Goal: Information Seeking & Learning: Learn about a topic

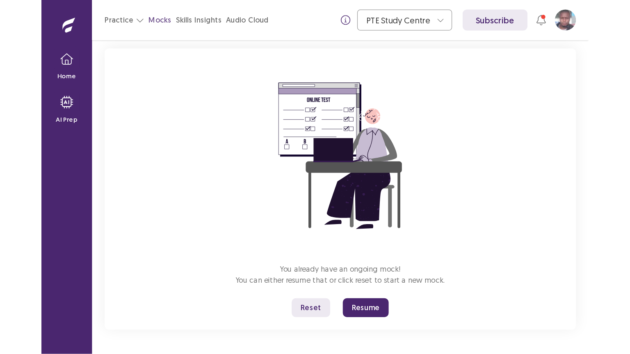
scroll to position [48, 0]
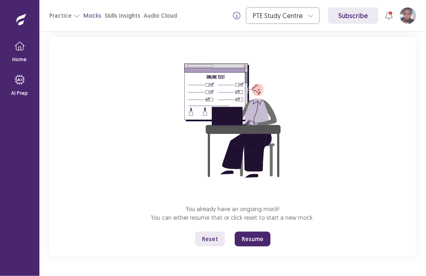
click at [213, 238] on button "Reset" at bounding box center [210, 238] width 30 height 15
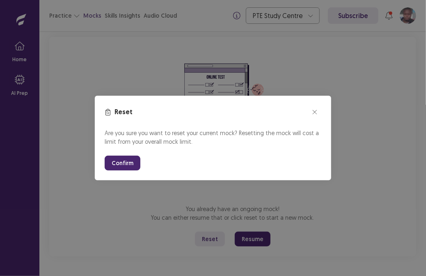
click at [123, 163] on button "Confirm" at bounding box center [123, 162] width 36 height 15
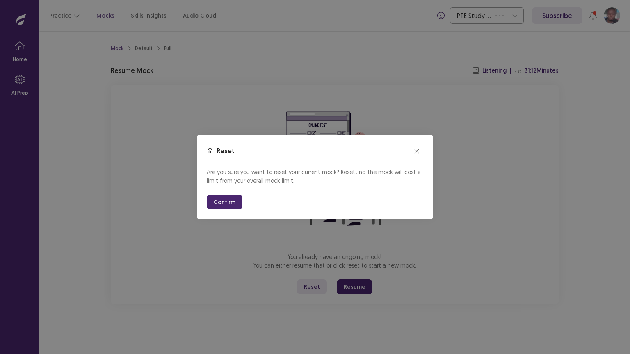
scroll to position [0, 0]
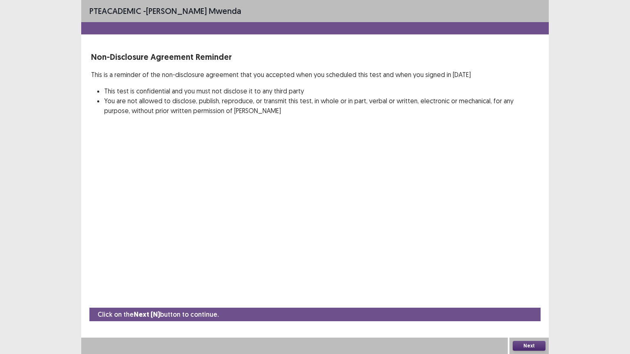
click at [425, 275] on button "Next" at bounding box center [529, 346] width 33 height 10
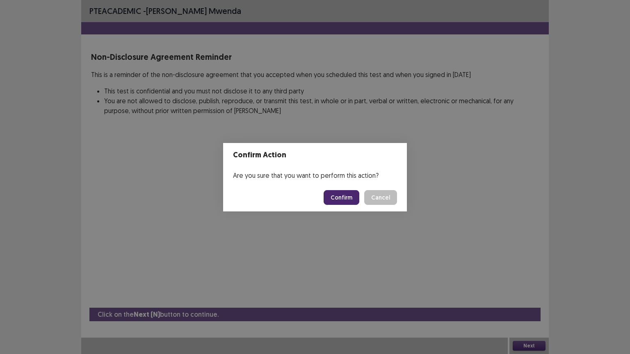
click at [348, 201] on button "Confirm" at bounding box center [342, 197] width 36 height 15
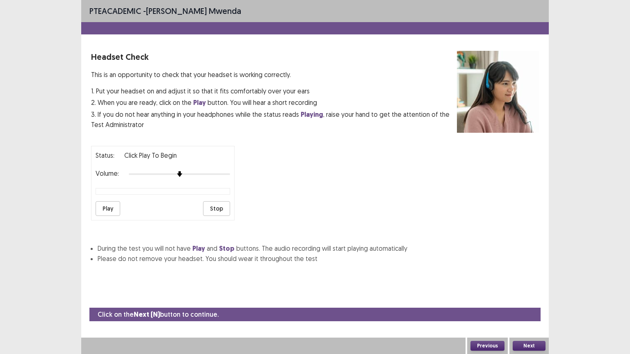
click at [103, 205] on button "Play" at bounding box center [108, 208] width 25 height 15
click at [193, 174] on div "Status: playing Volume: Play Stop" at bounding box center [163, 183] width 144 height 75
click at [425, 275] on button "Next" at bounding box center [529, 346] width 33 height 10
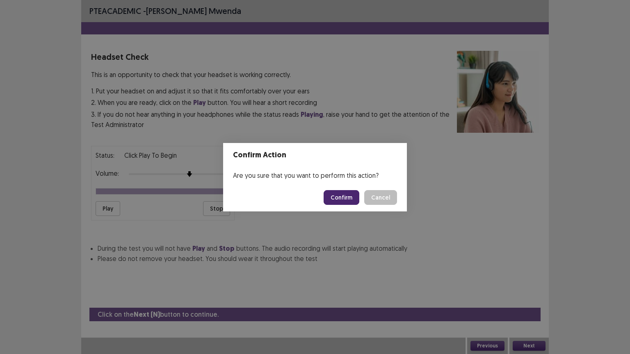
click at [343, 199] on button "Confirm" at bounding box center [342, 197] width 36 height 15
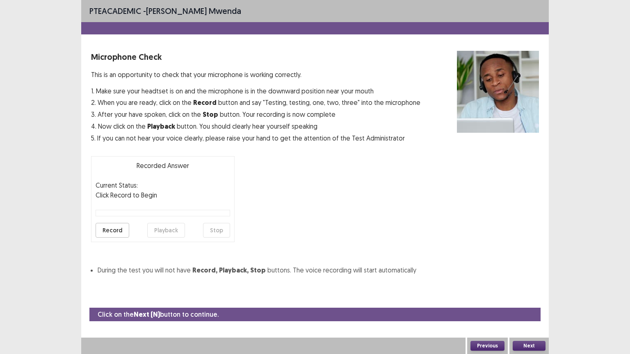
click at [112, 230] on button "Record" at bounding box center [113, 230] width 34 height 15
click at [222, 230] on button "Stop" at bounding box center [216, 230] width 27 height 15
click at [169, 230] on button "Playback" at bounding box center [166, 230] width 38 height 15
click at [425, 275] on button "Next" at bounding box center [529, 346] width 33 height 10
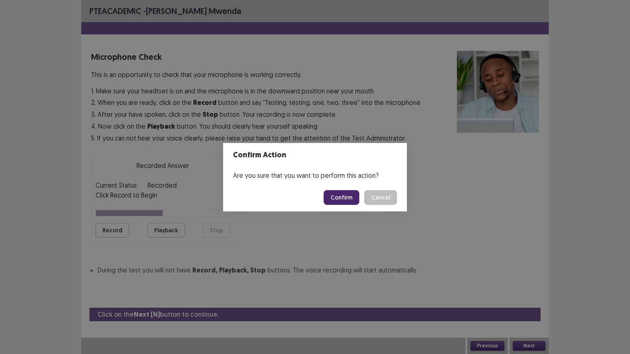
click at [338, 198] on button "Confirm" at bounding box center [342, 197] width 36 height 15
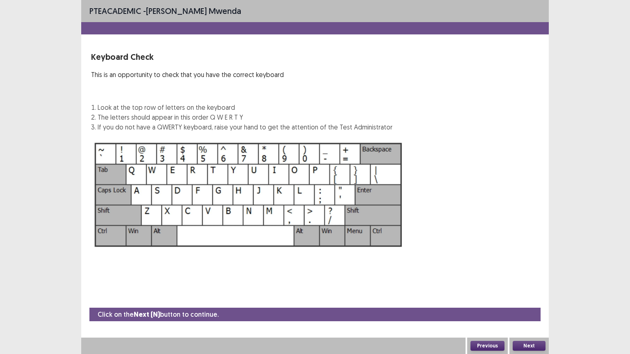
click at [425, 275] on button "Next" at bounding box center [529, 346] width 33 height 10
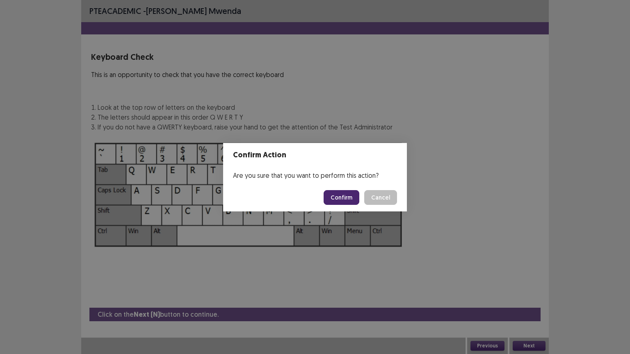
click at [349, 196] on button "Confirm" at bounding box center [342, 197] width 36 height 15
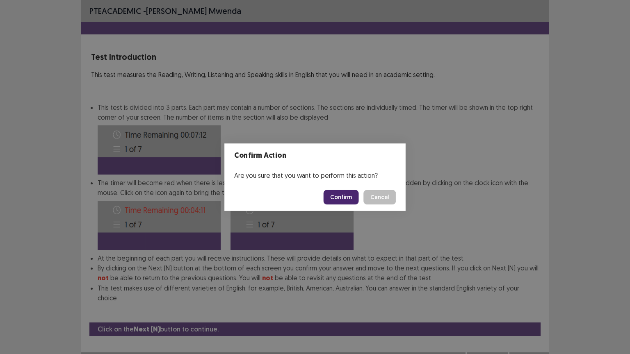
scroll to position [1, 0]
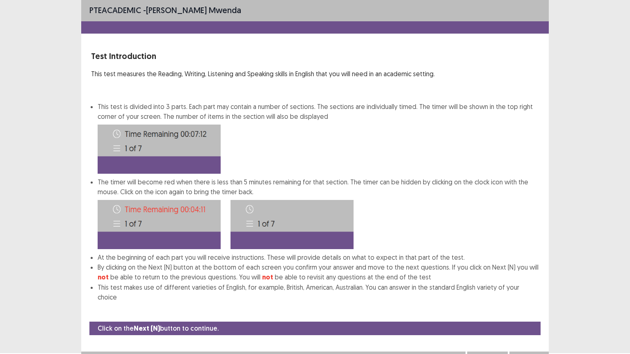
click at [425, 275] on button "Next" at bounding box center [529, 360] width 33 height 10
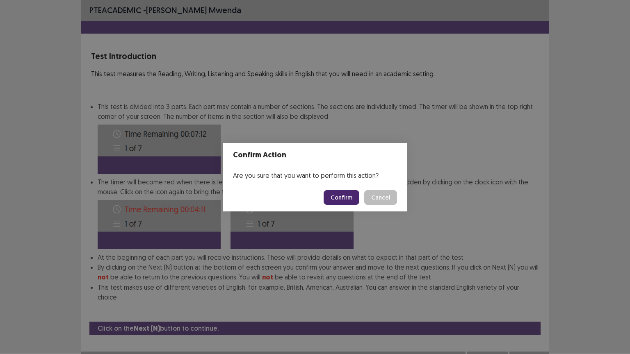
click at [343, 196] on button "Confirm" at bounding box center [342, 197] width 36 height 15
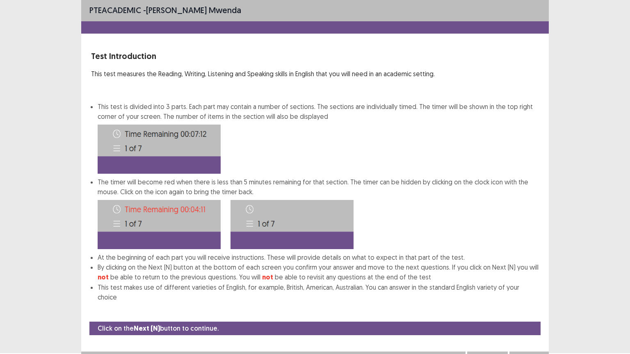
scroll to position [0, 0]
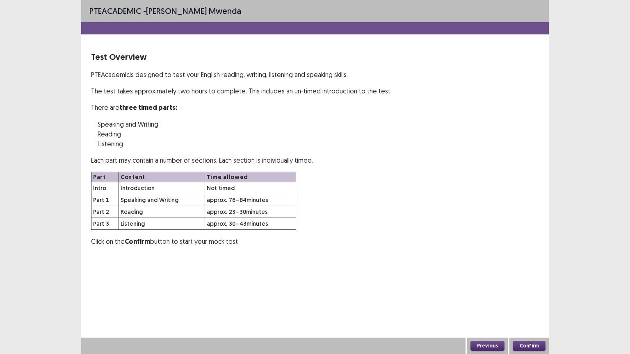
click at [425, 275] on button "Confirm" at bounding box center [529, 346] width 33 height 10
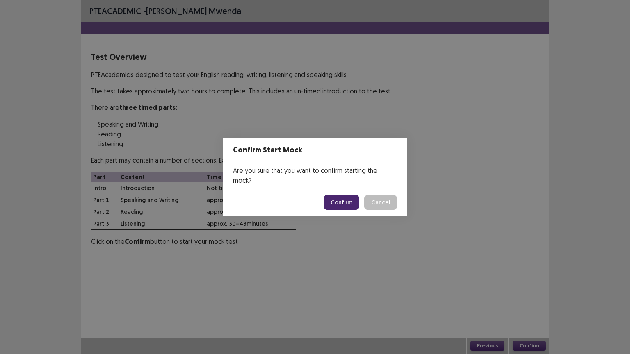
click at [343, 197] on button "Confirm" at bounding box center [342, 202] width 36 height 15
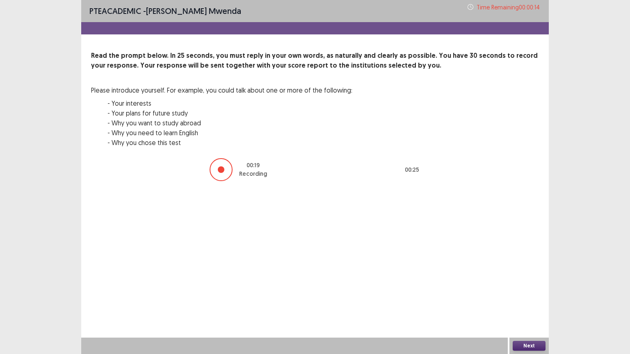
click at [425, 275] on button "Next" at bounding box center [529, 346] width 33 height 10
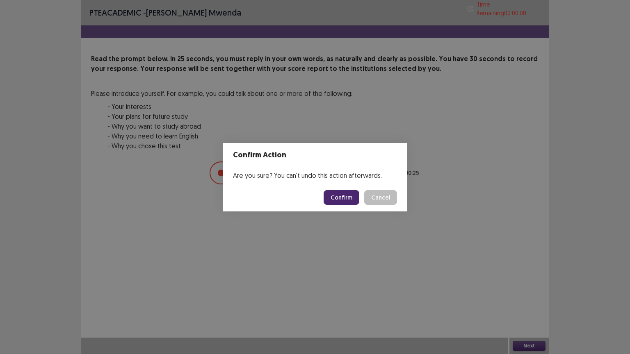
click at [347, 197] on button "Confirm" at bounding box center [342, 197] width 36 height 15
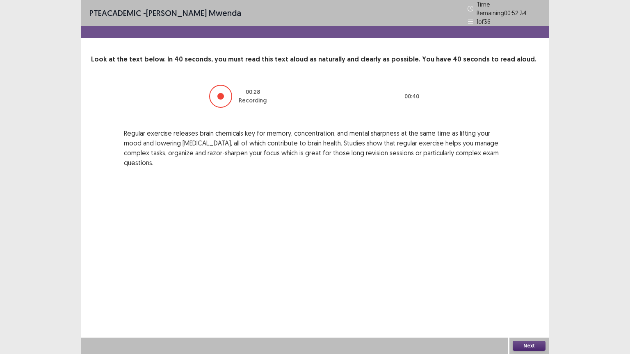
click at [425, 275] on button "Next" at bounding box center [529, 346] width 33 height 10
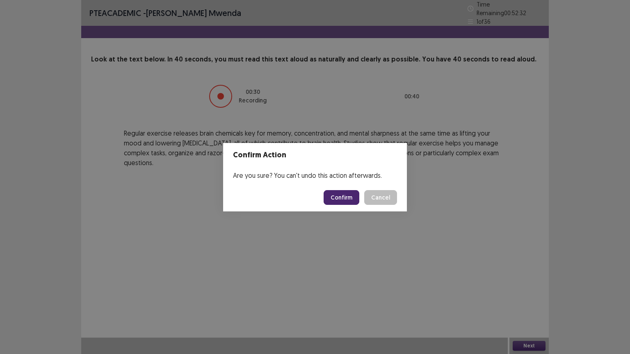
click at [352, 211] on footer "Confirm Cancel" at bounding box center [315, 198] width 184 height 28
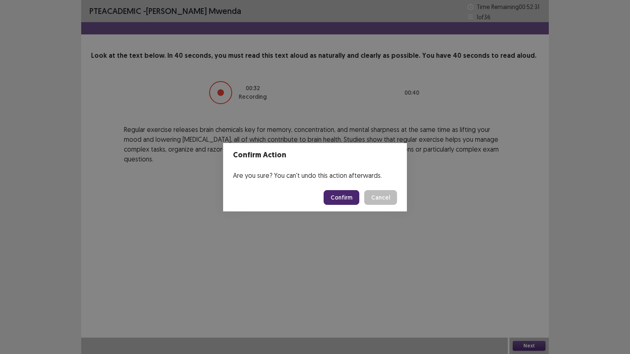
click at [354, 197] on button "Confirm" at bounding box center [342, 197] width 36 height 15
click at [425, 275] on div "Confirm Action Are you sure? You can't undo this action afterwards. Loading... …" at bounding box center [315, 177] width 630 height 354
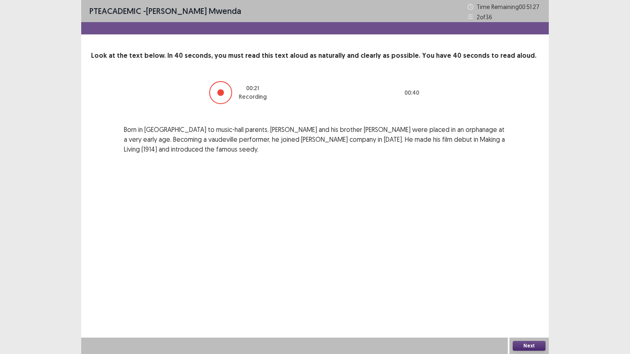
click at [425, 275] on button "Next" at bounding box center [529, 346] width 33 height 10
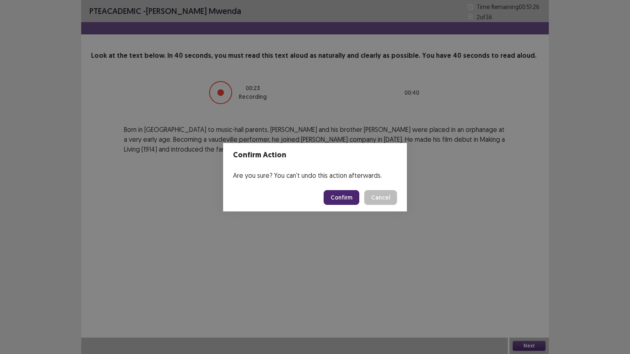
click at [347, 197] on button "Confirm" at bounding box center [342, 197] width 36 height 15
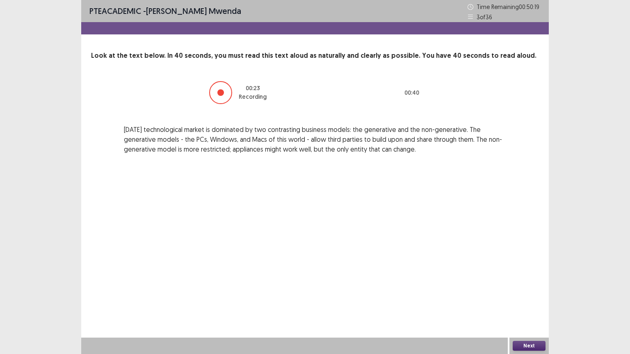
click at [425, 275] on button "Next" at bounding box center [529, 346] width 33 height 10
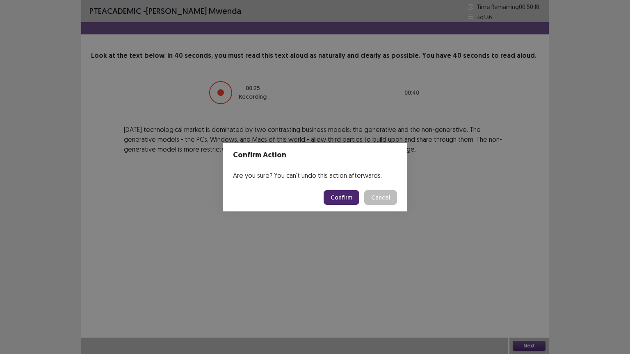
click at [349, 197] on button "Confirm" at bounding box center [342, 197] width 36 height 15
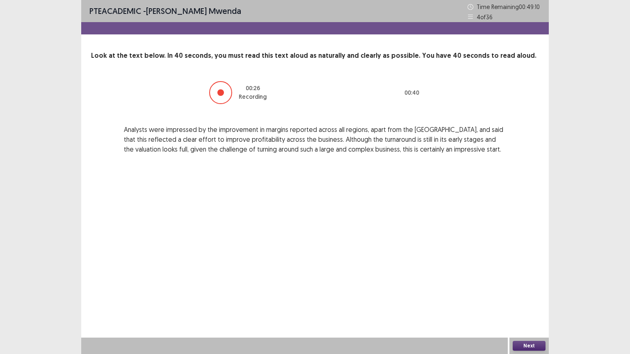
click at [425, 275] on button "Next" at bounding box center [529, 346] width 33 height 10
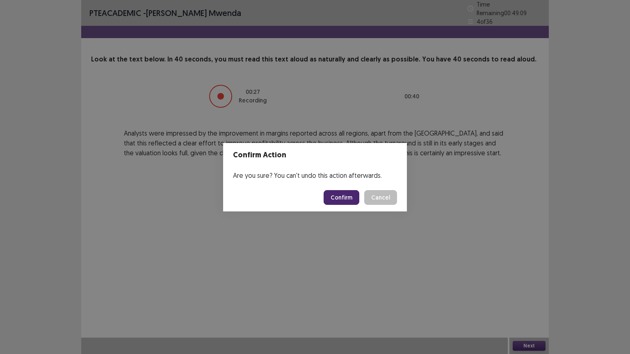
click at [349, 197] on button "Confirm" at bounding box center [342, 197] width 36 height 15
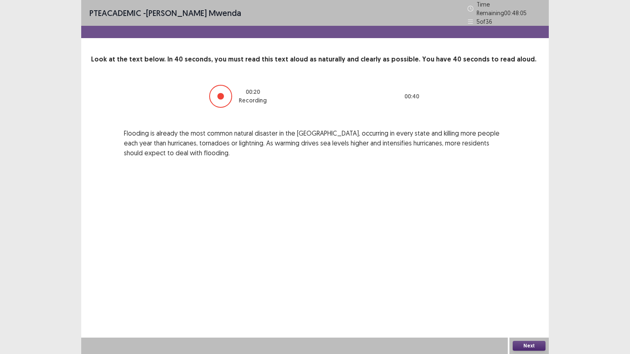
click at [425, 275] on button "Next" at bounding box center [529, 346] width 33 height 10
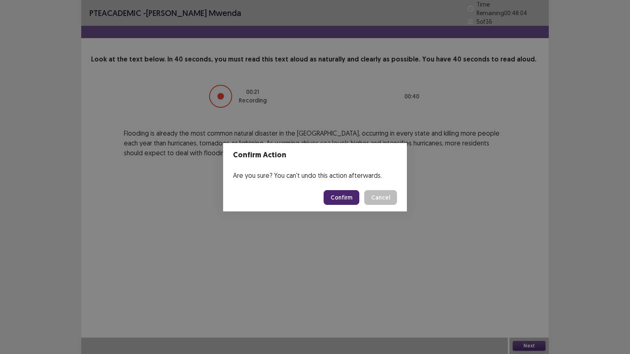
click at [350, 192] on button "Confirm" at bounding box center [342, 197] width 36 height 15
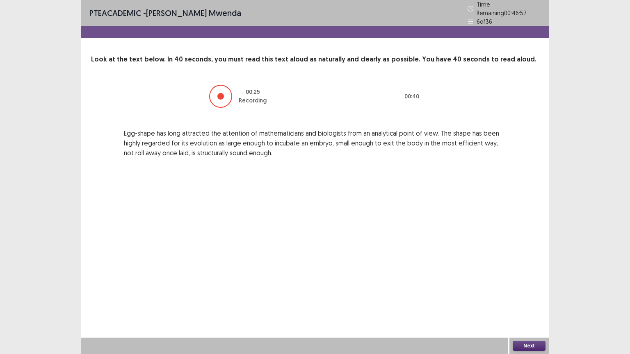
click at [425, 275] on button "Next" at bounding box center [529, 346] width 33 height 10
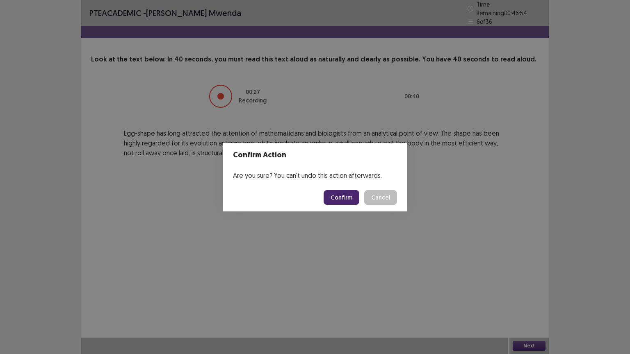
click at [348, 197] on button "Confirm" at bounding box center [342, 197] width 36 height 15
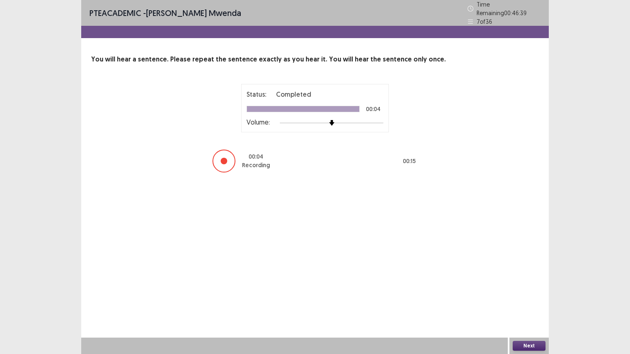
click at [425, 275] on button "Next" at bounding box center [529, 346] width 33 height 10
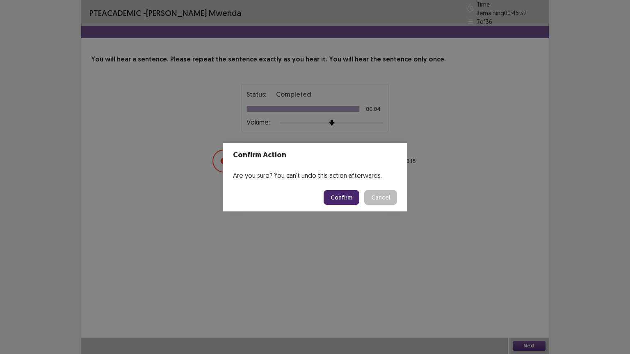
click at [342, 197] on button "Confirm" at bounding box center [342, 197] width 36 height 15
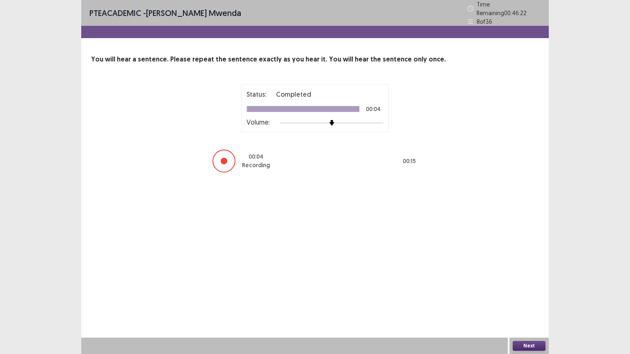
click at [425, 275] on button "Next" at bounding box center [529, 346] width 33 height 10
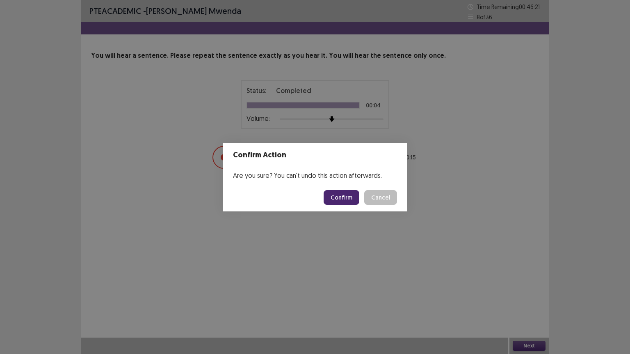
click at [340, 199] on button "Confirm" at bounding box center [342, 197] width 36 height 15
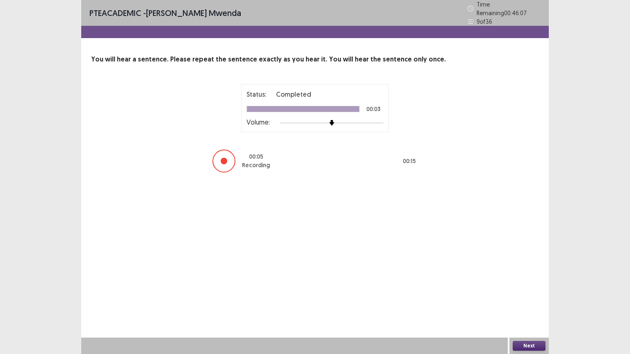
click at [425, 275] on button "Next" at bounding box center [529, 346] width 33 height 10
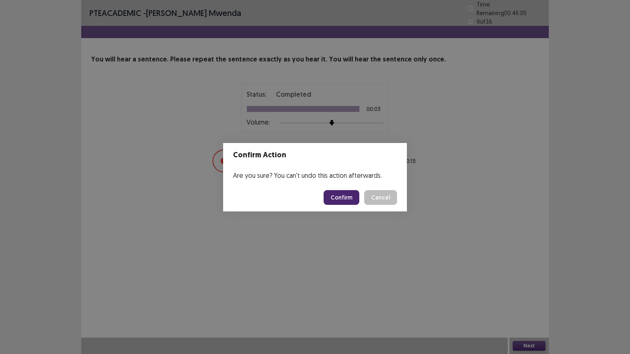
click at [348, 195] on button "Confirm" at bounding box center [342, 197] width 36 height 15
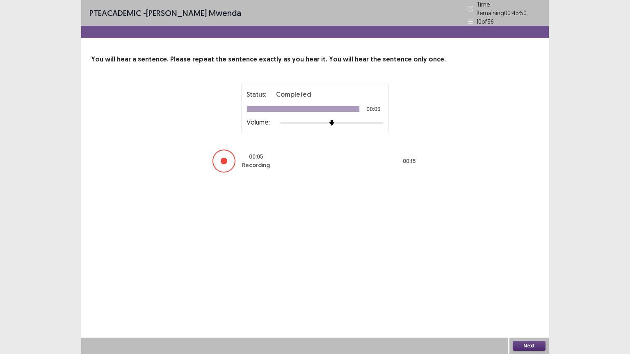
click at [425, 275] on button "Next" at bounding box center [529, 346] width 33 height 10
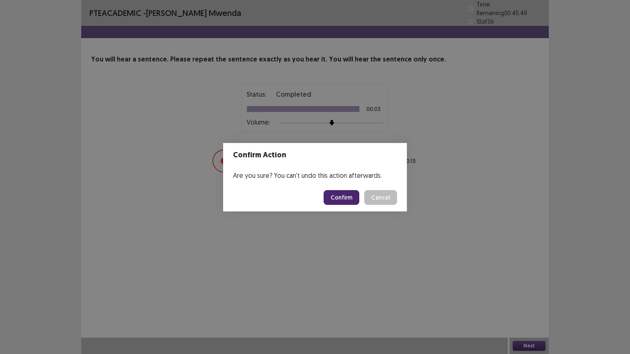
click at [341, 198] on button "Confirm" at bounding box center [342, 197] width 36 height 15
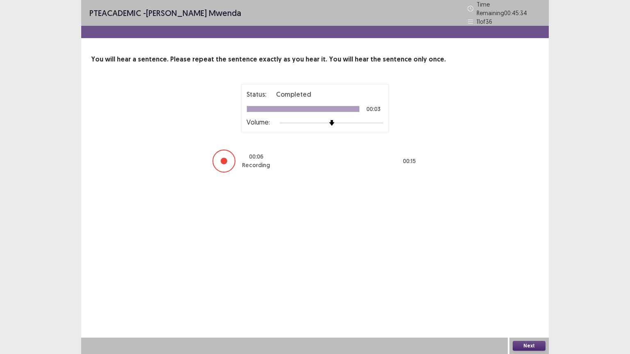
click at [425, 275] on button "Next" at bounding box center [529, 346] width 33 height 10
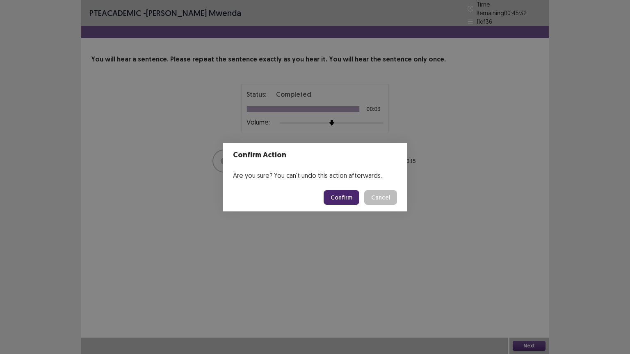
click at [356, 201] on button "Confirm" at bounding box center [342, 197] width 36 height 15
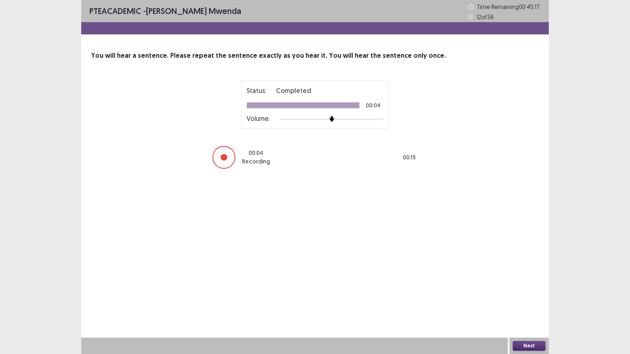
click at [425, 275] on button "Next" at bounding box center [529, 346] width 33 height 10
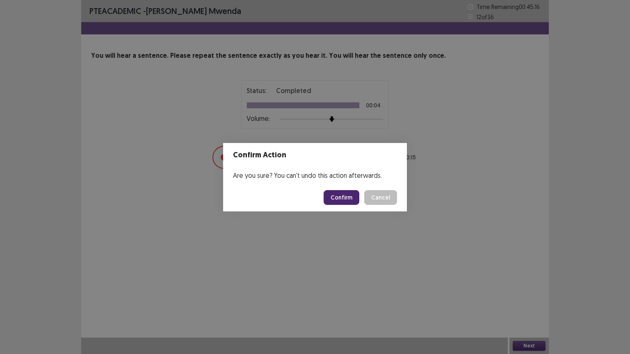
click at [346, 196] on button "Confirm" at bounding box center [342, 197] width 36 height 15
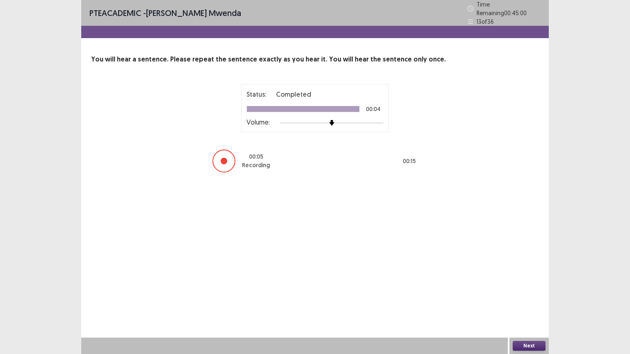
click at [425, 275] on button "Next" at bounding box center [529, 346] width 33 height 10
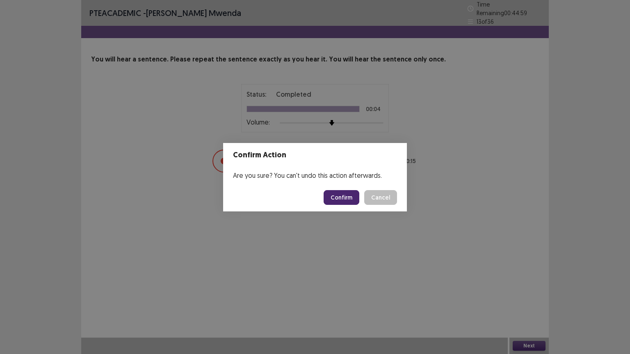
click at [347, 195] on button "Confirm" at bounding box center [342, 197] width 36 height 15
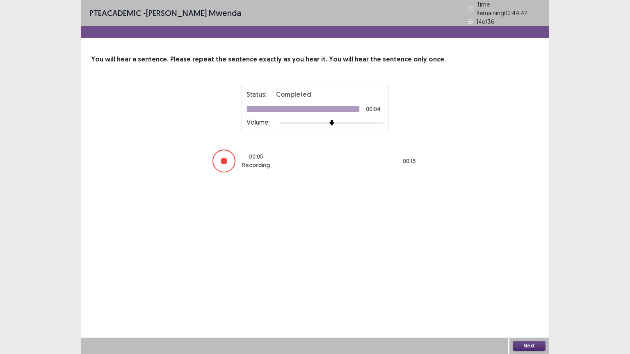
click at [425, 275] on button "Next" at bounding box center [529, 346] width 33 height 10
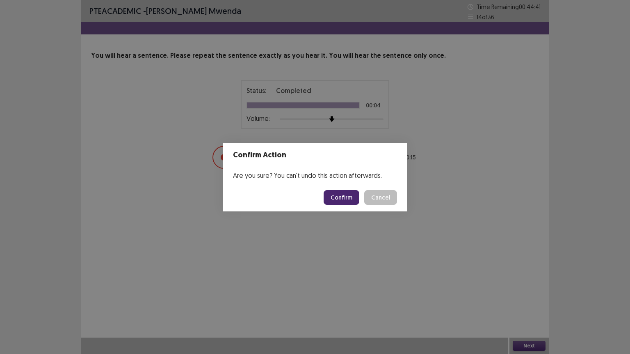
click at [353, 197] on button "Confirm" at bounding box center [342, 197] width 36 height 15
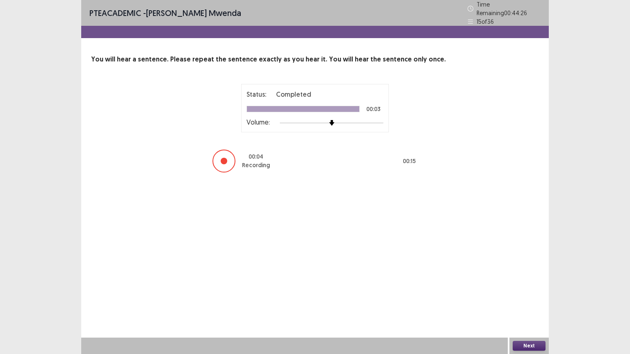
click at [425, 275] on button "Next" at bounding box center [529, 346] width 33 height 10
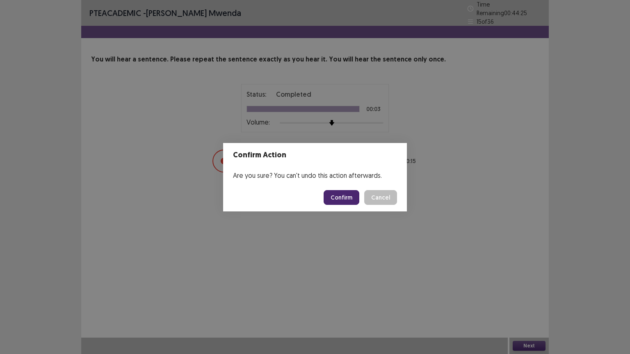
click at [336, 200] on button "Confirm" at bounding box center [342, 197] width 36 height 15
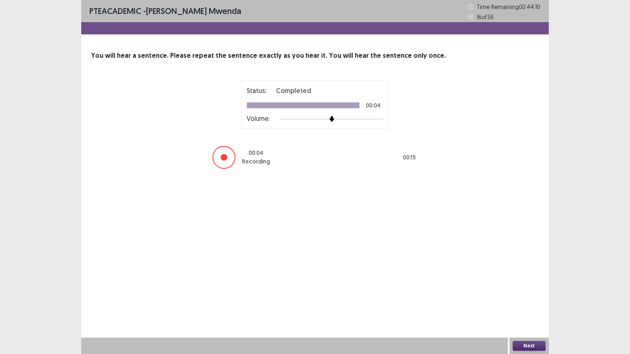
click at [425, 275] on button "Next" at bounding box center [529, 346] width 33 height 10
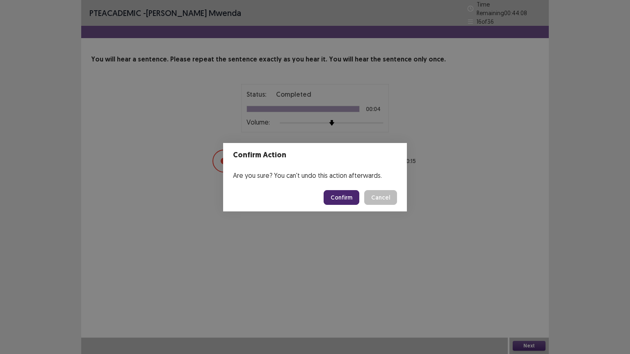
click at [345, 192] on button "Confirm" at bounding box center [342, 197] width 36 height 15
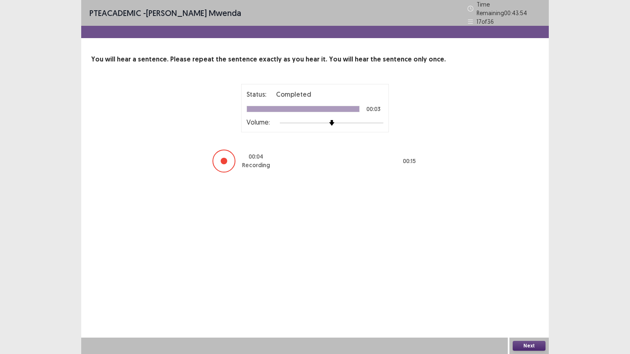
click at [425, 275] on button "Next" at bounding box center [529, 346] width 33 height 10
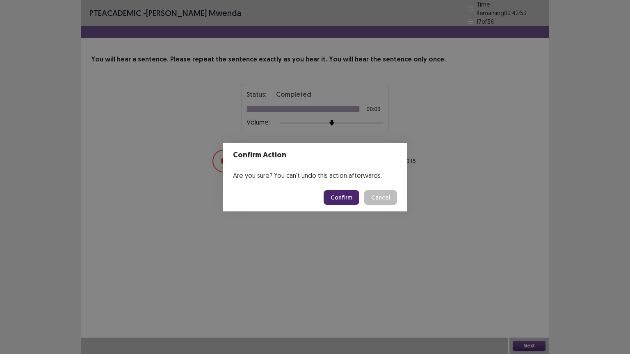
click at [347, 199] on button "Confirm" at bounding box center [342, 197] width 36 height 15
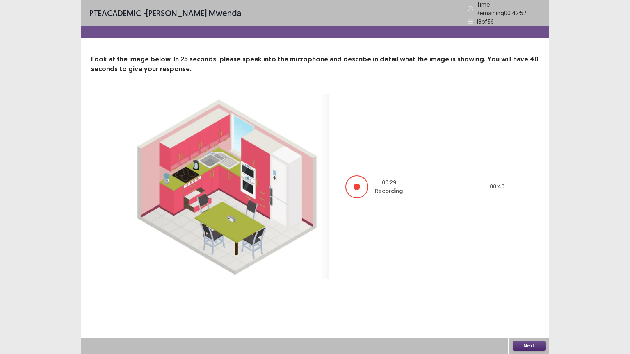
click at [425, 275] on button "Next" at bounding box center [529, 346] width 33 height 10
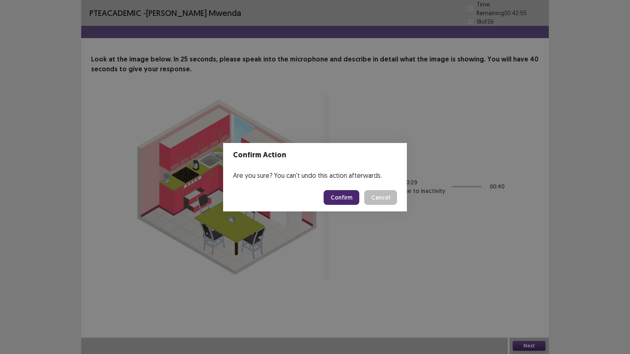
click at [343, 199] on button "Confirm" at bounding box center [342, 197] width 36 height 15
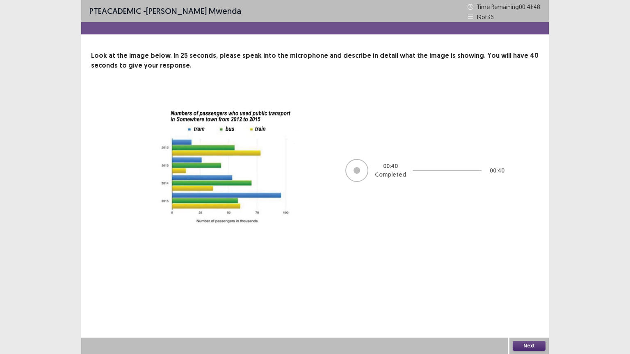
click at [425, 275] on button "Next" at bounding box center [529, 346] width 33 height 10
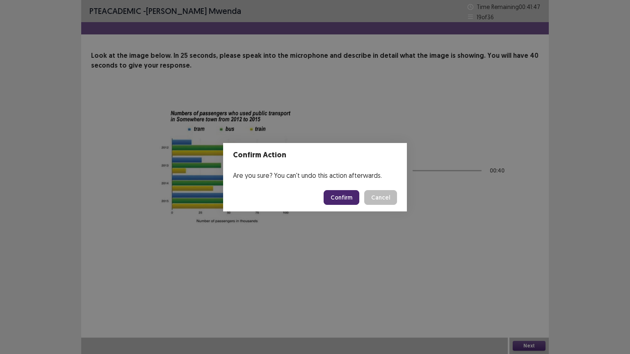
click at [339, 193] on button "Confirm" at bounding box center [342, 197] width 36 height 15
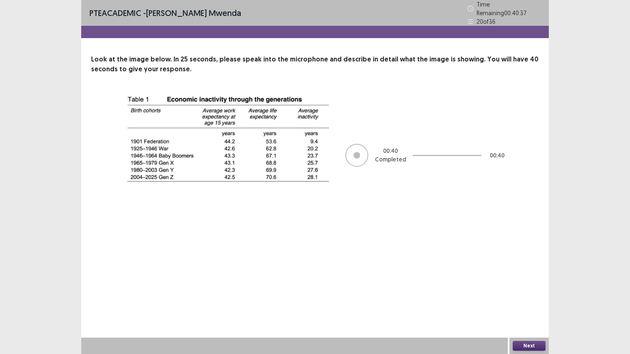
click at [425, 275] on button "Next" at bounding box center [529, 346] width 33 height 10
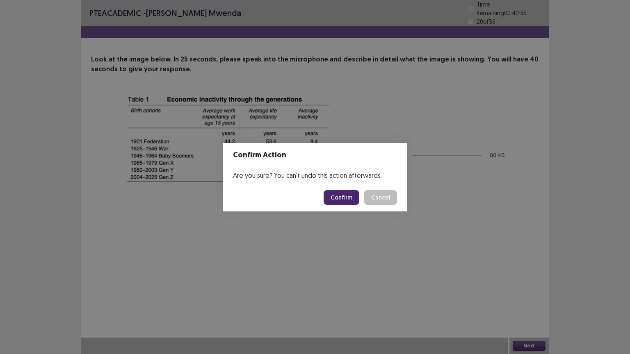
click at [350, 200] on button "Confirm" at bounding box center [342, 197] width 36 height 15
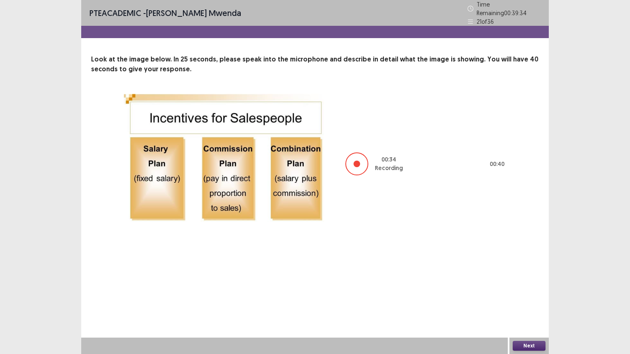
click at [425, 275] on button "Next" at bounding box center [529, 346] width 33 height 10
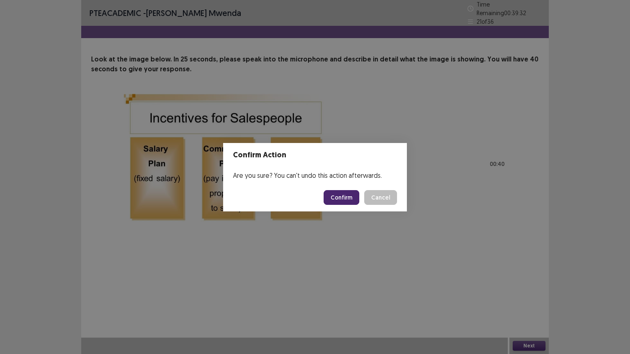
click at [347, 196] on button "Confirm" at bounding box center [342, 197] width 36 height 15
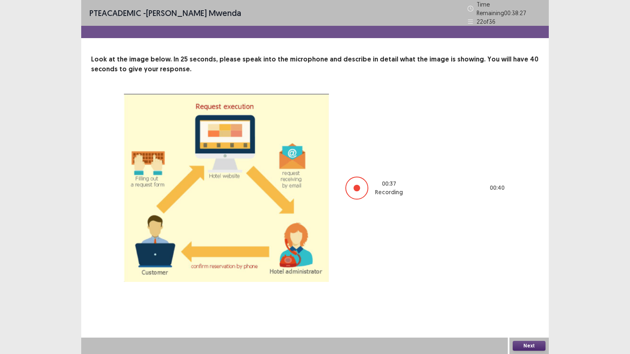
click at [425, 275] on button "Next" at bounding box center [529, 346] width 33 height 10
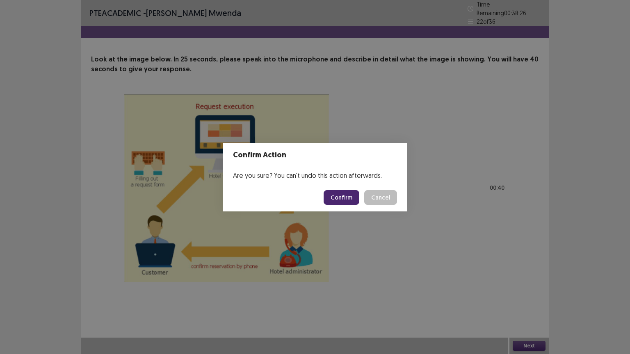
click at [343, 199] on button "Confirm" at bounding box center [342, 197] width 36 height 15
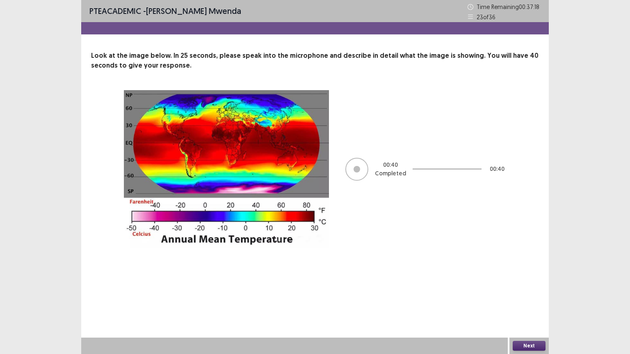
click at [425, 275] on button "Next" at bounding box center [529, 346] width 33 height 10
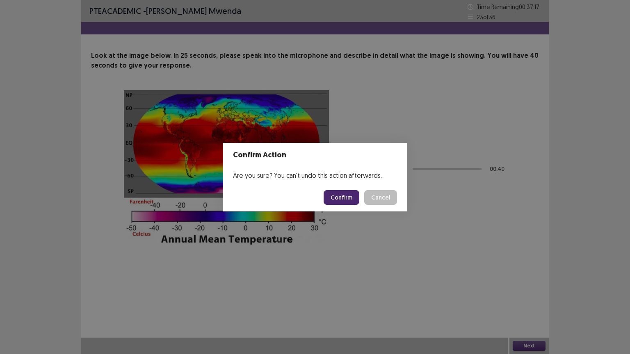
click at [343, 202] on button "Confirm" at bounding box center [342, 197] width 36 height 15
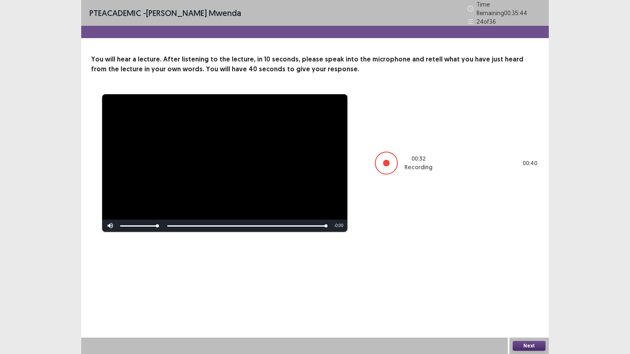
click at [425, 275] on div "Next" at bounding box center [529, 346] width 39 height 16
click at [425, 275] on button "Next" at bounding box center [529, 346] width 33 height 10
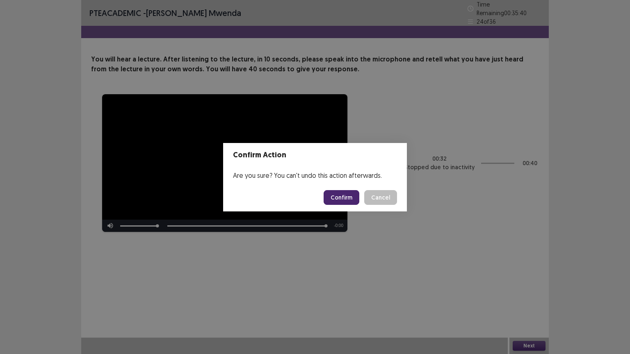
click at [344, 194] on button "Confirm" at bounding box center [342, 197] width 36 height 15
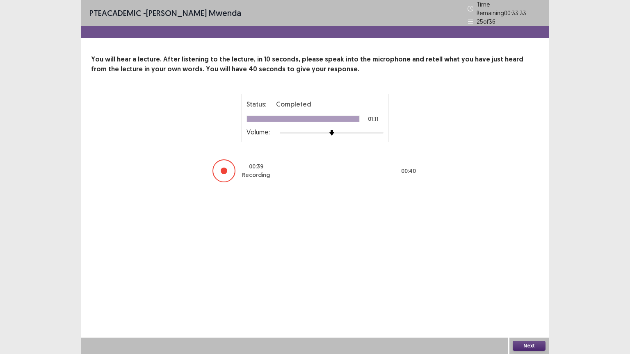
click at [425, 275] on button "Next" at bounding box center [529, 346] width 33 height 10
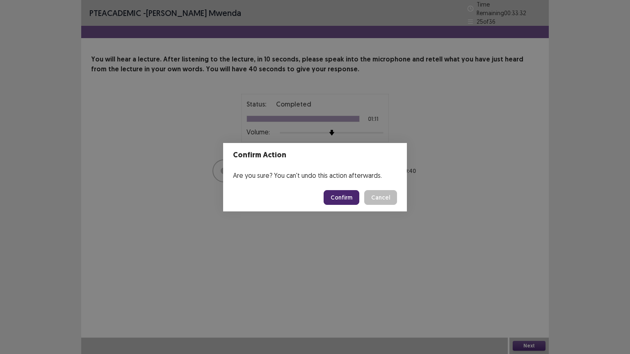
click at [344, 196] on button "Confirm" at bounding box center [342, 197] width 36 height 15
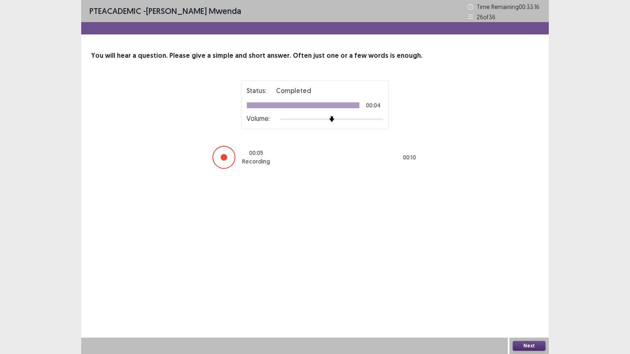
click at [425, 275] on button "Next" at bounding box center [529, 346] width 33 height 10
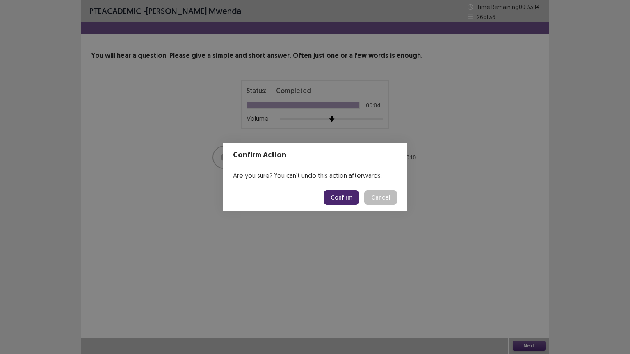
click at [346, 199] on button "Confirm" at bounding box center [342, 197] width 36 height 15
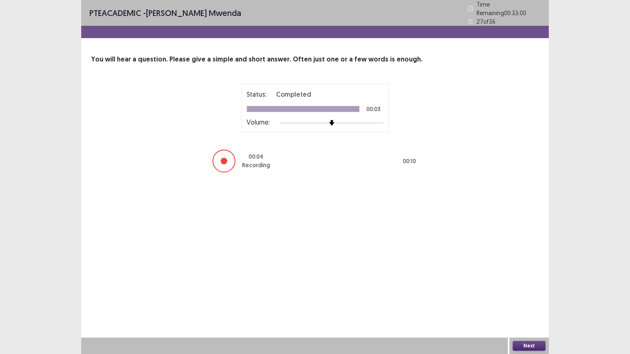
click at [425, 275] on button "Next" at bounding box center [529, 346] width 33 height 10
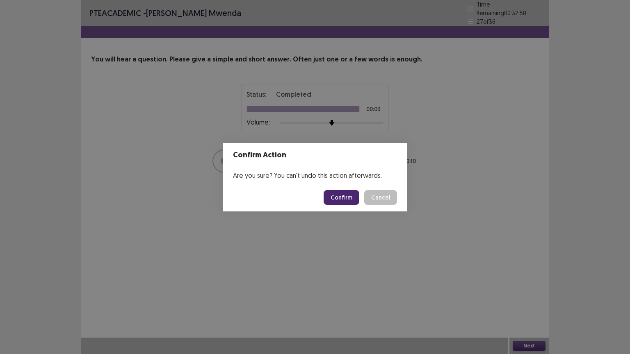
click at [347, 199] on button "Confirm" at bounding box center [342, 197] width 36 height 15
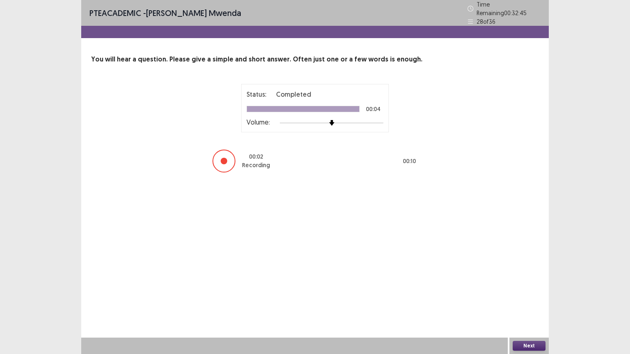
click at [425, 275] on button "Next" at bounding box center [529, 346] width 33 height 10
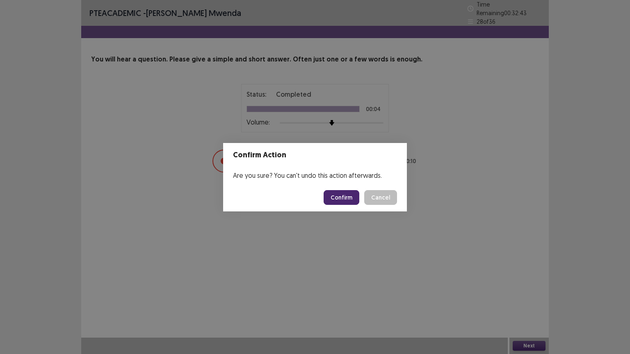
click at [347, 192] on button "Confirm" at bounding box center [342, 197] width 36 height 15
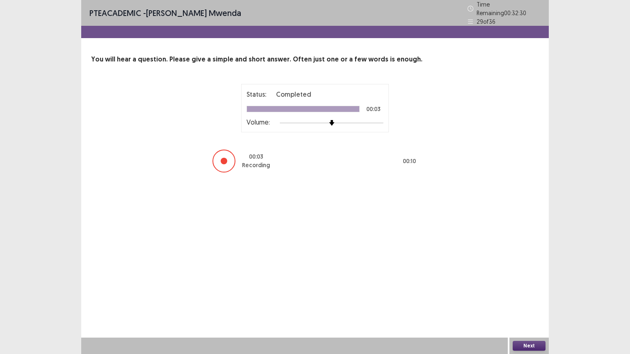
click at [425, 275] on button "Next" at bounding box center [529, 346] width 33 height 10
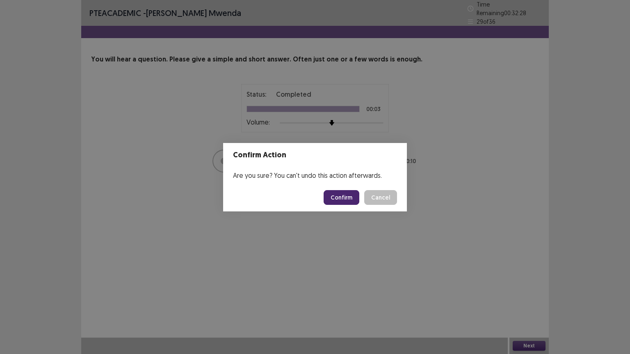
click at [350, 199] on button "Confirm" at bounding box center [342, 197] width 36 height 15
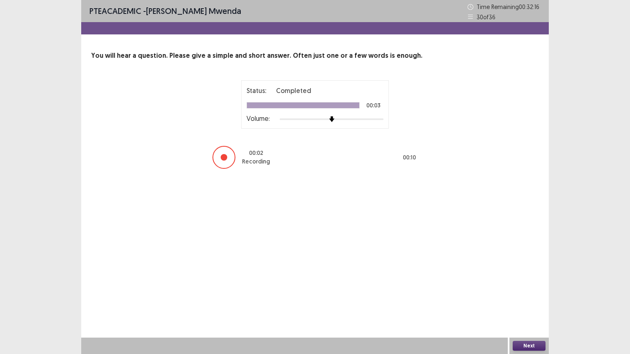
click at [425, 275] on button "Next" at bounding box center [529, 346] width 33 height 10
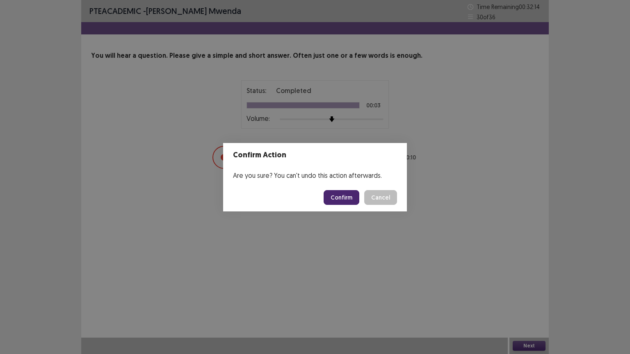
click at [352, 199] on button "Confirm" at bounding box center [342, 197] width 36 height 15
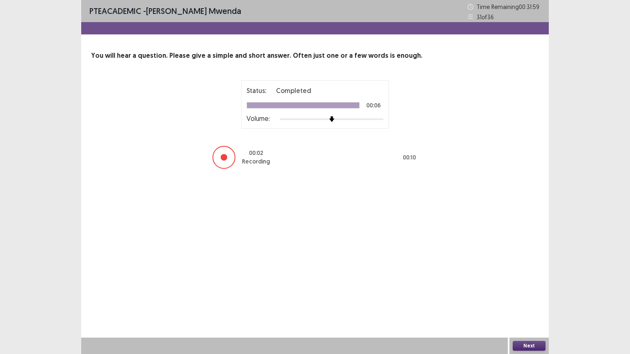
click at [425, 275] on button "Next" at bounding box center [529, 346] width 33 height 10
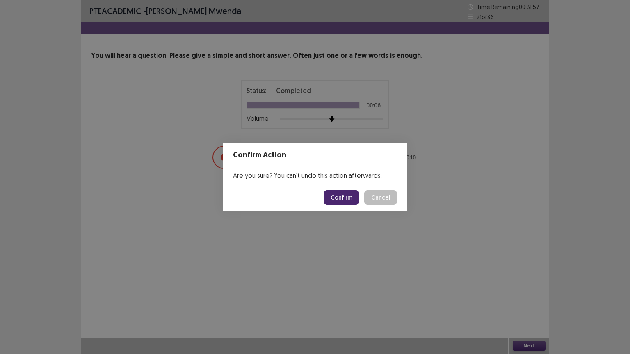
click at [351, 197] on button "Confirm" at bounding box center [342, 197] width 36 height 15
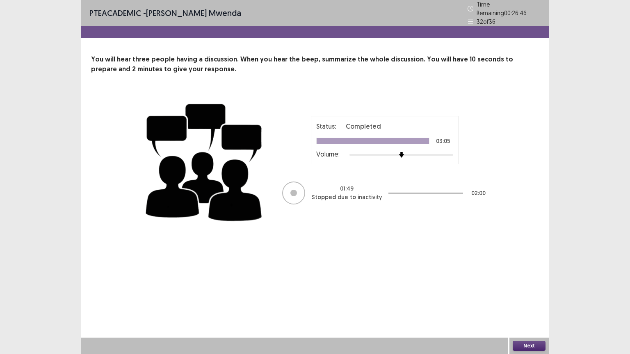
click at [425, 275] on button "Next" at bounding box center [529, 346] width 33 height 10
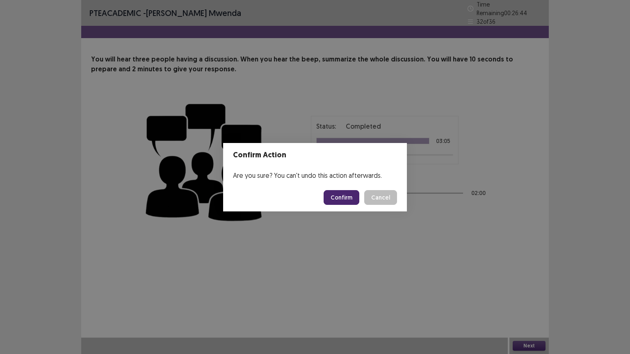
click at [350, 198] on button "Confirm" at bounding box center [342, 197] width 36 height 15
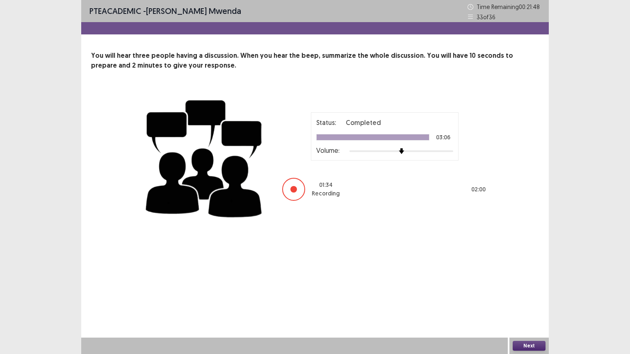
click at [425, 275] on button "Next" at bounding box center [529, 346] width 33 height 10
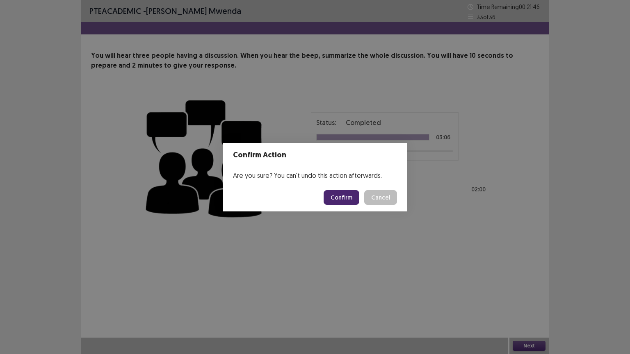
click at [340, 196] on button "Confirm" at bounding box center [342, 197] width 36 height 15
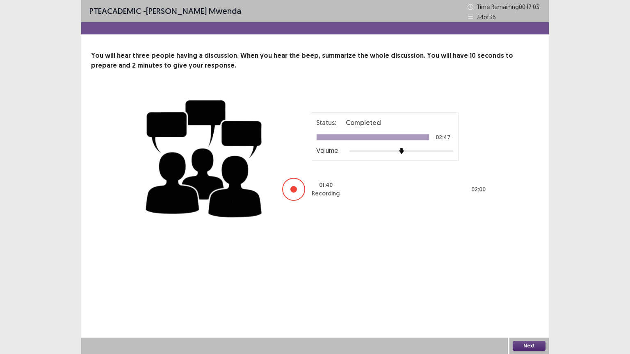
click at [425, 275] on button "Next" at bounding box center [529, 346] width 33 height 10
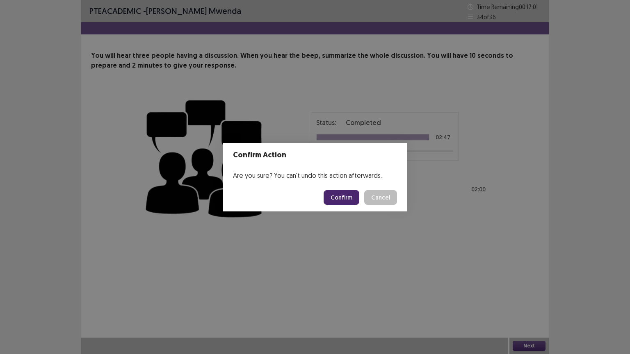
click at [347, 197] on button "Confirm" at bounding box center [342, 197] width 36 height 15
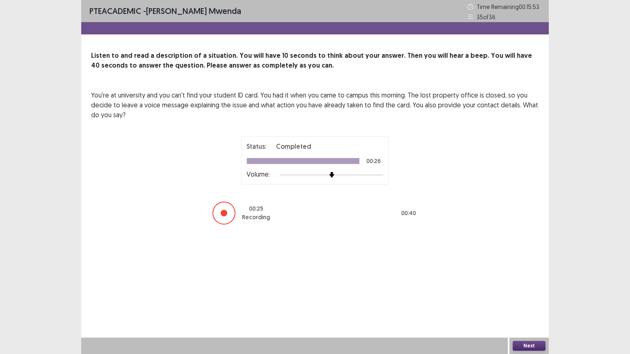
click at [425, 275] on div "Next" at bounding box center [529, 346] width 39 height 16
click at [425, 275] on button "Next" at bounding box center [529, 346] width 33 height 10
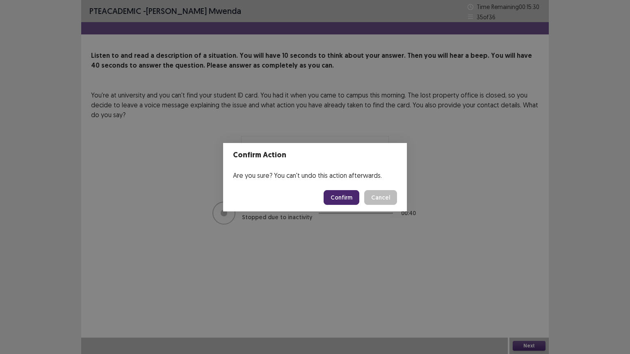
click at [343, 194] on button "Confirm" at bounding box center [342, 197] width 36 height 15
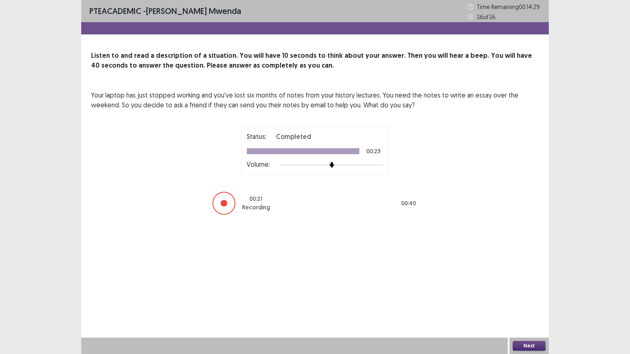
click at [425, 275] on div "Next" at bounding box center [529, 346] width 39 height 16
click at [425, 275] on button "Next" at bounding box center [529, 346] width 33 height 10
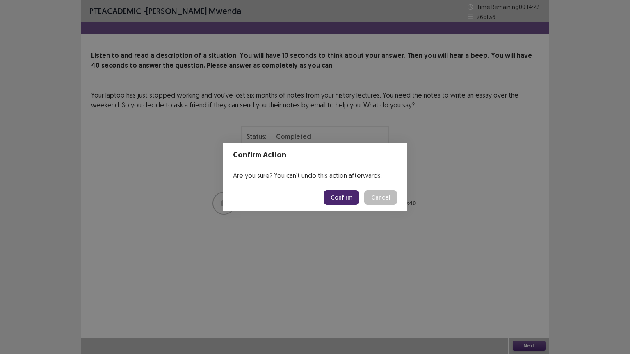
click at [346, 197] on button "Confirm" at bounding box center [342, 197] width 36 height 15
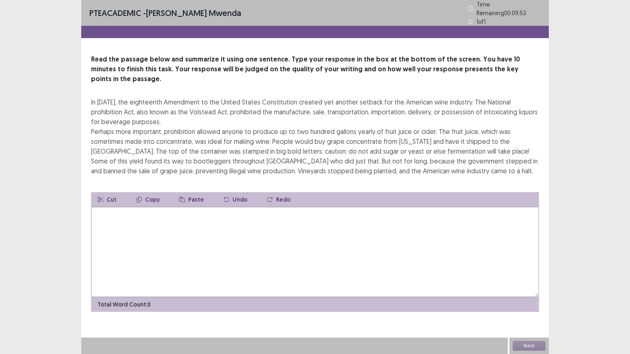
click at [98, 207] on textarea at bounding box center [315, 252] width 448 height 90
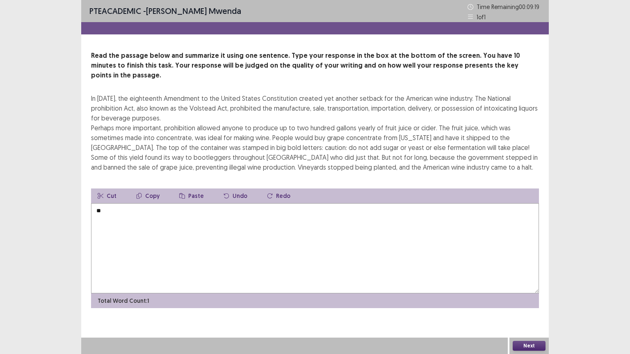
type textarea "*"
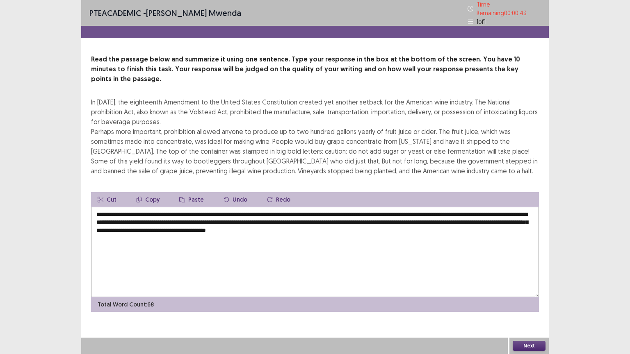
click at [395, 217] on textarea "**********" at bounding box center [315, 252] width 448 height 90
click at [425, 211] on textarea "**********" at bounding box center [315, 252] width 448 height 90
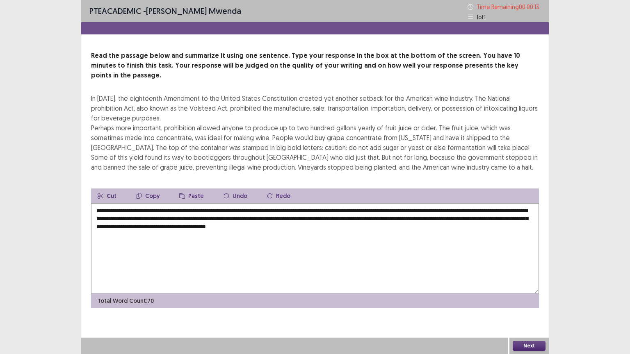
click at [299, 219] on textarea "**********" at bounding box center [315, 248] width 448 height 90
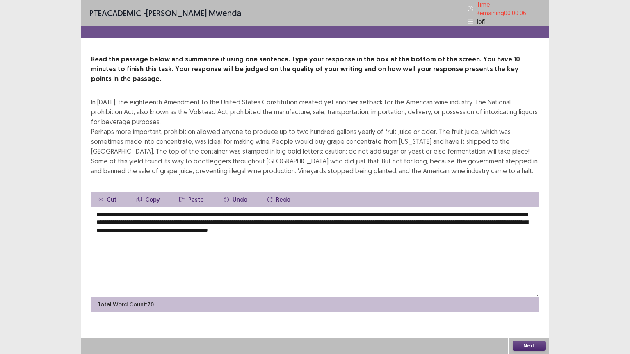
type textarea "**********"
click at [425, 275] on button "Next" at bounding box center [529, 346] width 33 height 10
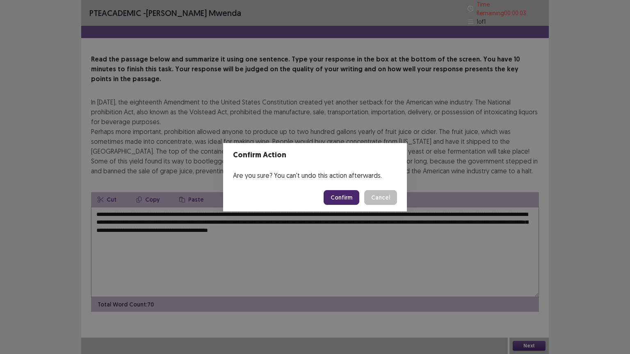
click at [343, 200] on button "Confirm" at bounding box center [342, 197] width 36 height 15
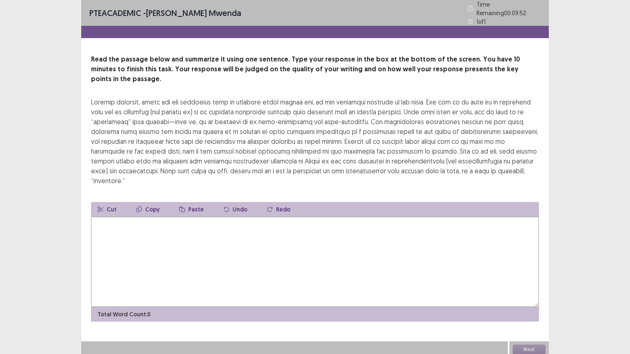
click at [100, 217] on textarea at bounding box center [315, 262] width 448 height 90
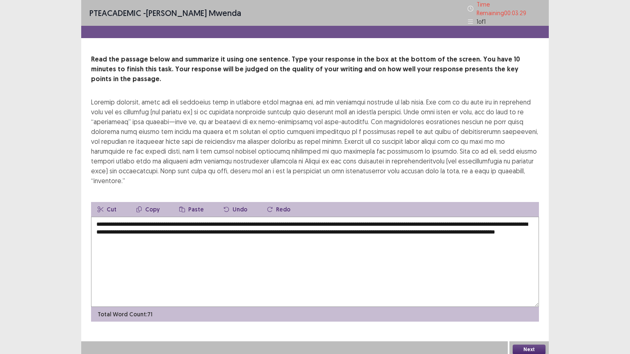
click at [231, 217] on textarea "**********" at bounding box center [315, 262] width 448 height 90
click at [302, 217] on textarea "**********" at bounding box center [315, 262] width 448 height 90
click at [352, 217] on textarea "**********" at bounding box center [315, 262] width 448 height 90
click at [379, 217] on textarea "**********" at bounding box center [315, 262] width 448 height 90
click at [307, 217] on textarea "**********" at bounding box center [315, 262] width 448 height 90
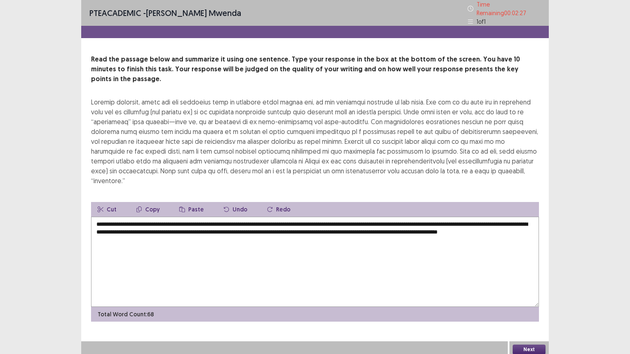
click at [307, 217] on textarea "**********" at bounding box center [315, 262] width 448 height 90
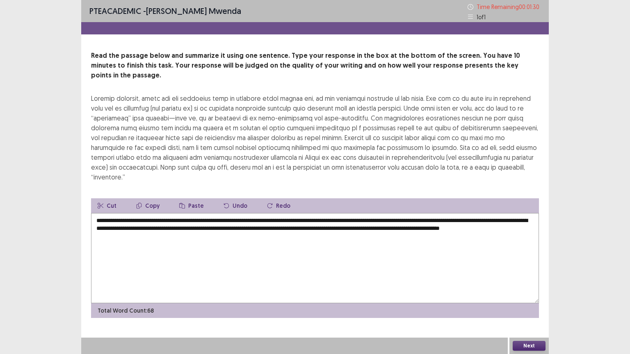
click at [213, 213] on textarea "**********" at bounding box center [315, 258] width 448 height 90
click at [425, 213] on textarea "**********" at bounding box center [315, 258] width 448 height 90
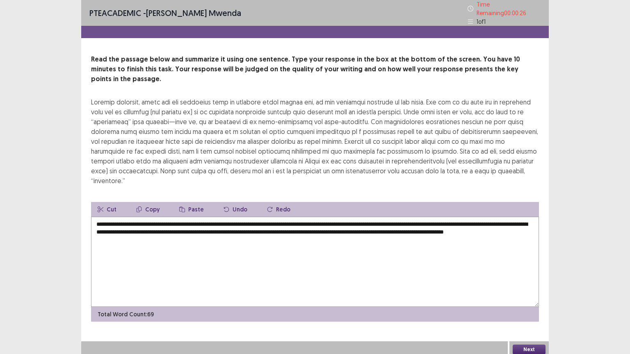
type textarea "**********"
click at [425, 275] on button "Next" at bounding box center [529, 350] width 33 height 10
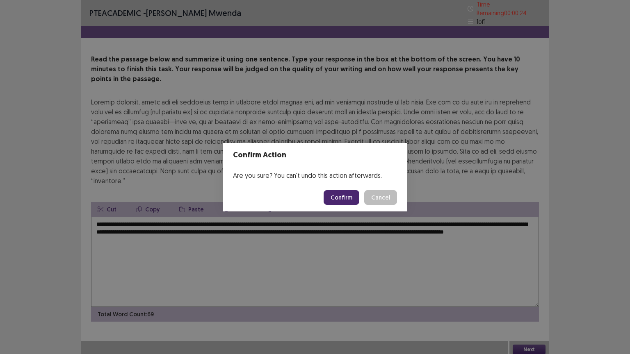
click at [340, 197] on button "Confirm" at bounding box center [342, 197] width 36 height 15
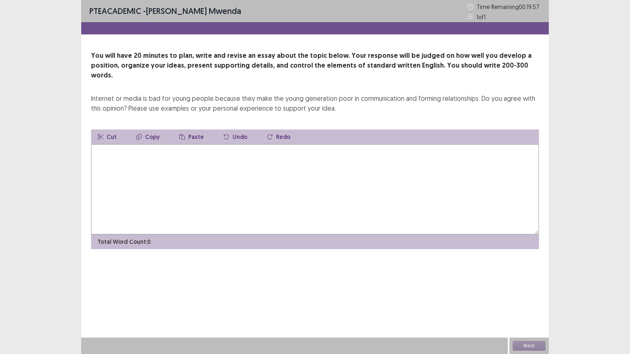
click at [111, 130] on button "Cut" at bounding box center [107, 137] width 32 height 15
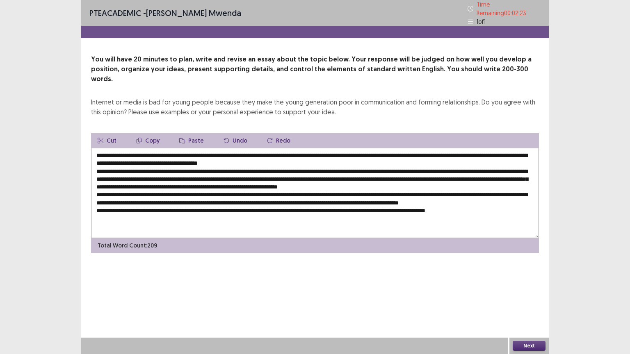
drag, startPoint x: 217, startPoint y: 158, endPoint x: 314, endPoint y: 159, distance: 97.6
click at [314, 159] on textarea at bounding box center [315, 193] width 448 height 90
click at [146, 133] on button "Copy" at bounding box center [148, 140] width 37 height 15
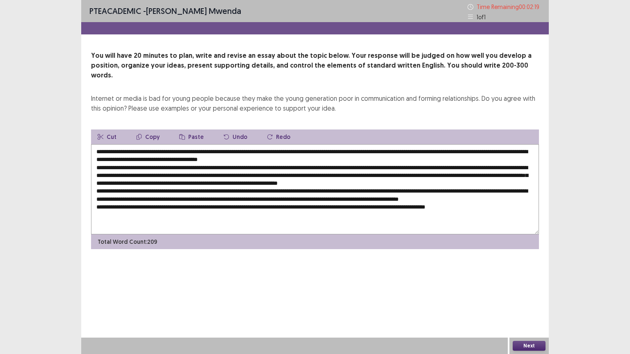
click at [142, 144] on textarea at bounding box center [315, 189] width 448 height 90
click at [186, 130] on button "Paste" at bounding box center [192, 137] width 38 height 15
click at [231, 144] on textarea at bounding box center [315, 189] width 448 height 90
drag, startPoint x: 249, startPoint y: 165, endPoint x: 99, endPoint y: 164, distance: 150.2
click at [99, 164] on textarea at bounding box center [315, 189] width 448 height 90
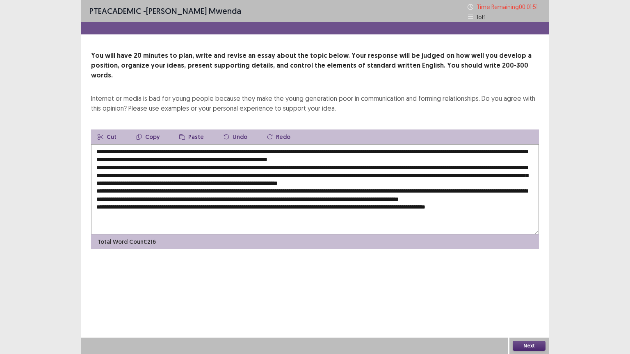
drag, startPoint x: 99, startPoint y: 164, endPoint x: 95, endPoint y: 163, distance: 4.2
click at [95, 163] on textarea at bounding box center [315, 189] width 448 height 90
drag, startPoint x: 248, startPoint y: 167, endPoint x: 96, endPoint y: 164, distance: 151.8
click at [96, 164] on textarea at bounding box center [315, 189] width 448 height 90
click at [142, 130] on button "Copy" at bounding box center [148, 137] width 37 height 15
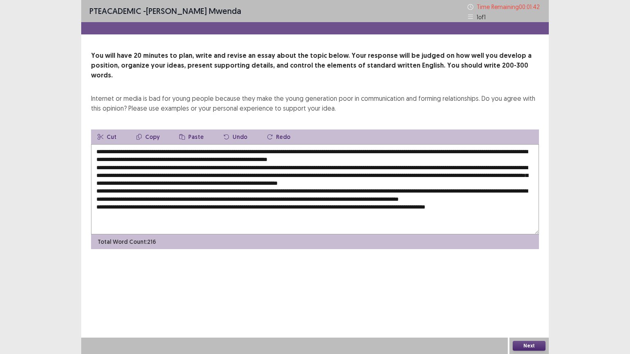
click at [313, 149] on textarea at bounding box center [315, 189] width 448 height 90
click at [318, 150] on textarea at bounding box center [315, 189] width 448 height 90
click at [315, 150] on textarea at bounding box center [315, 189] width 448 height 90
click at [197, 130] on button "Paste" at bounding box center [192, 137] width 38 height 15
click at [316, 151] on textarea at bounding box center [315, 189] width 448 height 90
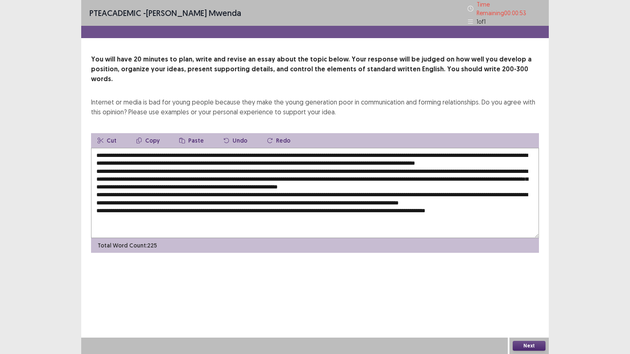
click at [425, 150] on textarea at bounding box center [315, 193] width 448 height 90
click at [425, 151] on textarea at bounding box center [315, 193] width 448 height 90
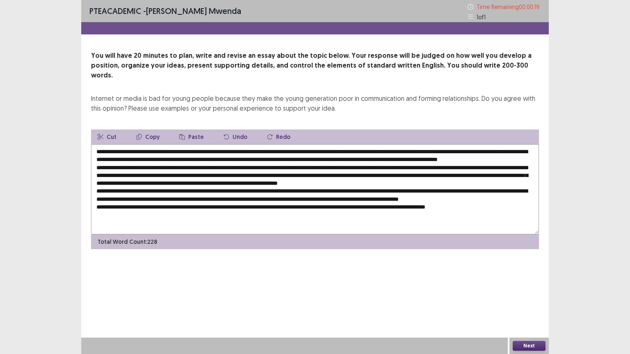
click at [184, 173] on textarea at bounding box center [315, 189] width 448 height 90
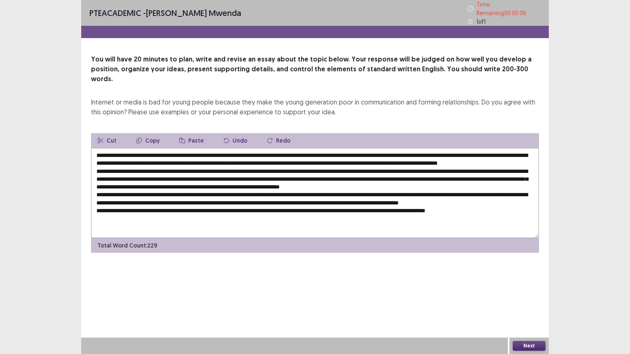
click at [348, 189] on textarea at bounding box center [315, 193] width 448 height 90
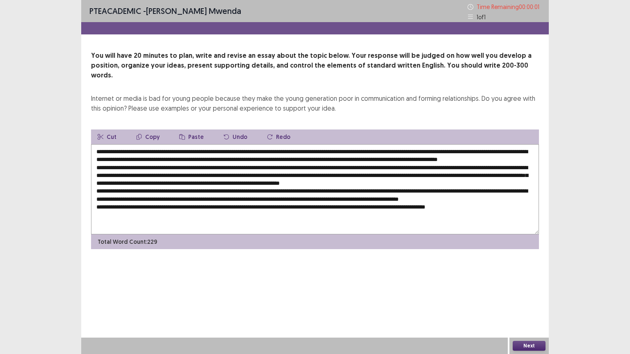
type textarea "**********"
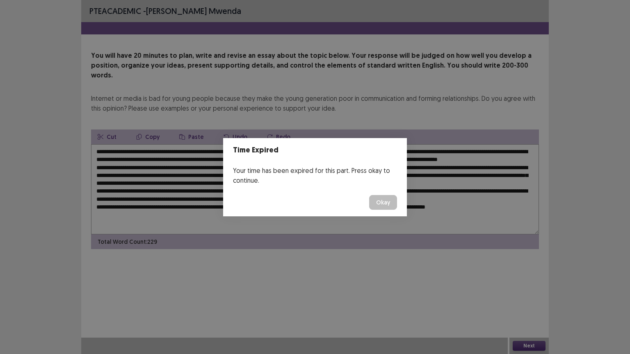
click at [388, 205] on button "Okay" at bounding box center [383, 202] width 28 height 15
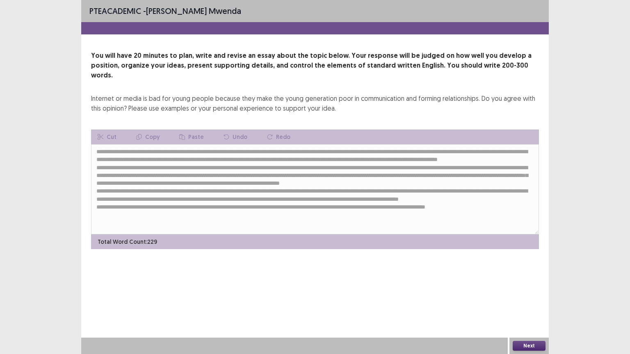
click at [425, 275] on button "Next" at bounding box center [529, 346] width 33 height 10
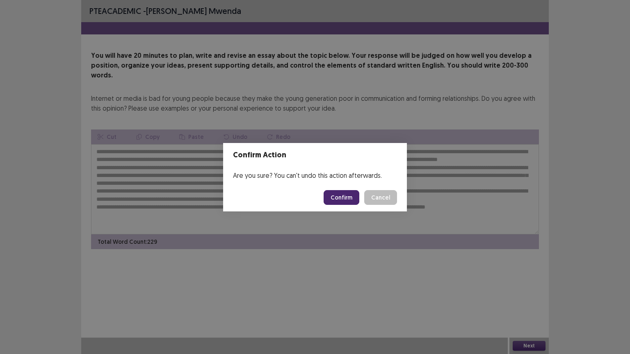
click at [343, 194] on button "Confirm" at bounding box center [342, 197] width 36 height 15
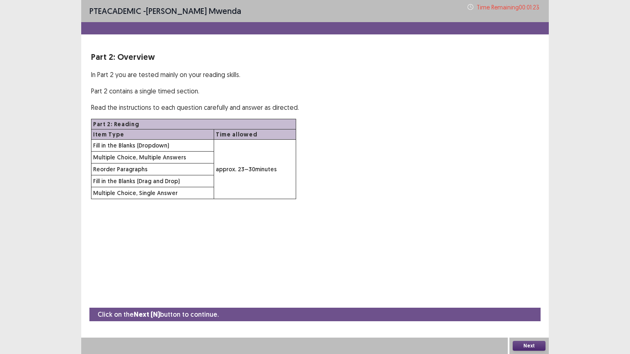
click at [425, 275] on button "Next" at bounding box center [529, 346] width 33 height 10
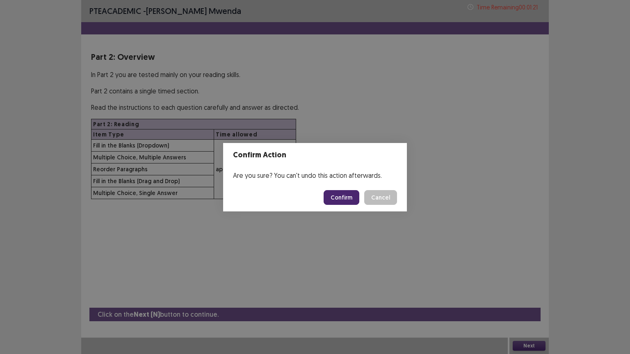
click at [352, 199] on button "Confirm" at bounding box center [342, 197] width 36 height 15
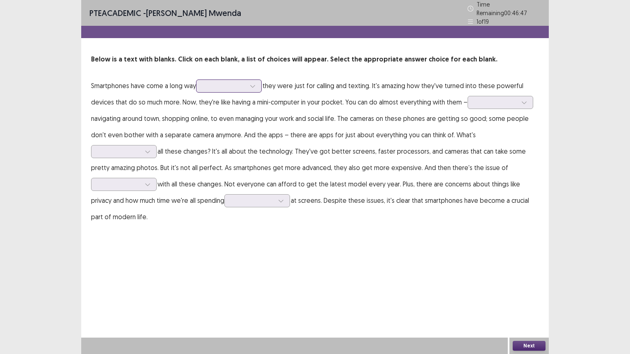
click at [256, 84] on icon at bounding box center [253, 86] width 6 height 6
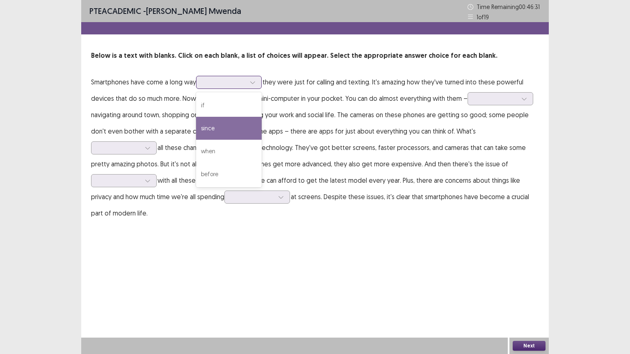
click at [206, 127] on div "since" at bounding box center [229, 128] width 66 height 23
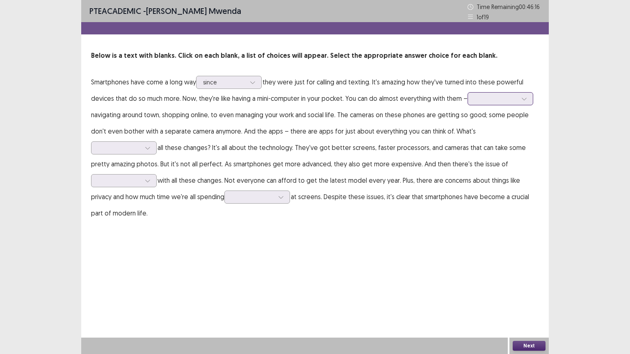
click at [425, 98] on icon at bounding box center [524, 99] width 6 height 6
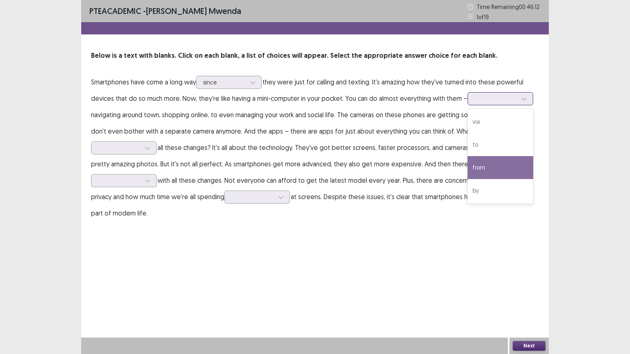
click at [425, 166] on div "from" at bounding box center [501, 167] width 66 height 23
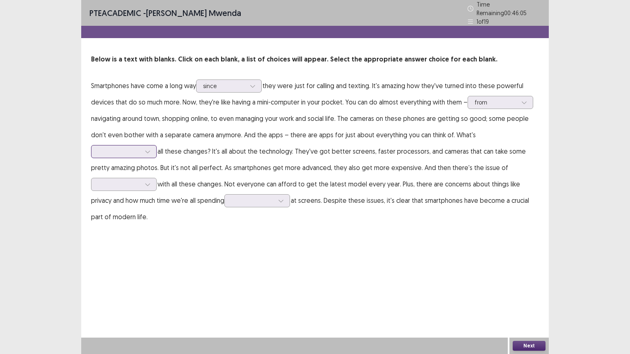
click at [151, 149] on icon at bounding box center [148, 152] width 6 height 6
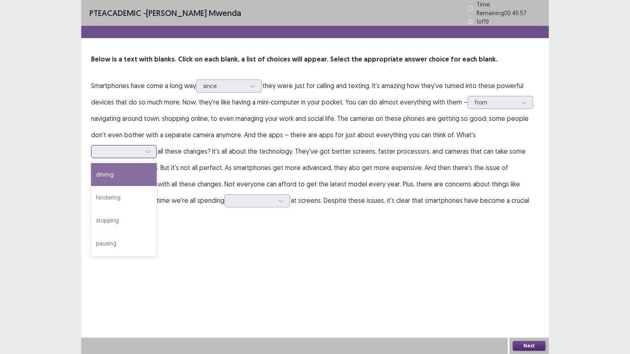
click at [157, 163] on div "driving" at bounding box center [124, 174] width 66 height 23
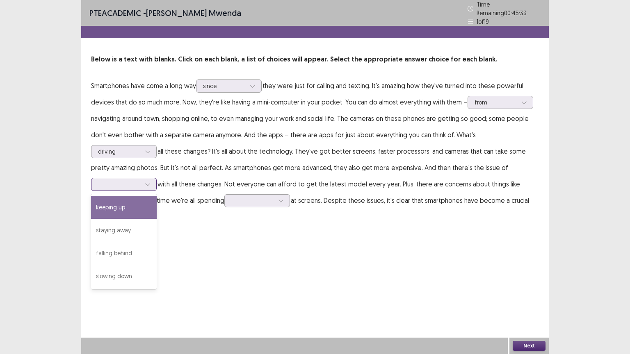
click at [151, 182] on icon at bounding box center [148, 185] width 6 height 6
click at [157, 196] on div "keeping up" at bounding box center [124, 207] width 66 height 23
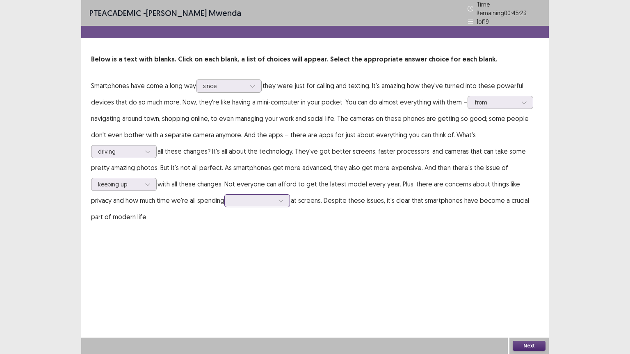
click at [278, 198] on icon at bounding box center [281, 201] width 6 height 6
click at [224, 244] on div "staring" at bounding box center [257, 246] width 66 height 23
click at [256, 83] on icon at bounding box center [253, 86] width 6 height 6
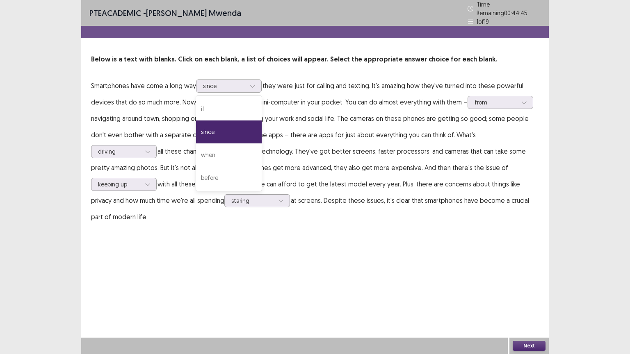
click at [425, 275] on button "Next" at bounding box center [529, 346] width 33 height 10
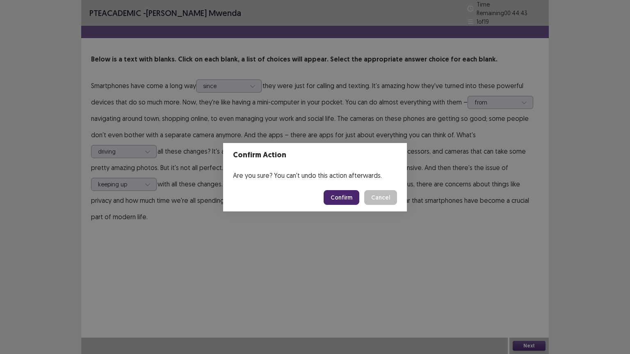
click at [348, 195] on button "Confirm" at bounding box center [342, 197] width 36 height 15
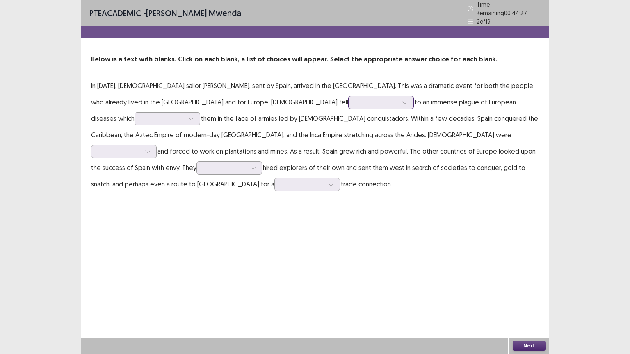
click at [402, 100] on icon at bounding box center [405, 103] width 6 height 6
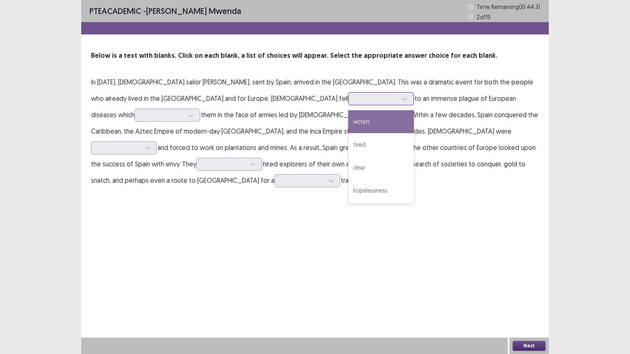
click at [348, 119] on div "victim" at bounding box center [381, 121] width 66 height 23
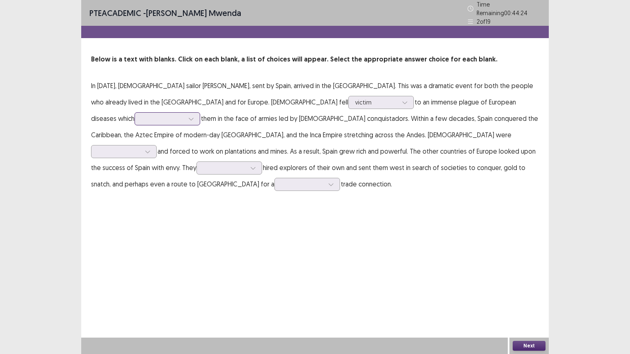
click at [193, 118] on icon at bounding box center [191, 119] width 5 height 2
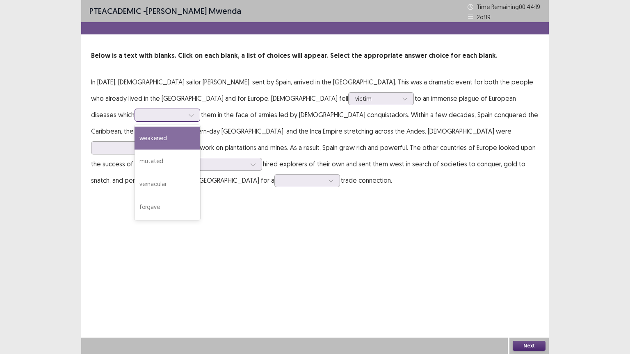
click at [200, 127] on div "weakened" at bounding box center [168, 138] width 66 height 23
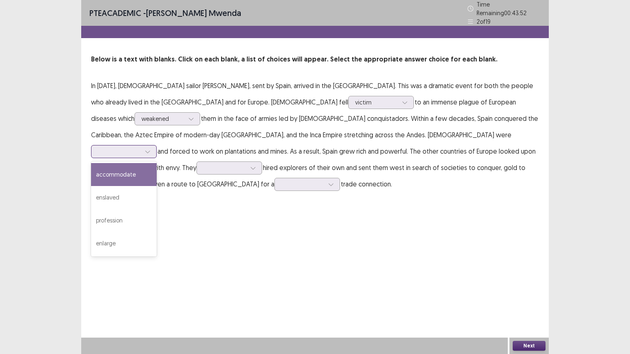
click at [151, 149] on icon at bounding box center [148, 152] width 6 height 6
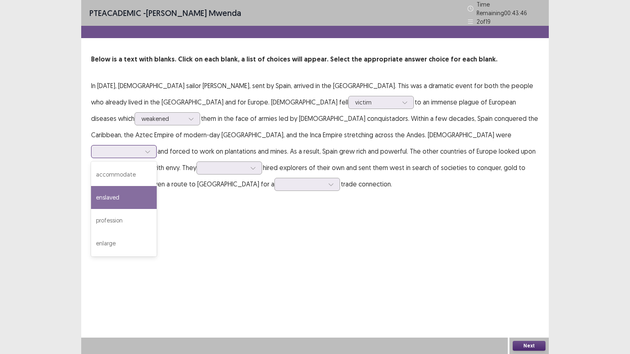
click at [157, 186] on div "enslaved" at bounding box center [124, 197] width 66 height 23
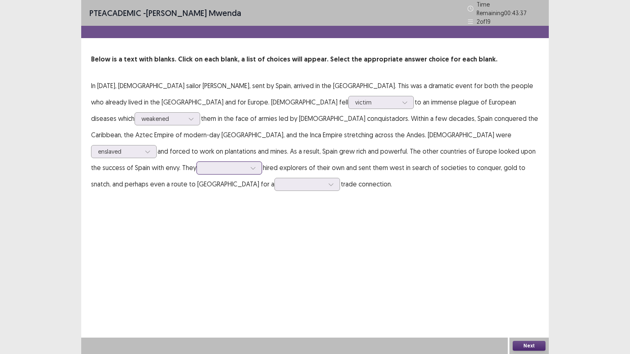
click at [256, 165] on icon at bounding box center [253, 168] width 6 height 6
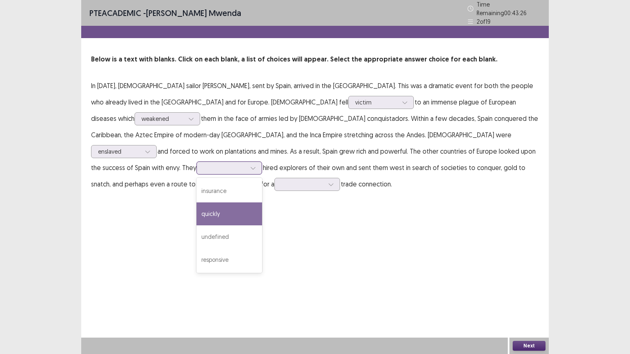
click at [262, 203] on div "quickly" at bounding box center [230, 214] width 66 height 23
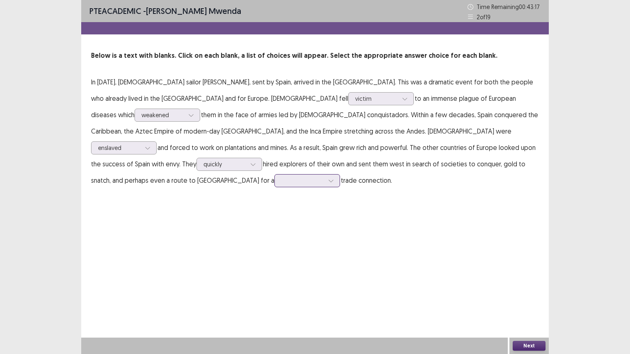
click at [337, 175] on div at bounding box center [331, 181] width 12 height 12
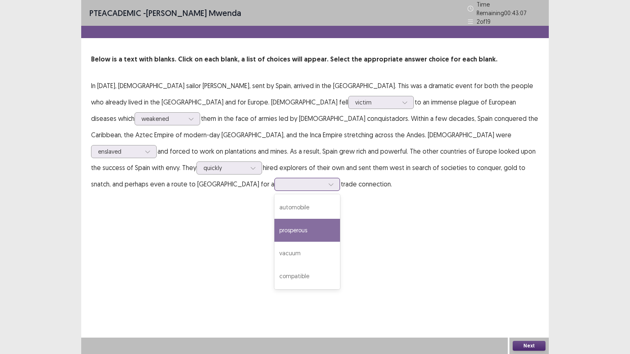
click at [340, 219] on div "prosperous" at bounding box center [307, 230] width 66 height 23
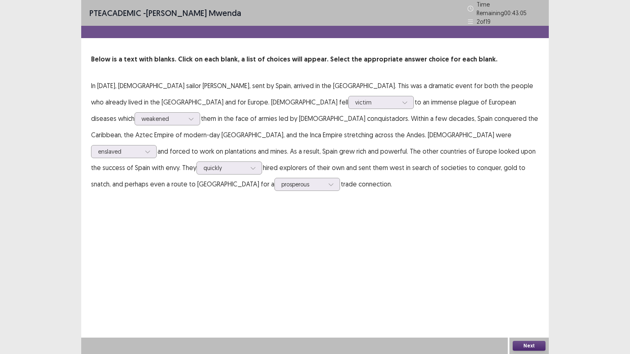
click at [425, 275] on button "Next" at bounding box center [529, 346] width 33 height 10
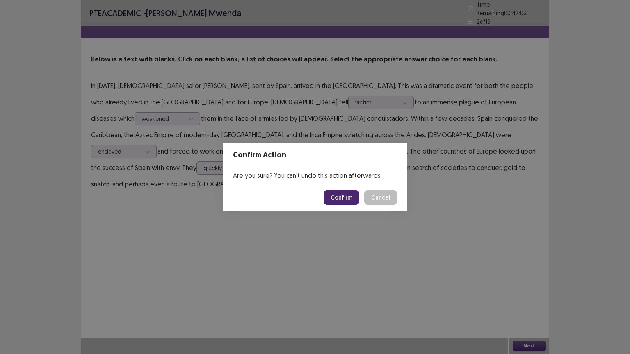
click at [347, 196] on button "Confirm" at bounding box center [342, 197] width 36 height 15
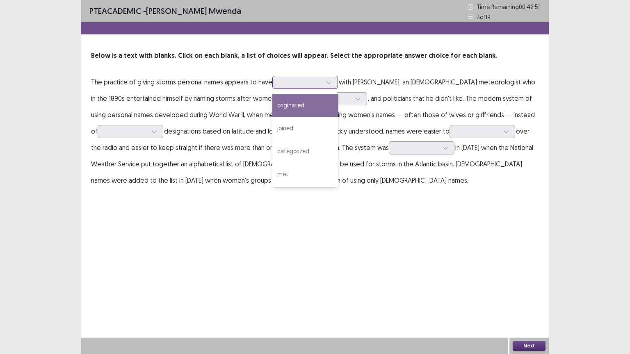
click at [331, 80] on div at bounding box center [329, 82] width 12 height 12
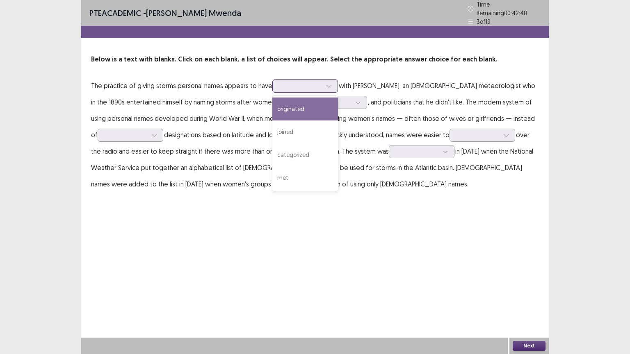
click at [291, 109] on div "originated" at bounding box center [305, 109] width 66 height 23
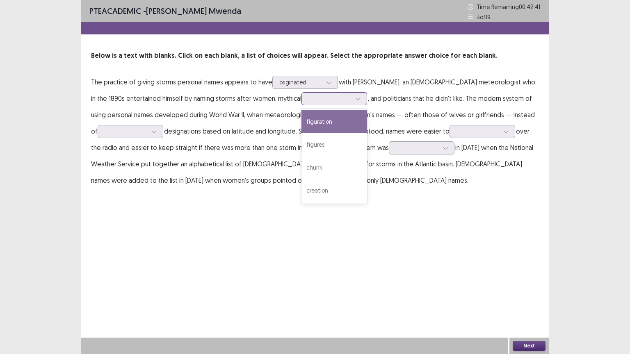
click at [356, 99] on icon at bounding box center [358, 99] width 5 height 2
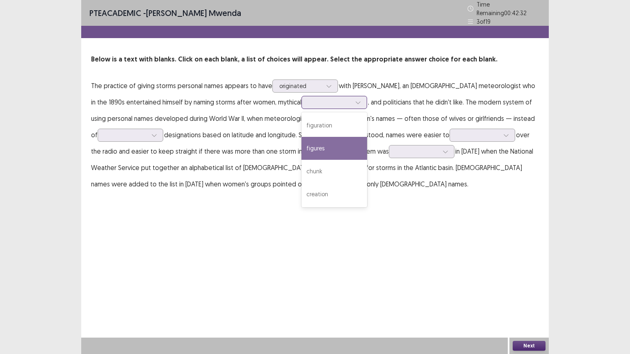
click at [302, 144] on div "figures" at bounding box center [335, 148] width 66 height 23
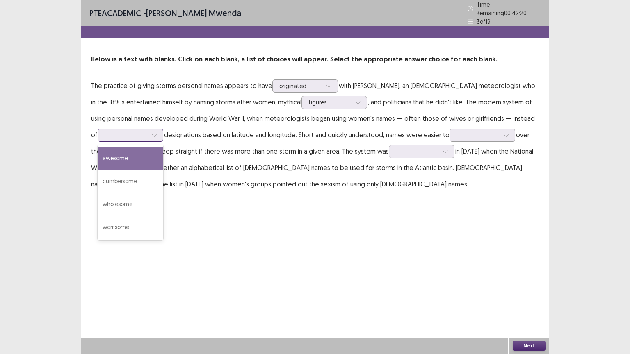
click at [151, 133] on icon at bounding box center [154, 136] width 6 height 6
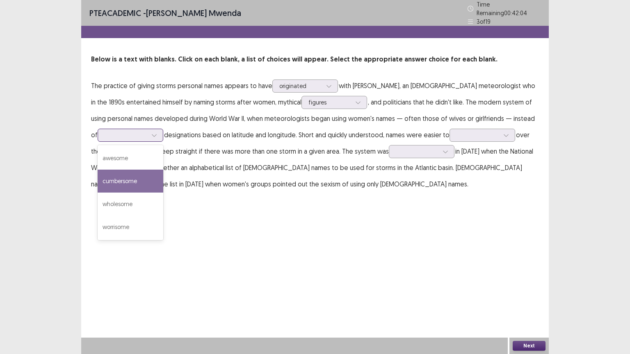
click at [122, 176] on div "cumbersome" at bounding box center [131, 181] width 66 height 23
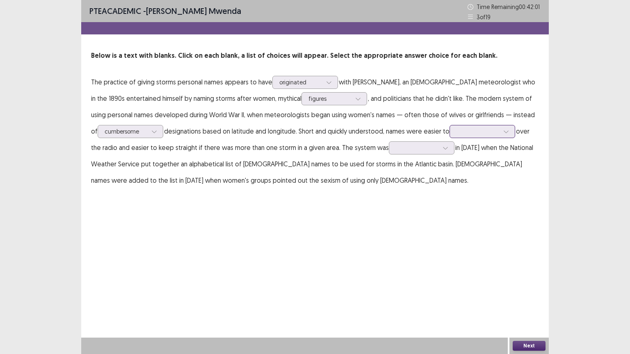
click at [425, 133] on icon at bounding box center [506, 132] width 6 height 6
click at [425, 154] on div "transmit" at bounding box center [483, 154] width 66 height 23
click at [425, 148] on icon at bounding box center [445, 148] width 5 height 2
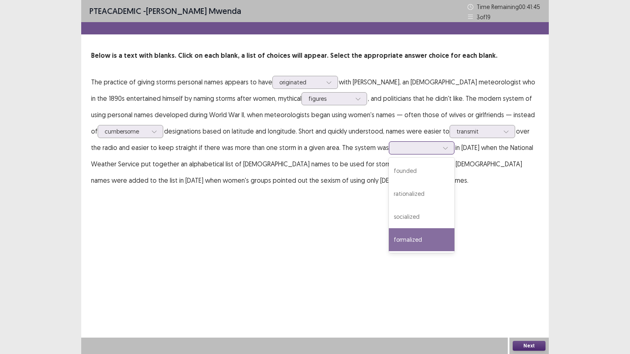
click at [412, 240] on div "formalized" at bounding box center [422, 240] width 66 height 23
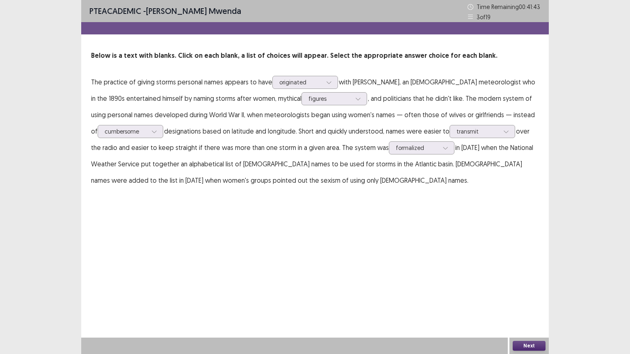
click at [425, 275] on button "Next" at bounding box center [529, 346] width 33 height 10
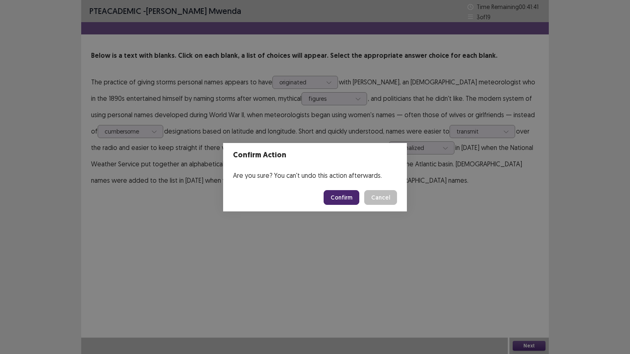
click at [349, 197] on button "Confirm" at bounding box center [342, 197] width 36 height 15
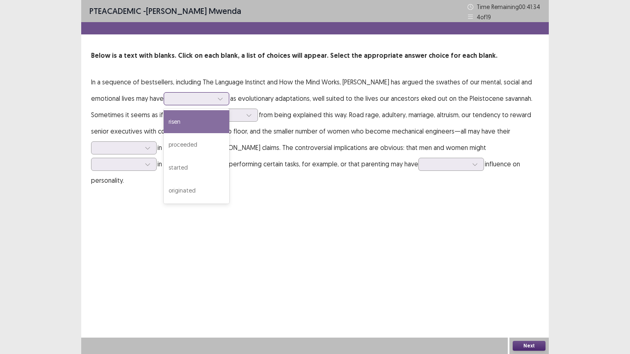
click at [217, 99] on icon at bounding box center [220, 99] width 6 height 6
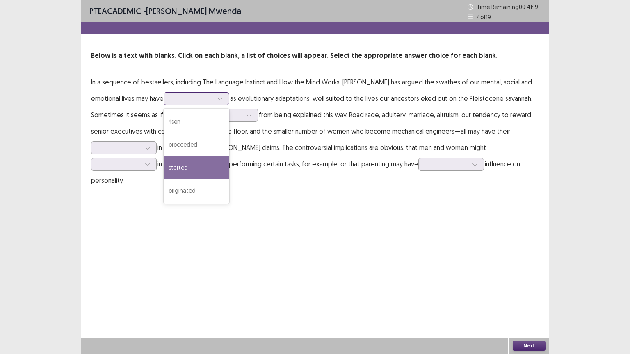
click at [164, 164] on div "started" at bounding box center [197, 167] width 66 height 23
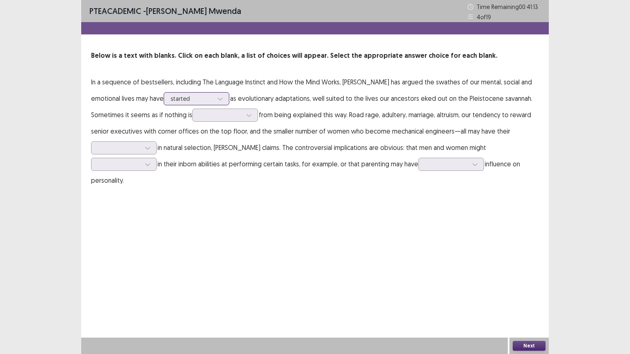
click at [218, 100] on icon at bounding box center [220, 99] width 5 height 2
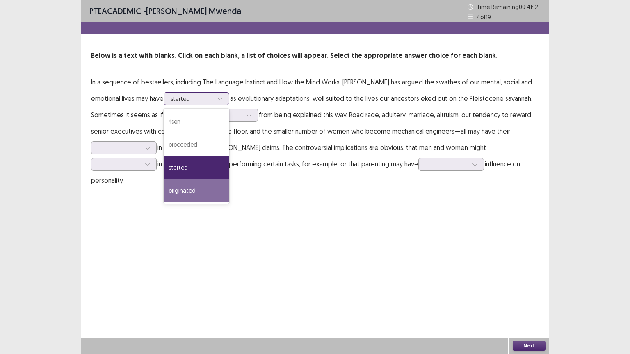
click at [164, 187] on div "originated" at bounding box center [197, 190] width 66 height 23
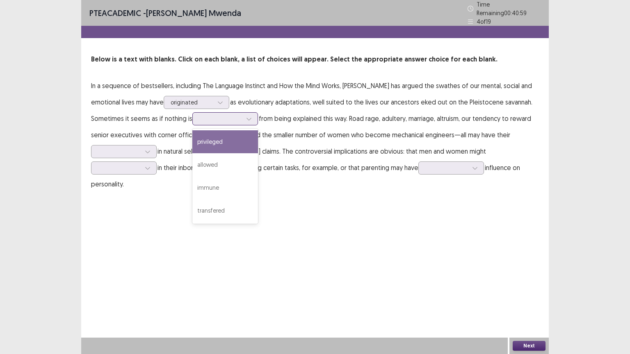
click at [246, 116] on icon at bounding box center [249, 119] width 6 height 6
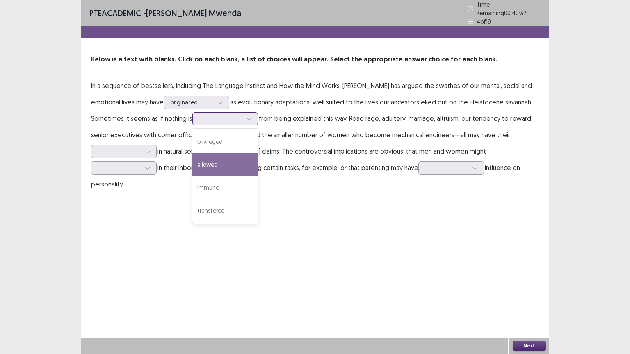
click at [192, 158] on div "allowed" at bounding box center [225, 164] width 66 height 23
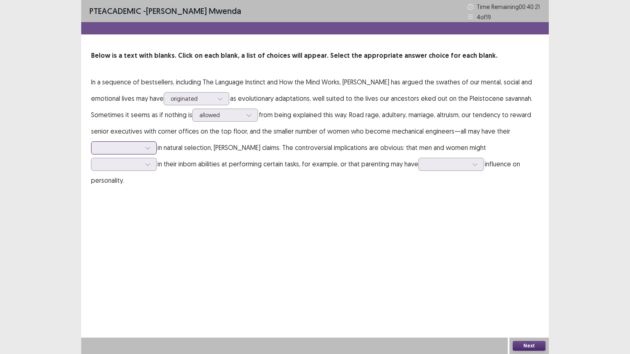
click at [146, 149] on icon at bounding box center [148, 148] width 6 height 6
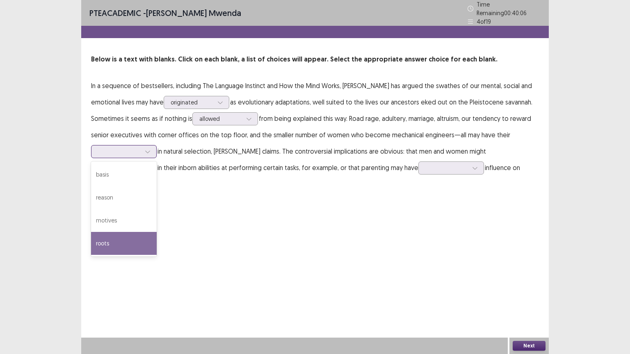
click at [108, 241] on div "roots" at bounding box center [124, 243] width 66 height 23
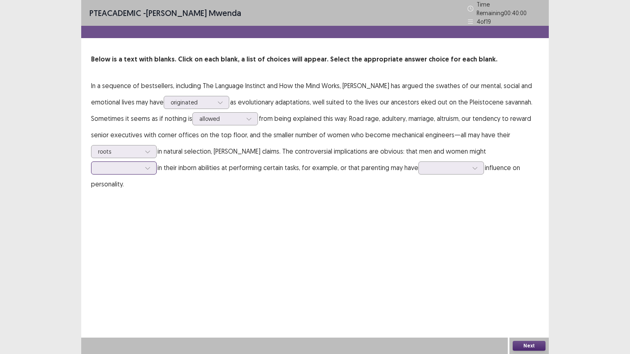
click at [151, 165] on icon at bounding box center [148, 168] width 6 height 6
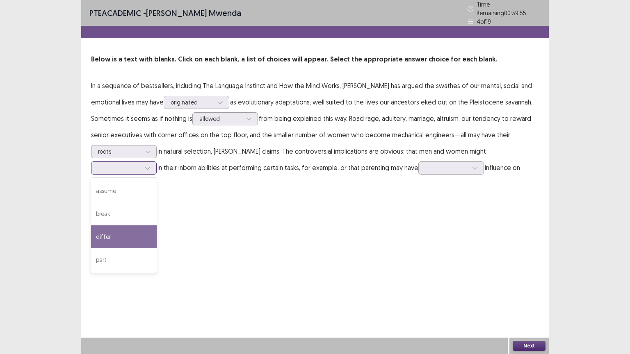
click at [157, 226] on div "differ" at bounding box center [124, 237] width 66 height 23
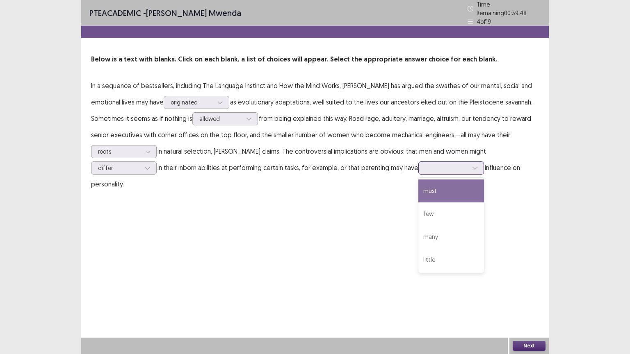
click at [425, 165] on icon at bounding box center [475, 168] width 6 height 6
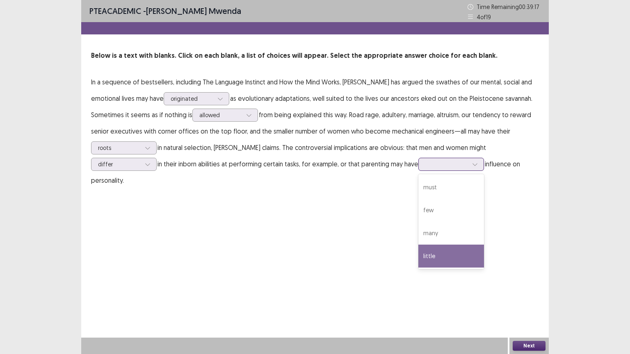
click at [418, 256] on div "little" at bounding box center [451, 256] width 66 height 23
click at [425, 163] on icon at bounding box center [475, 165] width 6 height 6
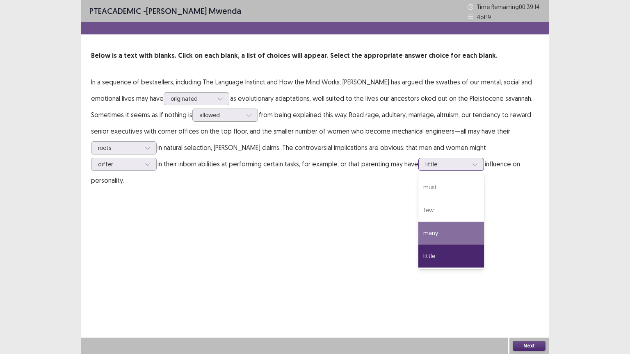
click at [418, 228] on div "many" at bounding box center [451, 233] width 66 height 23
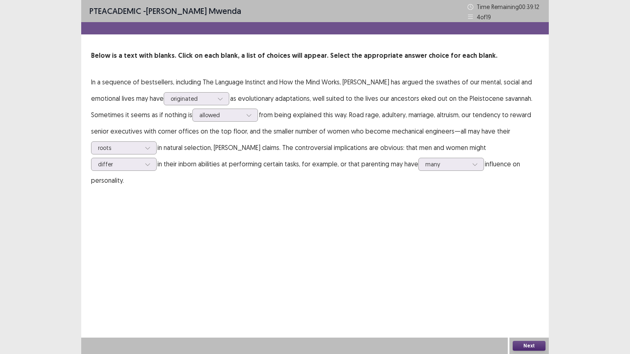
click at [425, 275] on button "Next" at bounding box center [529, 346] width 33 height 10
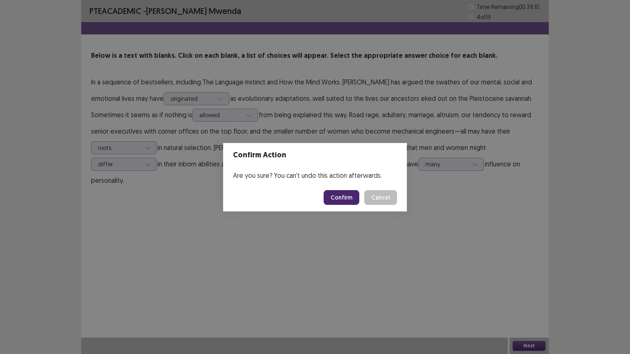
click at [346, 195] on button "Confirm" at bounding box center [342, 197] width 36 height 15
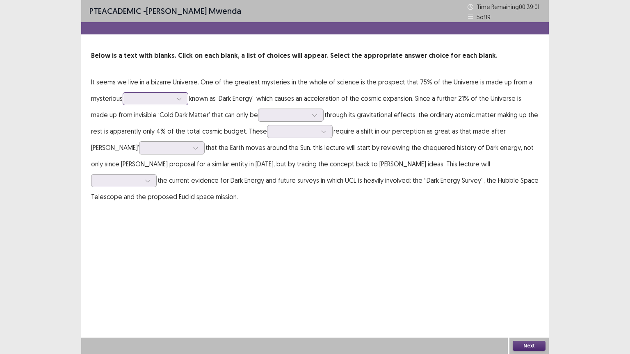
click at [182, 101] on icon at bounding box center [179, 99] width 6 height 6
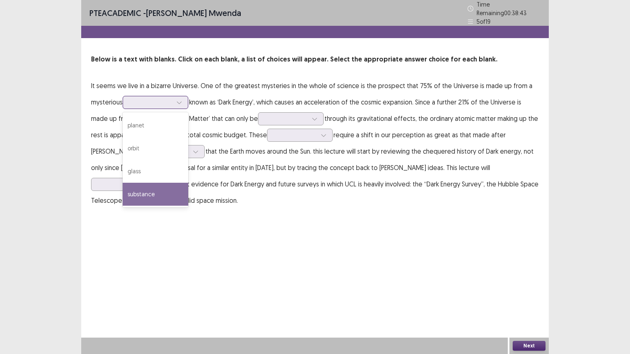
click at [142, 190] on div "substance" at bounding box center [156, 194] width 66 height 23
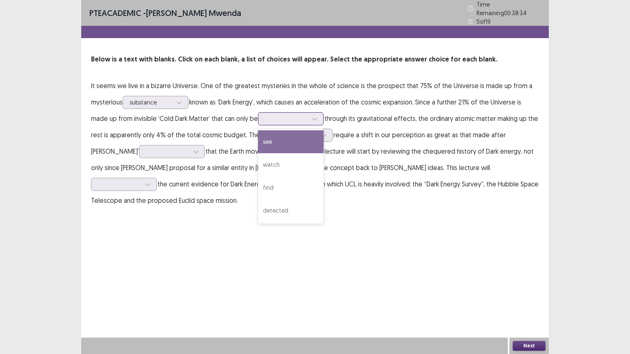
click at [317, 117] on icon at bounding box center [315, 119] width 6 height 6
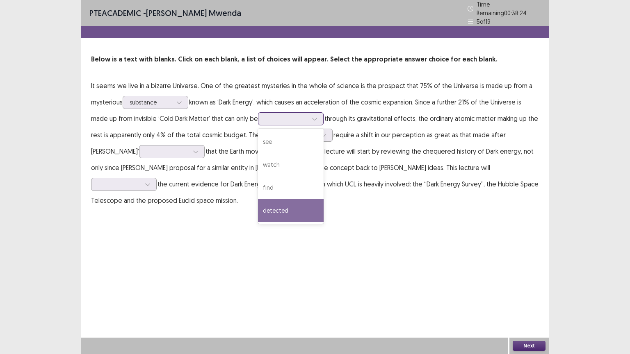
click at [277, 206] on div "detected" at bounding box center [291, 210] width 66 height 23
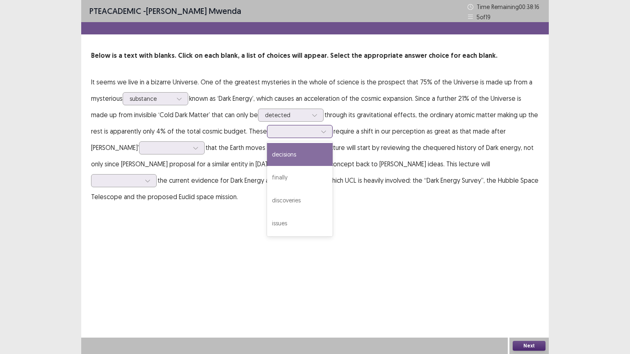
click at [324, 130] on div at bounding box center [324, 132] width 12 height 12
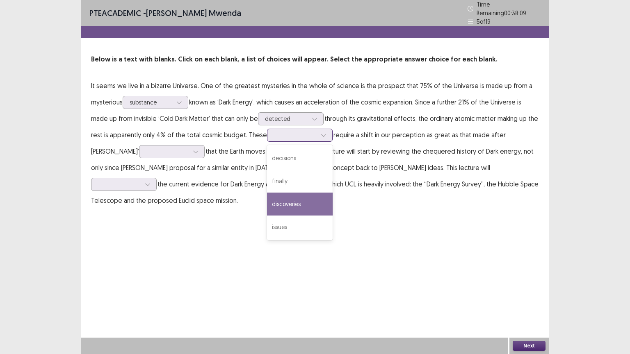
click at [300, 197] on div "discoveries" at bounding box center [300, 204] width 66 height 23
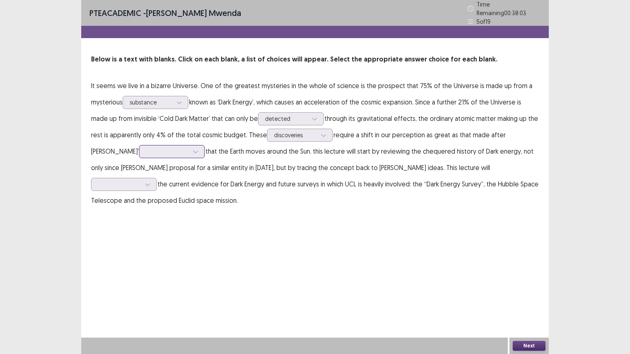
click at [190, 149] on div at bounding box center [196, 152] width 12 height 12
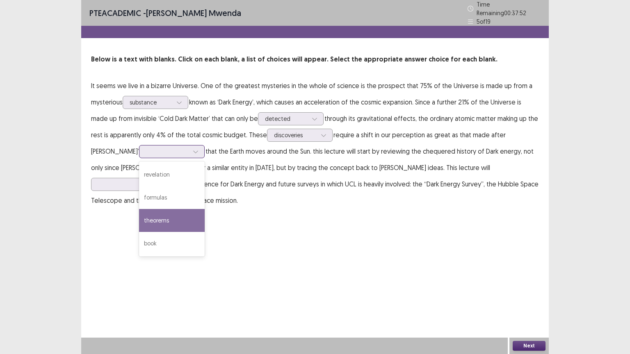
click at [139, 216] on div "theorems" at bounding box center [172, 220] width 66 height 23
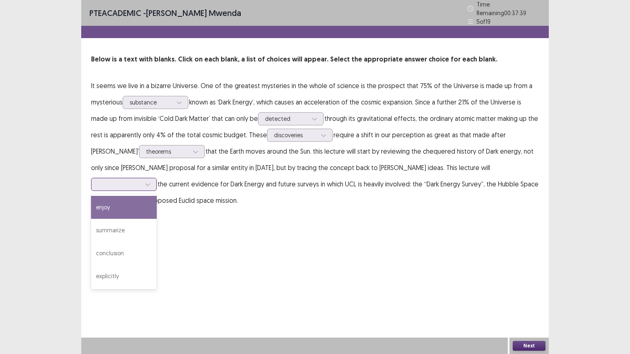
click at [151, 182] on icon at bounding box center [148, 185] width 6 height 6
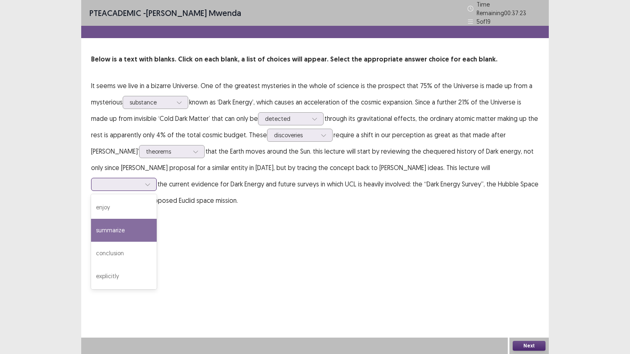
click at [157, 219] on div "summarize" at bounding box center [124, 230] width 66 height 23
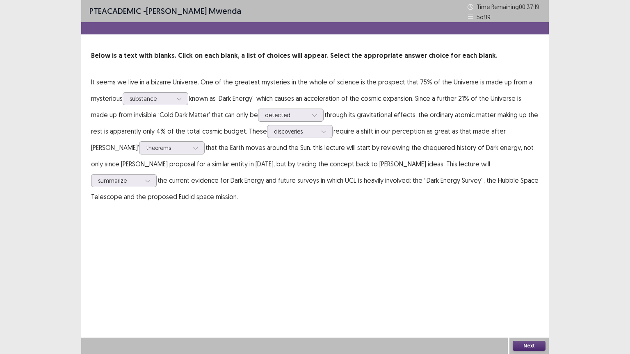
click at [425, 275] on button "Next" at bounding box center [529, 346] width 33 height 10
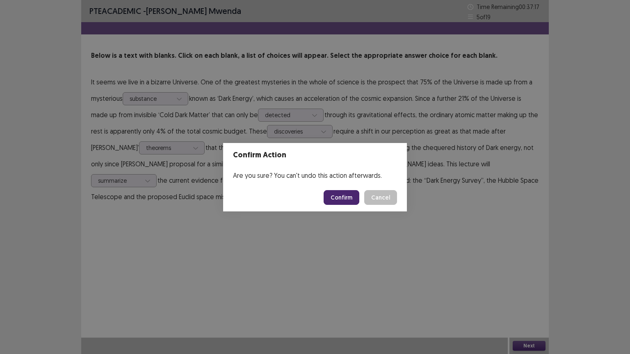
click at [348, 198] on button "Confirm" at bounding box center [342, 197] width 36 height 15
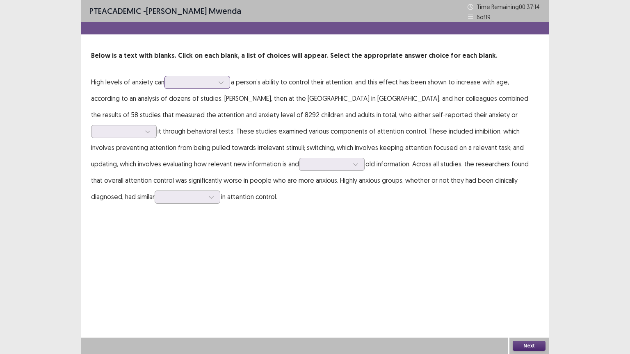
click at [222, 81] on icon at bounding box center [221, 83] width 6 height 6
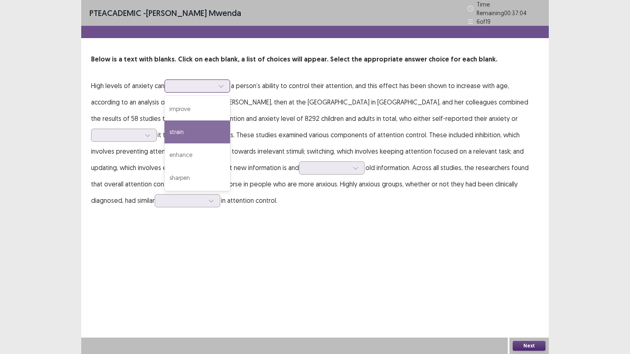
click at [183, 132] on div "strain" at bounding box center [198, 132] width 66 height 23
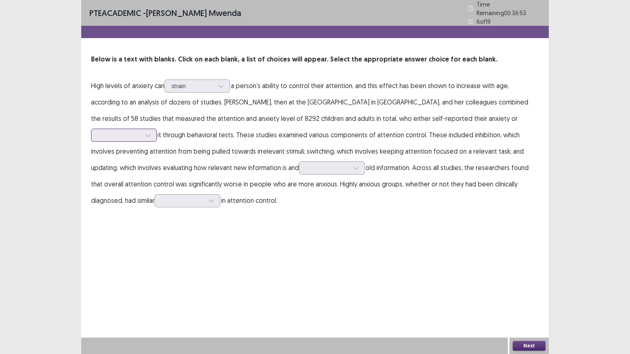
click at [154, 129] on div at bounding box center [148, 135] width 12 height 12
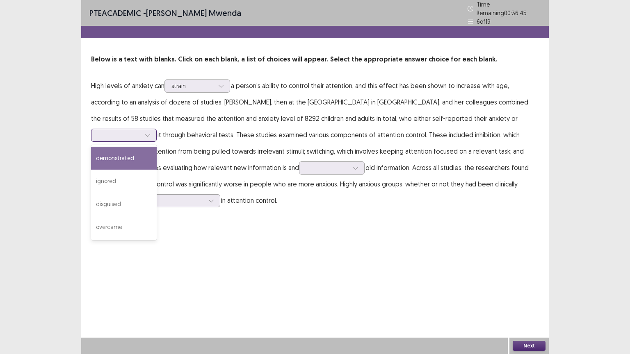
click at [157, 147] on div "demonstrated" at bounding box center [124, 158] width 66 height 23
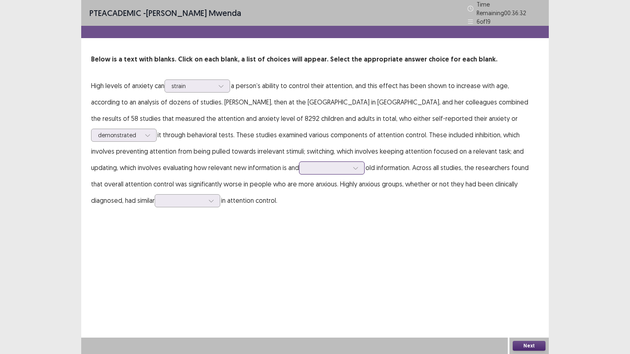
click at [353, 165] on icon at bounding box center [356, 168] width 6 height 6
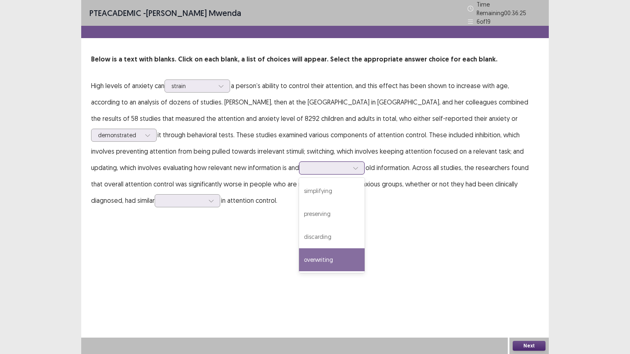
click at [299, 256] on div "overwriting" at bounding box center [332, 260] width 66 height 23
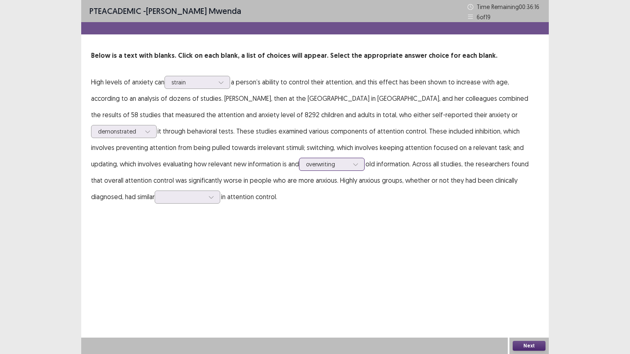
click at [353, 163] on icon at bounding box center [356, 165] width 6 height 6
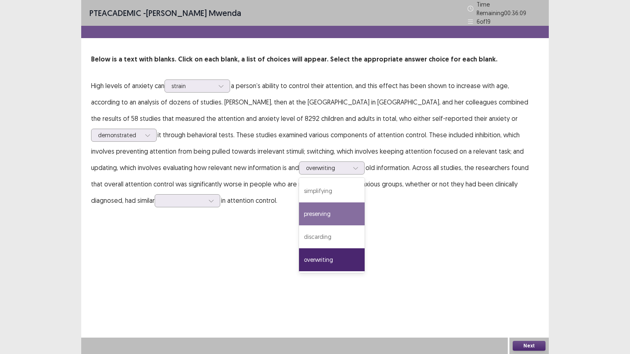
click at [150, 261] on div "PTE academic - [PERSON_NAME] Time Remaining 00 : 36 : 09 6 of 19 Below is a tex…" at bounding box center [315, 177] width 468 height 354
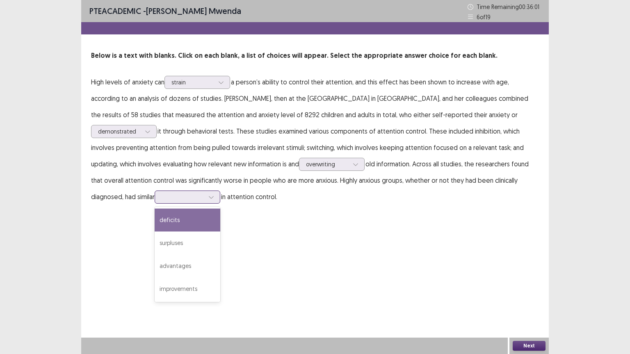
click at [208, 197] on icon at bounding box center [211, 197] width 6 height 6
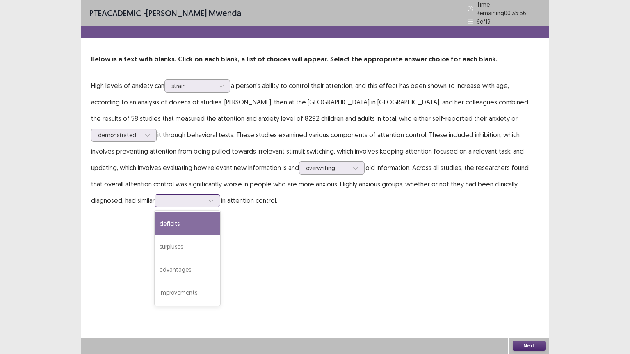
click at [155, 219] on div "deficits" at bounding box center [188, 224] width 66 height 23
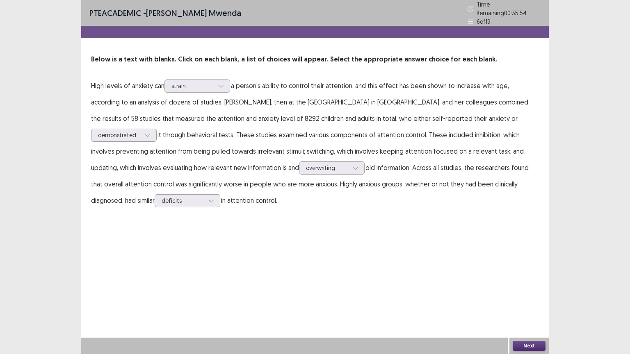
click at [425, 275] on button "Next" at bounding box center [529, 346] width 33 height 10
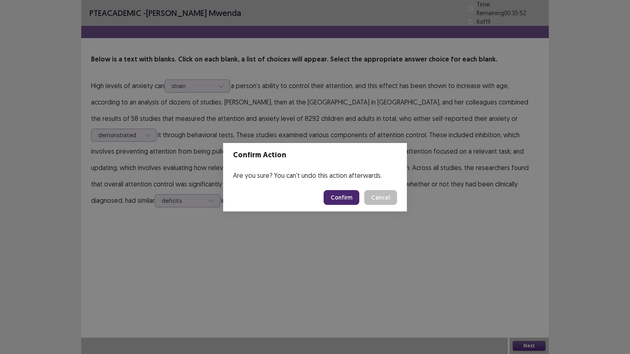
click at [344, 195] on button "Confirm" at bounding box center [342, 197] width 36 height 15
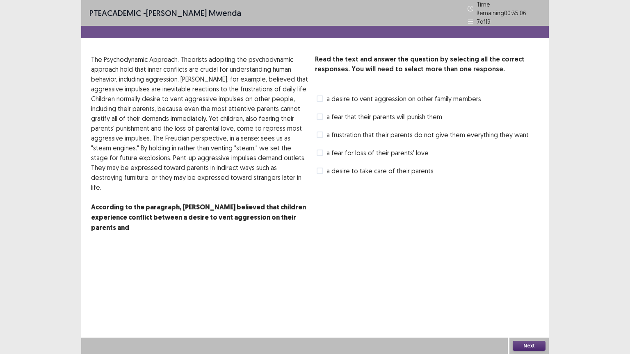
click at [322, 114] on span at bounding box center [320, 117] width 7 height 7
click at [425, 275] on button "Next" at bounding box center [529, 346] width 33 height 10
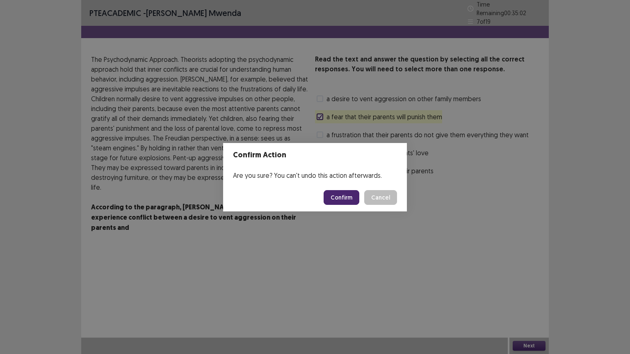
click at [348, 201] on button "Confirm" at bounding box center [342, 197] width 36 height 15
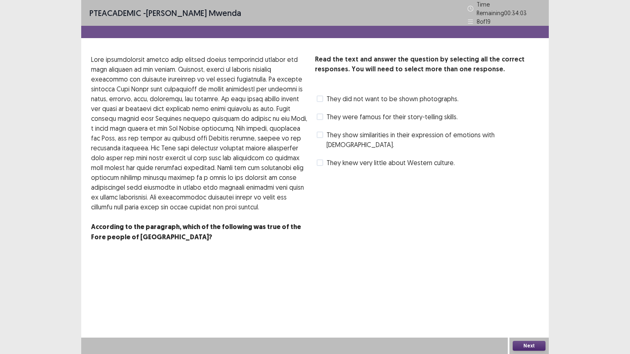
click at [320, 132] on span at bounding box center [320, 135] width 7 height 7
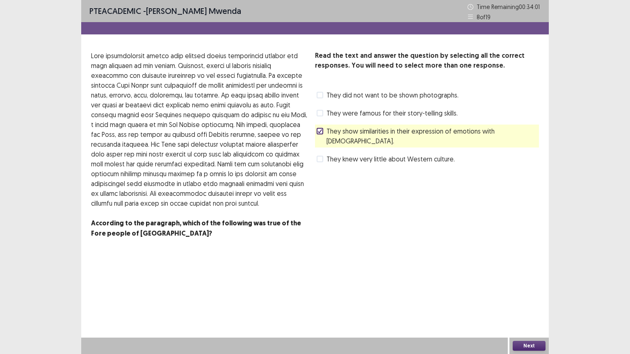
click at [425, 275] on button "Next" at bounding box center [529, 346] width 33 height 10
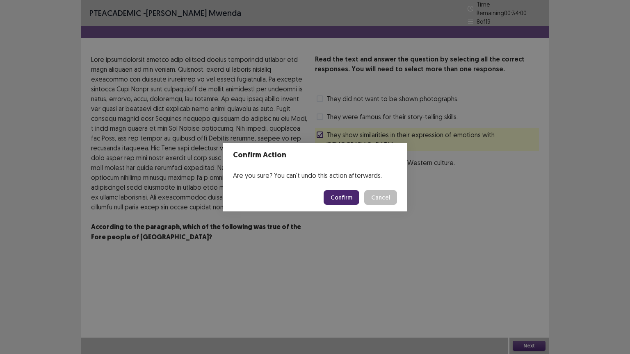
click at [347, 198] on button "Confirm" at bounding box center [342, 197] width 36 height 15
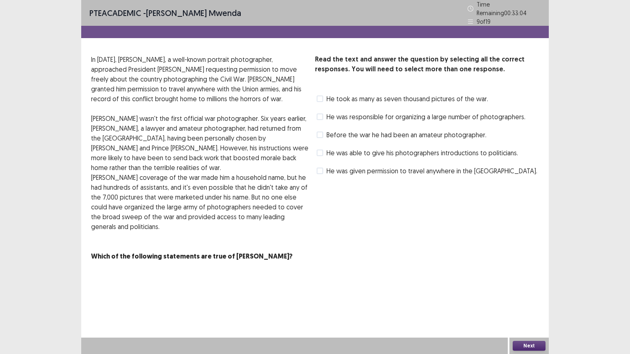
click at [326, 149] on label "He was able to give his photographers introductions to politicians." at bounding box center [417, 153] width 201 height 10
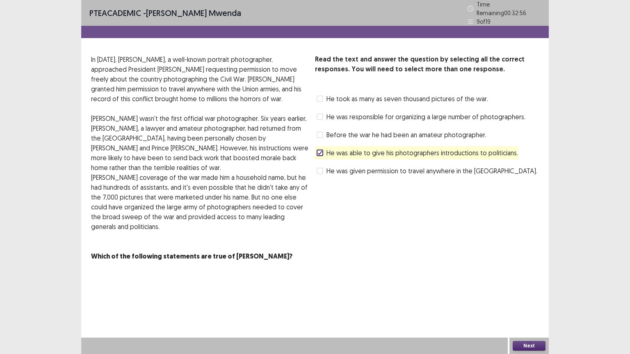
click at [425, 275] on button "Next" at bounding box center [529, 346] width 33 height 10
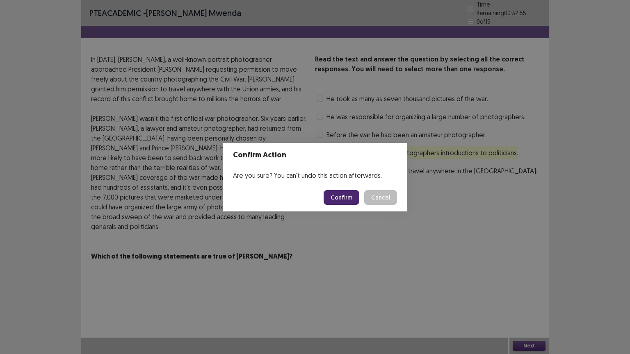
click at [354, 196] on button "Confirm" at bounding box center [342, 197] width 36 height 15
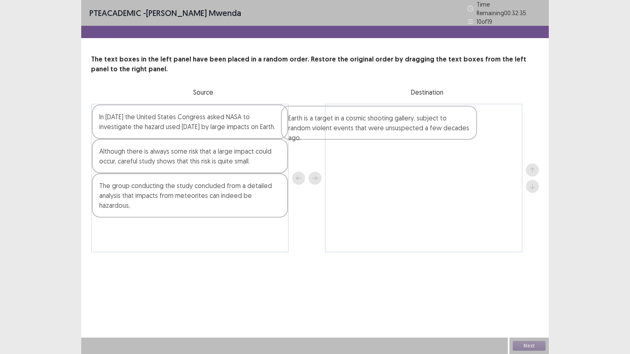
drag, startPoint x: 157, startPoint y: 153, endPoint x: 350, endPoint y: 123, distance: 195.1
click at [349, 123] on div "In [DATE] the United States Congress asked NASA to investigate the hazard used …" at bounding box center [315, 178] width 448 height 149
click at [373, 123] on div at bounding box center [424, 178] width 198 height 149
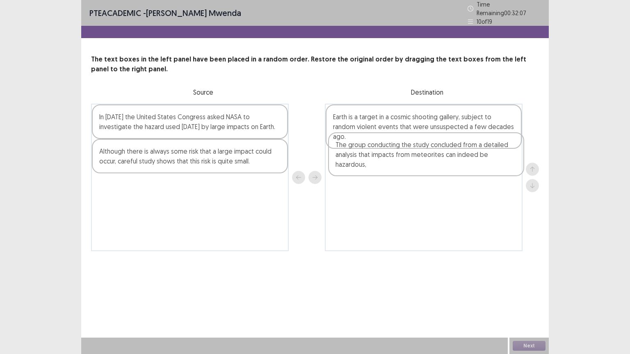
drag, startPoint x: 213, startPoint y: 194, endPoint x: 455, endPoint y: 159, distance: 244.7
click at [425, 159] on div "In [DATE] the United States Congress asked NASA to investigate the hazard used …" at bounding box center [315, 178] width 448 height 148
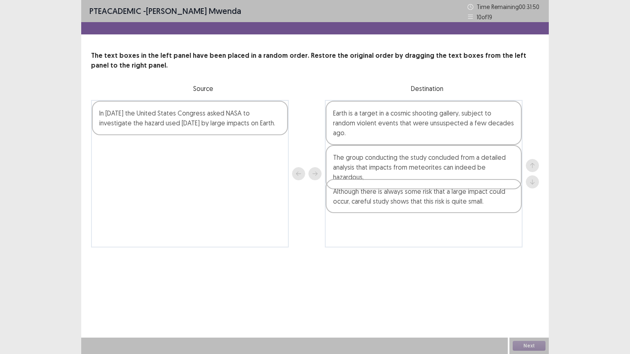
drag, startPoint x: 203, startPoint y: 154, endPoint x: 441, endPoint y: 199, distance: 241.6
click at [425, 199] on div "In [DATE] the United States Congress asked NASA to investigate the hazard used …" at bounding box center [315, 174] width 448 height 148
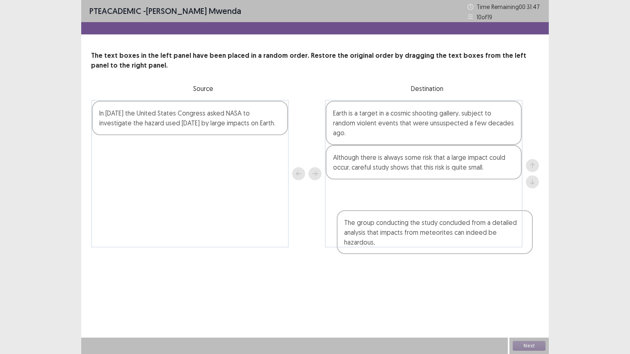
drag, startPoint x: 399, startPoint y: 160, endPoint x: 407, endPoint y: 223, distance: 62.8
click at [407, 226] on div "Earth is a target in a cosmic shooting gallery, subject to random violent event…" at bounding box center [424, 174] width 198 height 148
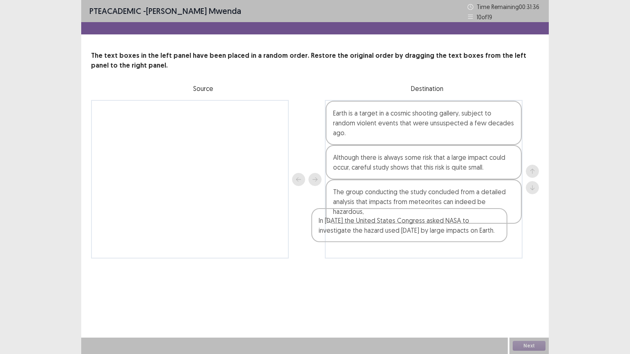
drag, startPoint x: 174, startPoint y: 119, endPoint x: 397, endPoint y: 228, distance: 247.7
click at [397, 228] on div "In [DATE] the United States Congress asked NASA to investigate the hazard used …" at bounding box center [315, 179] width 448 height 159
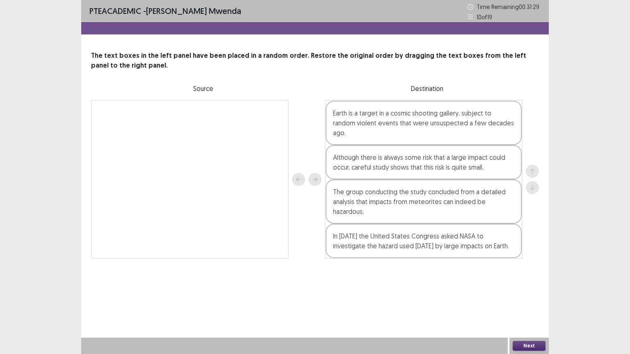
click at [425, 275] on button "Next" at bounding box center [529, 346] width 33 height 10
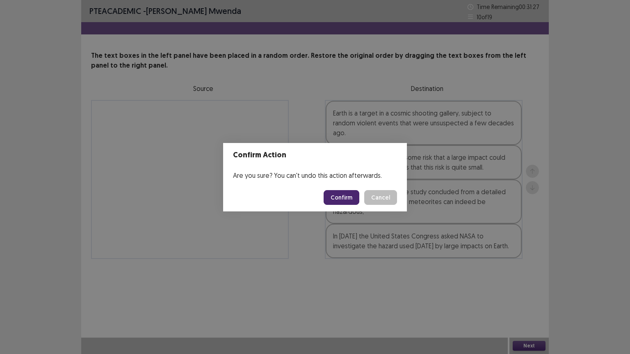
click at [348, 201] on button "Confirm" at bounding box center [342, 197] width 36 height 15
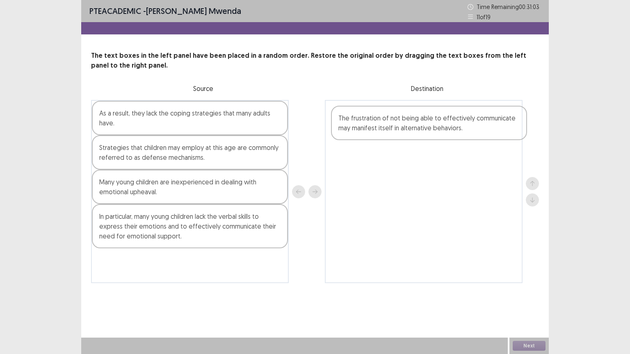
drag, startPoint x: 173, startPoint y: 267, endPoint x: 412, endPoint y: 126, distance: 278.3
click at [412, 126] on div "As a result, they lack the coping strategies that many adults have. Strategies …" at bounding box center [315, 191] width 448 height 183
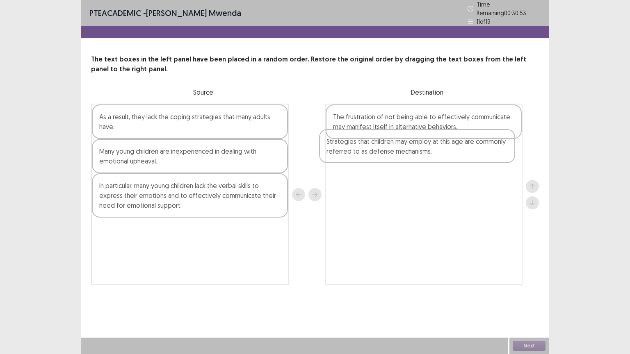
drag, startPoint x: 251, startPoint y: 162, endPoint x: 444, endPoint y: 150, distance: 193.2
click at [425, 150] on div "As a result, they lack the coping strategies that many adults have. Strategies …" at bounding box center [315, 195] width 448 height 182
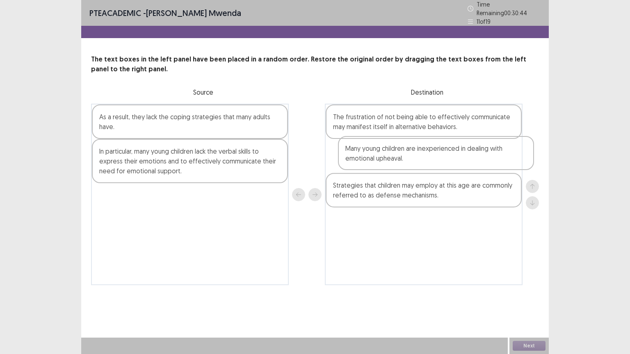
drag, startPoint x: 209, startPoint y: 155, endPoint x: 457, endPoint y: 157, distance: 247.8
click at [425, 157] on div "As a result, they lack the coping strategies that many adults have. Many young …" at bounding box center [315, 195] width 448 height 182
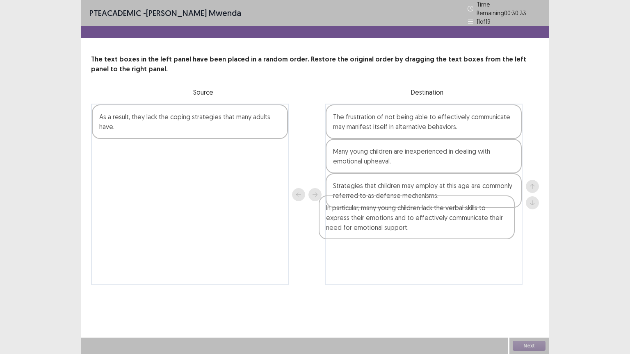
drag, startPoint x: 149, startPoint y: 158, endPoint x: 378, endPoint y: 218, distance: 236.8
click at [378, 218] on div "As a result, they lack the coping strategies that many adults have. In particul…" at bounding box center [315, 195] width 448 height 182
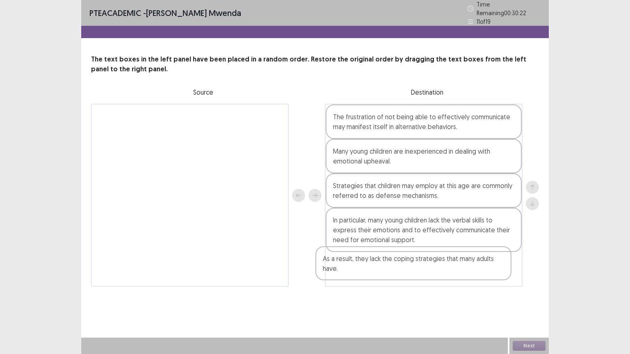
drag, startPoint x: 208, startPoint y: 117, endPoint x: 434, endPoint y: 261, distance: 268.9
click at [425, 261] on div "As a result, they lack the coping strategies that many adults have. The frustra…" at bounding box center [315, 195] width 448 height 183
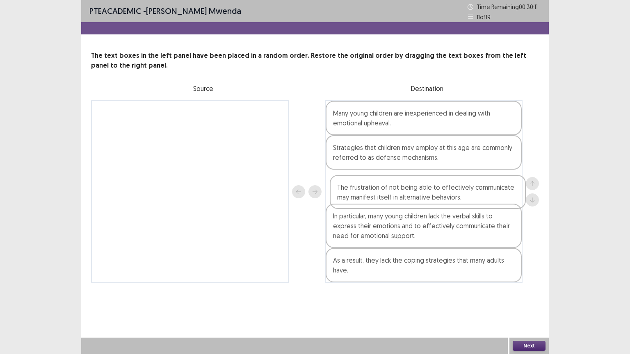
drag, startPoint x: 383, startPoint y: 121, endPoint x: 387, endPoint y: 197, distance: 76.0
click at [387, 197] on div "The frustration of not being able to effectively communicate may manifest itsel…" at bounding box center [424, 191] width 198 height 183
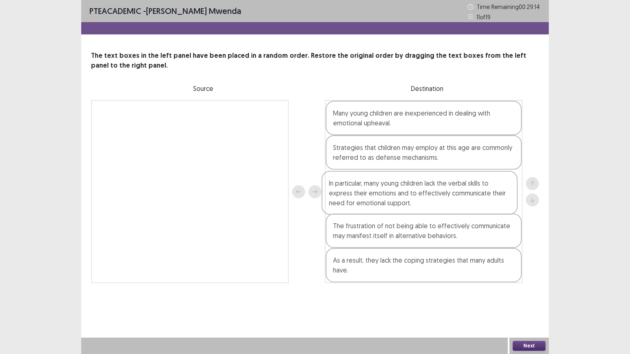
drag, startPoint x: 459, startPoint y: 227, endPoint x: 459, endPoint y: 190, distance: 36.5
click at [425, 190] on div "Many young children are inexperienced in dealing with emotional upheaval. Strat…" at bounding box center [424, 191] width 198 height 183
click at [425, 188] on div "Many young children are inexperienced in dealing with emotional upheaval. Strat…" at bounding box center [424, 191] width 198 height 183
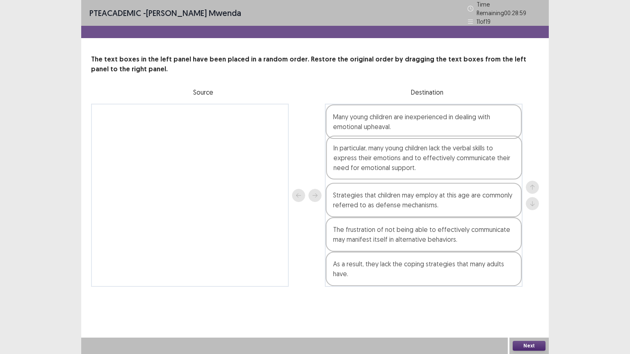
drag, startPoint x: 410, startPoint y: 185, endPoint x: 410, endPoint y: 151, distance: 34.5
click at [410, 151] on div "Many young children are inexperienced in dealing with emotional upheaval. Strat…" at bounding box center [424, 195] width 198 height 183
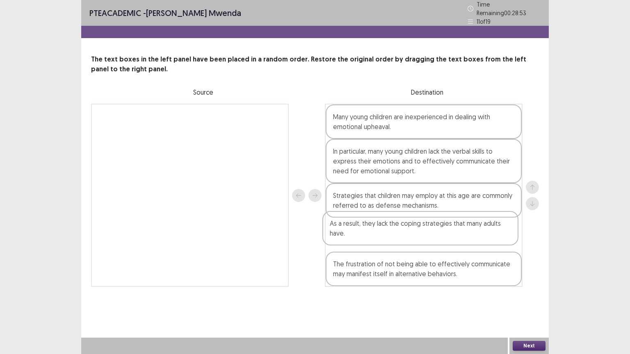
drag, startPoint x: 436, startPoint y: 263, endPoint x: 433, endPoint y: 225, distance: 38.3
click at [425, 225] on div "Many young children are inexperienced in dealing with emotional upheaval. In pa…" at bounding box center [424, 195] width 198 height 183
click at [425, 275] on button "Next" at bounding box center [529, 346] width 33 height 10
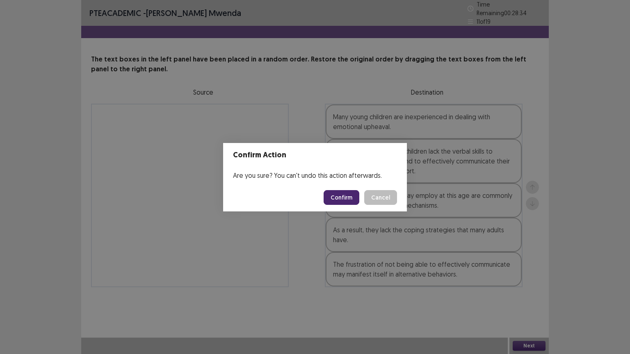
click at [343, 196] on button "Confirm" at bounding box center [342, 197] width 36 height 15
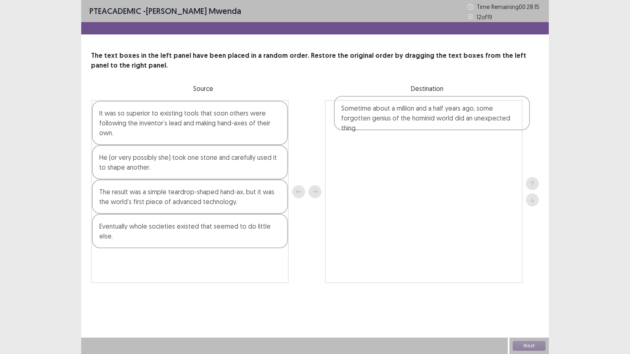
drag, startPoint x: 194, startPoint y: 256, endPoint x: 429, endPoint y: 115, distance: 273.8
click at [425, 115] on div "It was so superior to existing tools that soon others were following the invent…" at bounding box center [315, 191] width 448 height 183
click at [425, 120] on div at bounding box center [424, 191] width 198 height 183
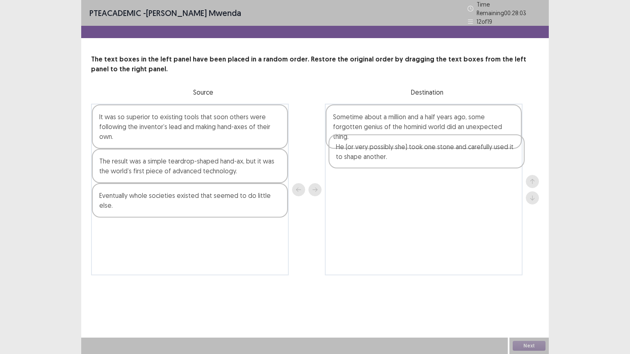
drag, startPoint x: 222, startPoint y: 163, endPoint x: 460, endPoint y: 153, distance: 238.2
click at [425, 153] on div "It was so superior to existing tools that soon others were following the invent…" at bounding box center [315, 190] width 448 height 172
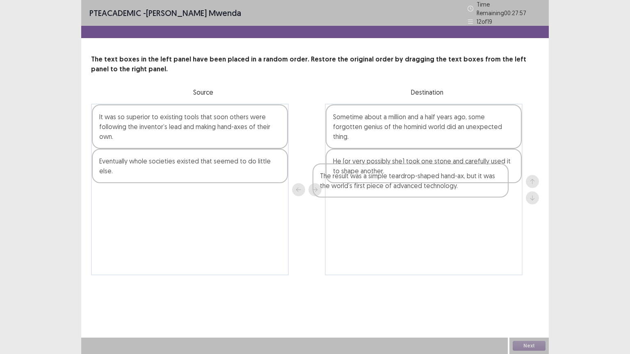
drag, startPoint x: 199, startPoint y: 159, endPoint x: 402, endPoint y: 179, distance: 204.4
click at [402, 179] on div "It was so superior to existing tools that soon others were following the invent…" at bounding box center [315, 190] width 448 height 172
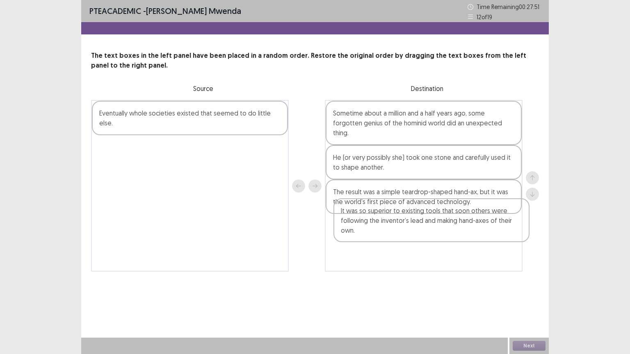
drag, startPoint x: 190, startPoint y: 118, endPoint x: 425, endPoint y: 215, distance: 254.5
click at [425, 215] on div "It was so superior to existing tools that soon others were following the invent…" at bounding box center [315, 186] width 448 height 172
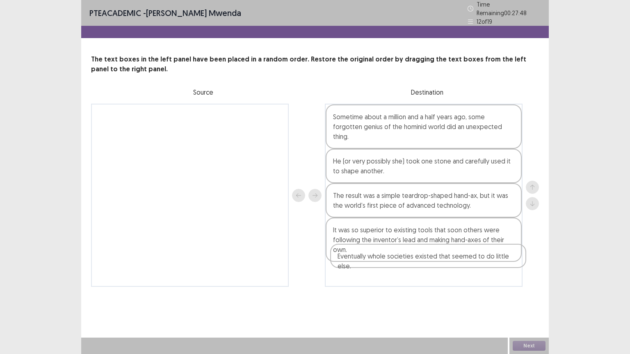
drag, startPoint x: 136, startPoint y: 115, endPoint x: 376, endPoint y: 259, distance: 279.9
click at [376, 259] on div "Eventually whole societies existed that seemed to do little else. Sometime abou…" at bounding box center [315, 195] width 448 height 183
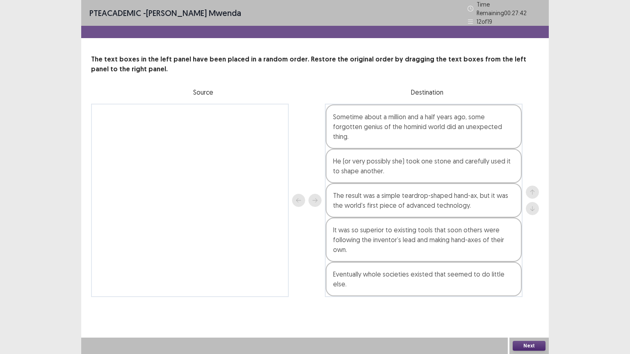
click at [425, 275] on button "Next" at bounding box center [529, 346] width 33 height 10
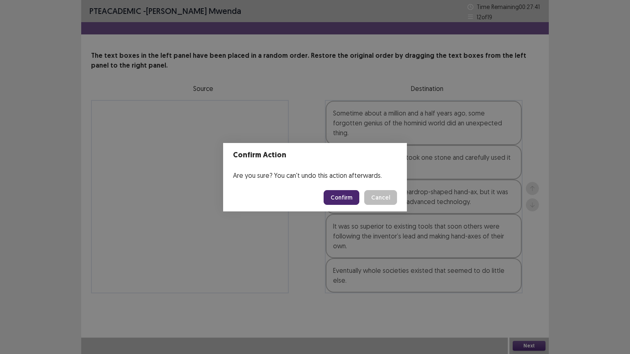
click at [337, 196] on button "Confirm" at bounding box center [342, 197] width 36 height 15
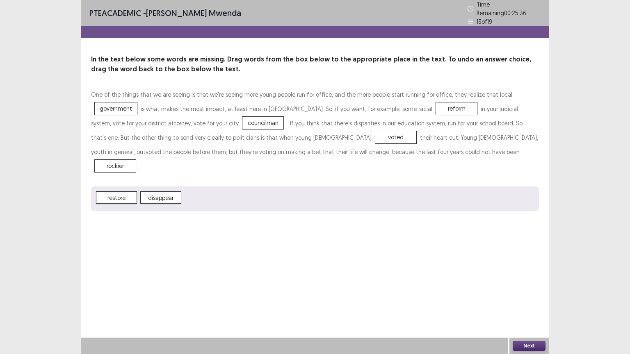
click at [425, 275] on button "Next" at bounding box center [529, 346] width 33 height 10
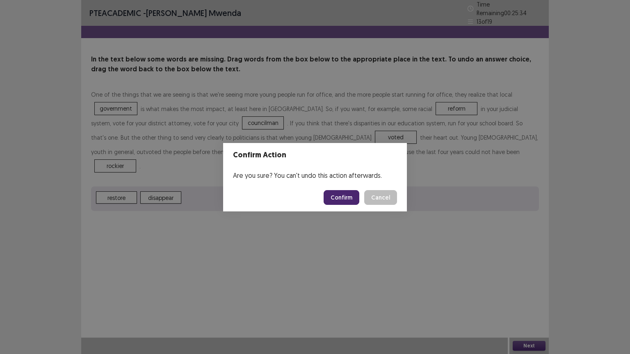
click at [352, 199] on button "Confirm" at bounding box center [342, 197] width 36 height 15
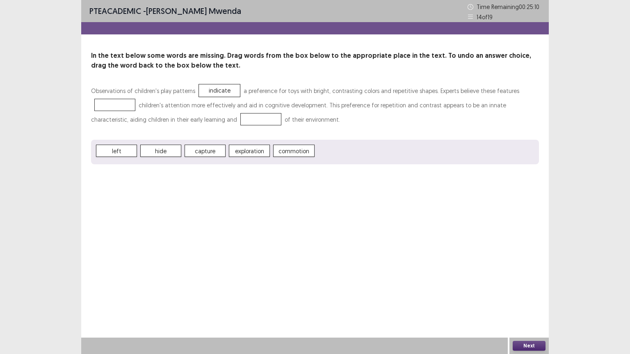
click at [126, 111] on p "Observations of children's play patterns indicate a preference for toys with br…" at bounding box center [315, 105] width 448 height 43
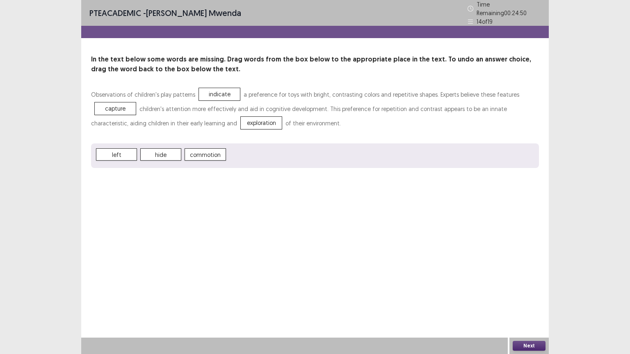
click at [425, 275] on button "Next" at bounding box center [529, 346] width 33 height 10
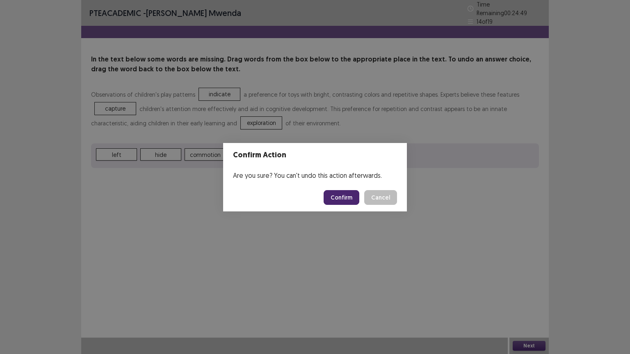
click at [341, 196] on button "Confirm" at bounding box center [342, 197] width 36 height 15
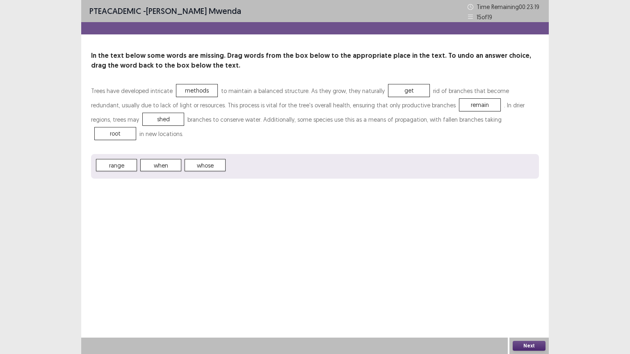
click at [425, 275] on button "Next" at bounding box center [529, 346] width 33 height 10
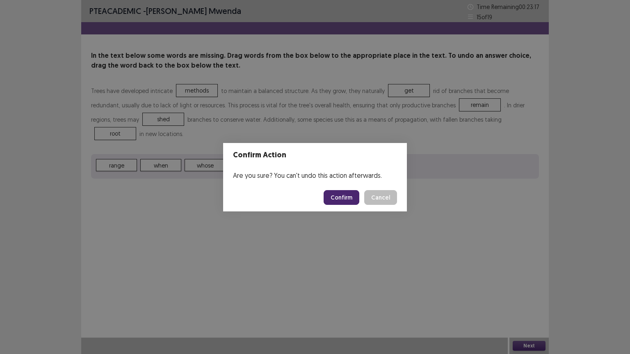
click at [341, 198] on button "Confirm" at bounding box center [342, 197] width 36 height 15
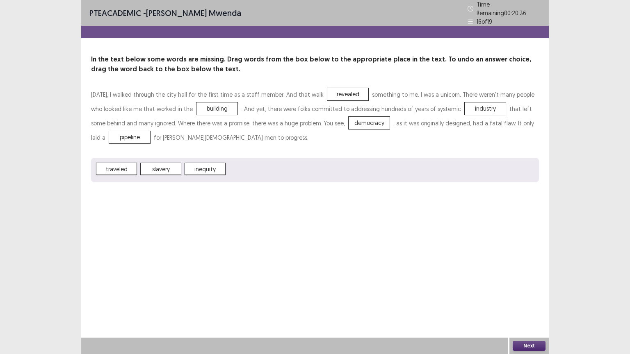
click at [425, 275] on button "Next" at bounding box center [529, 346] width 33 height 10
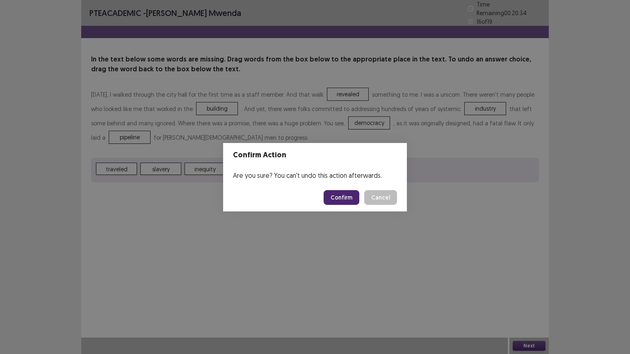
click at [347, 198] on button "Confirm" at bounding box center [342, 197] width 36 height 15
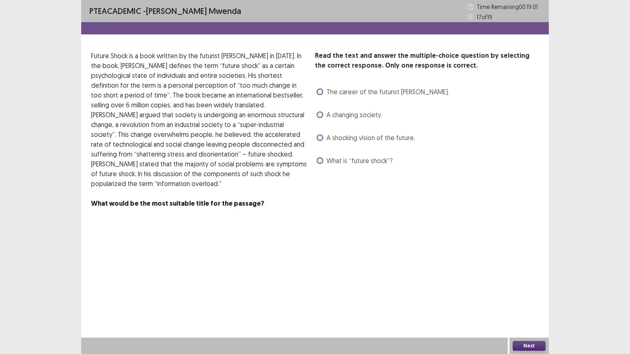
click at [321, 140] on span at bounding box center [320, 138] width 7 height 7
click at [425, 275] on button "Next" at bounding box center [529, 346] width 33 height 10
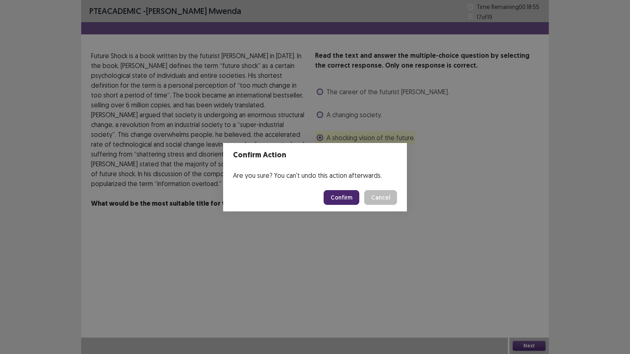
click at [336, 197] on button "Confirm" at bounding box center [342, 197] width 36 height 15
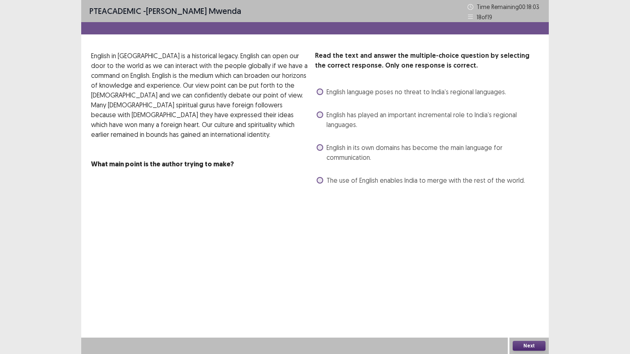
click at [320, 182] on span at bounding box center [320, 180] width 7 height 7
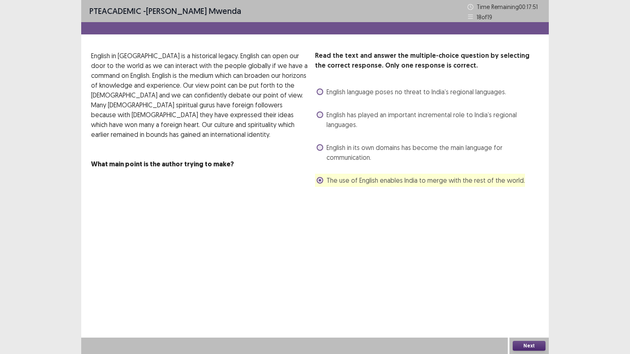
click at [425, 275] on button "Next" at bounding box center [529, 346] width 33 height 10
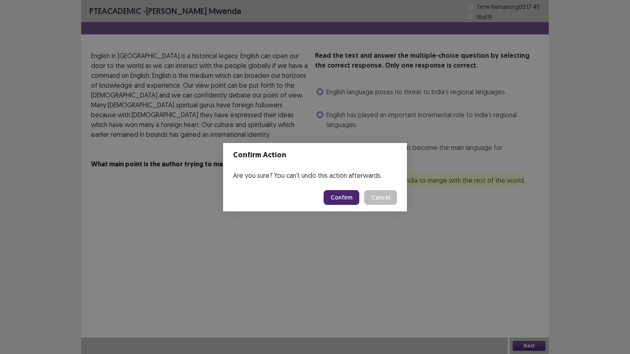
click at [348, 197] on button "Confirm" at bounding box center [342, 197] width 36 height 15
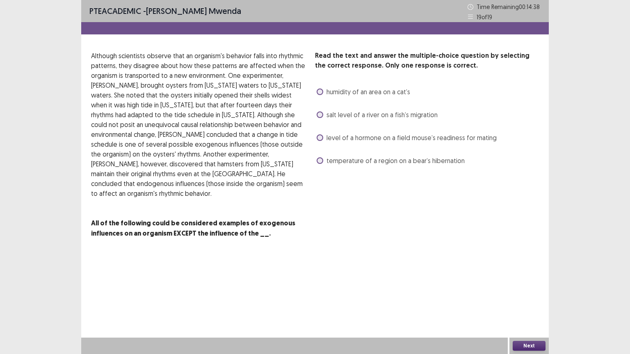
click at [322, 139] on span at bounding box center [320, 138] width 7 height 7
click at [425, 275] on button "Next" at bounding box center [529, 346] width 33 height 10
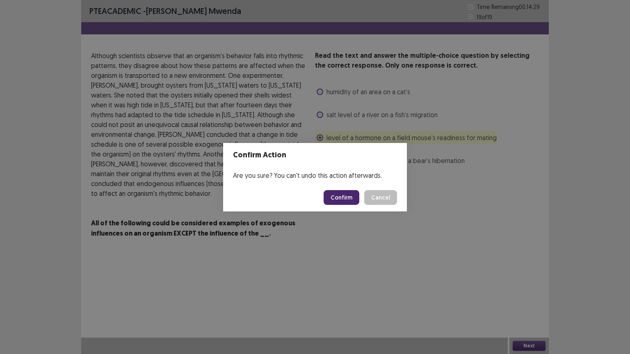
click at [345, 199] on button "Confirm" at bounding box center [342, 197] width 36 height 15
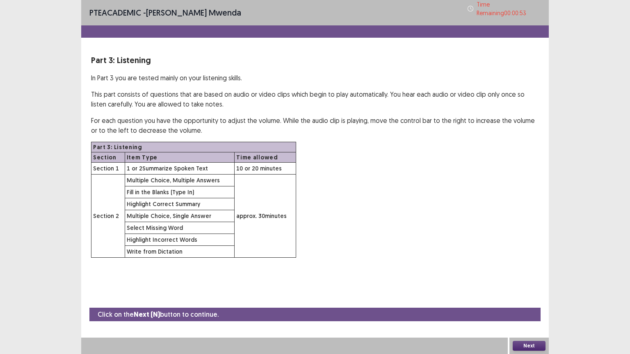
click at [0, 275] on div "PTE academic - [PERSON_NAME] Time Remaining 00 : 00 : 53 Part 3: Listening In P…" at bounding box center [315, 177] width 630 height 354
click at [425, 275] on button "Next" at bounding box center [529, 346] width 33 height 10
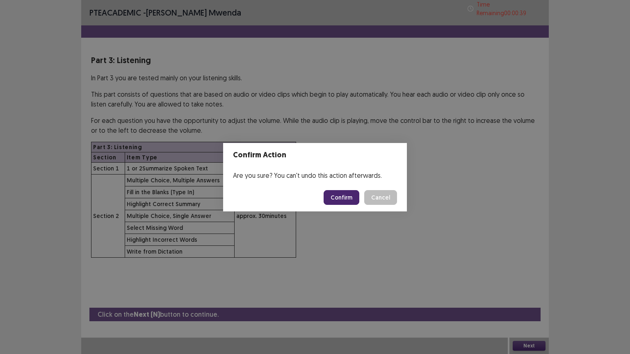
click at [345, 199] on button "Confirm" at bounding box center [342, 197] width 36 height 15
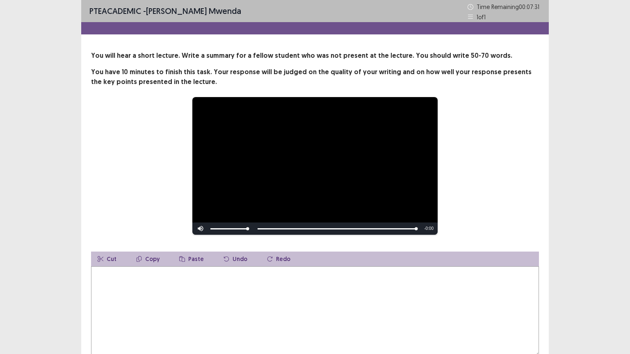
click at [176, 275] on textarea at bounding box center [315, 312] width 448 height 90
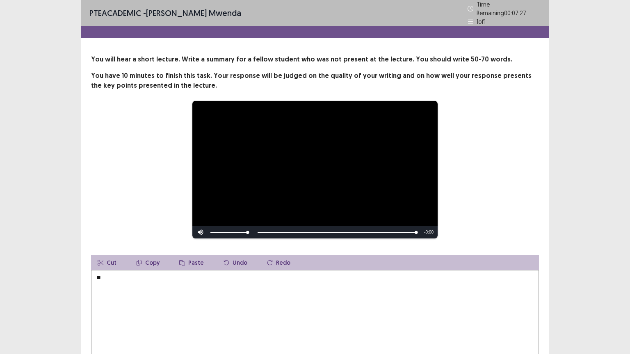
type textarea "*"
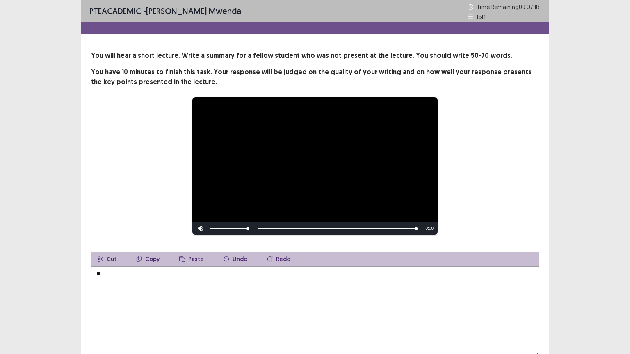
type textarea "*"
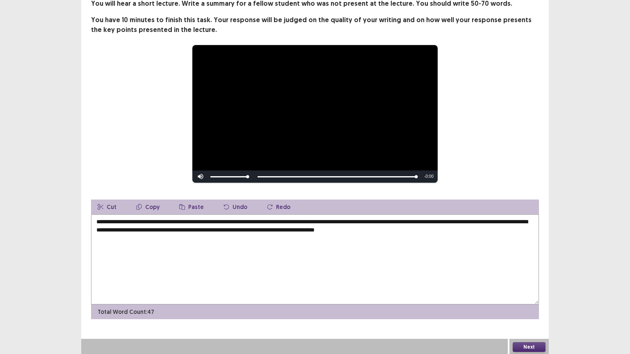
scroll to position [53, 0]
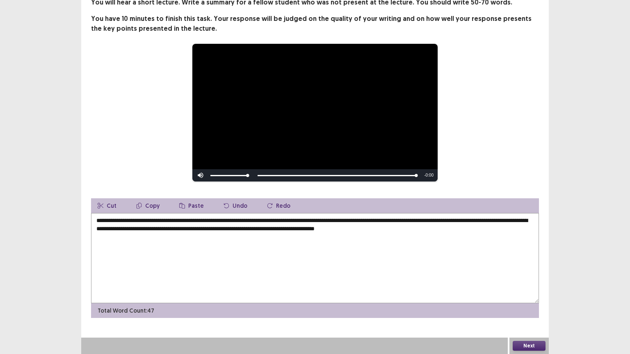
click at [311, 228] on textarea "**********" at bounding box center [315, 258] width 448 height 90
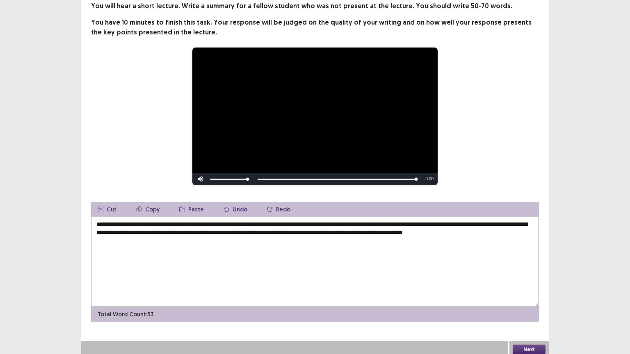
type textarea "**********"
click at [425, 275] on button "Next" at bounding box center [529, 350] width 33 height 10
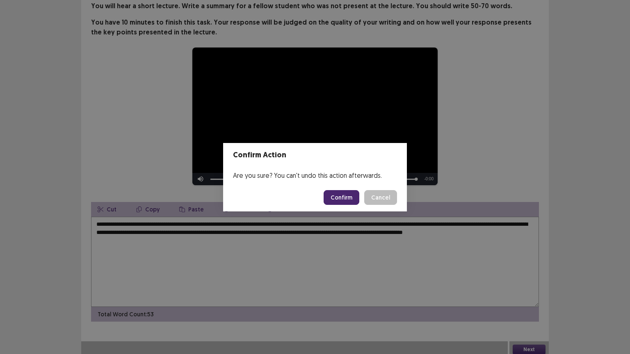
click at [346, 197] on button "Confirm" at bounding box center [342, 197] width 36 height 15
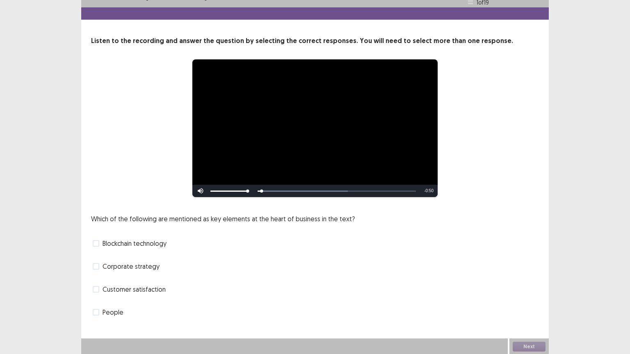
scroll to position [16, 0]
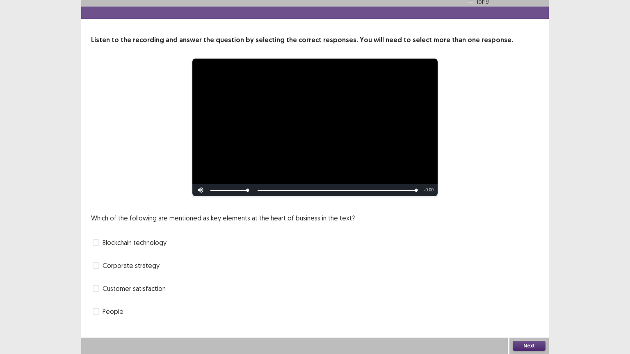
click at [95, 275] on span at bounding box center [96, 312] width 7 height 7
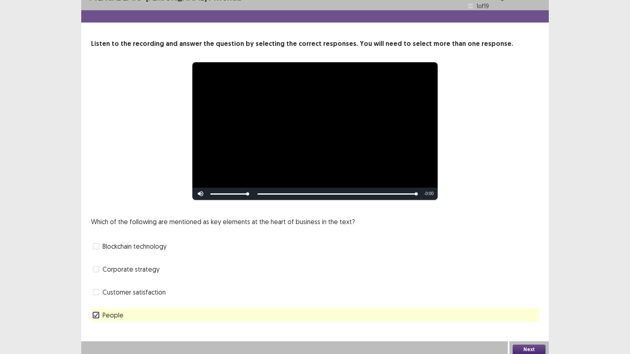
click at [425, 275] on button "Next" at bounding box center [529, 350] width 33 height 10
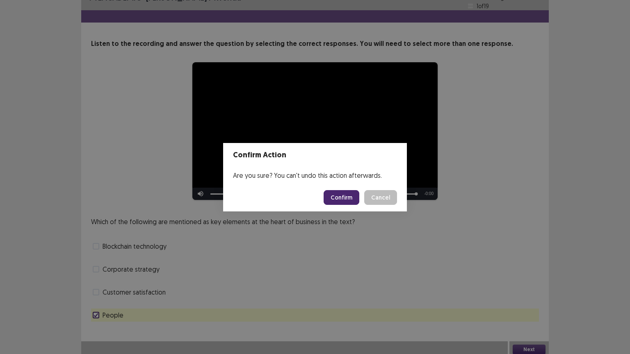
click at [347, 192] on button "Confirm" at bounding box center [342, 197] width 36 height 15
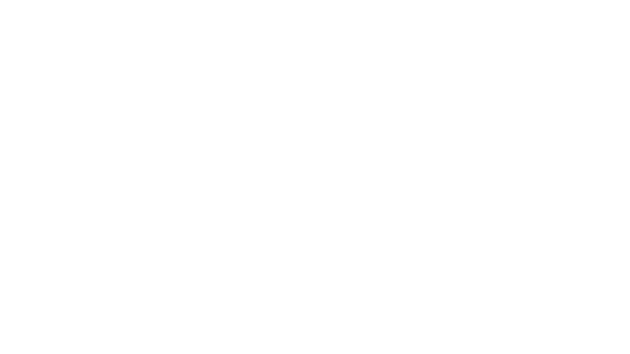
scroll to position [0, 0]
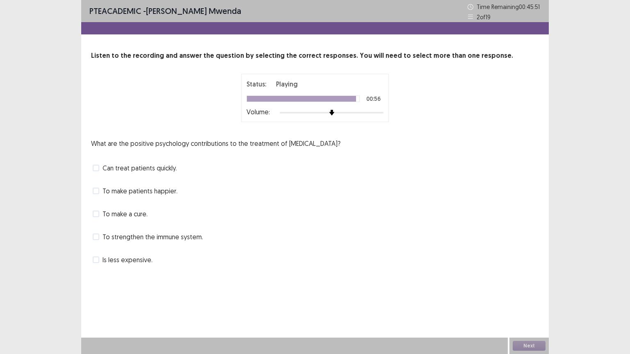
click at [97, 238] on span at bounding box center [96, 237] width 7 height 7
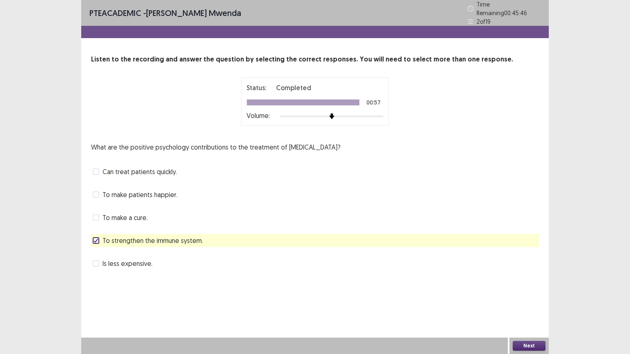
click at [425, 275] on button "Next" at bounding box center [529, 346] width 33 height 10
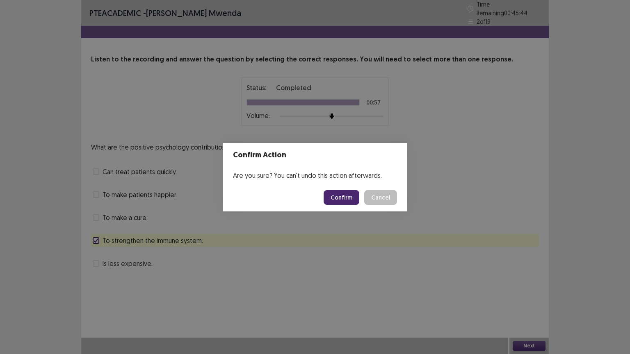
click at [346, 198] on button "Confirm" at bounding box center [342, 197] width 36 height 15
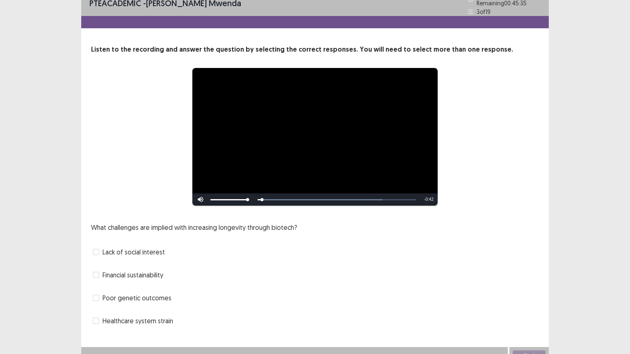
scroll to position [16, 0]
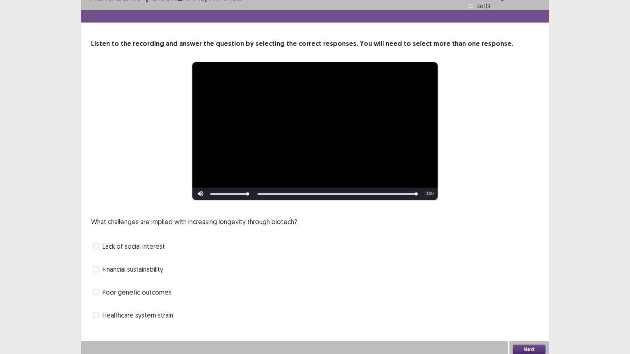
click at [97, 266] on span at bounding box center [96, 269] width 7 height 7
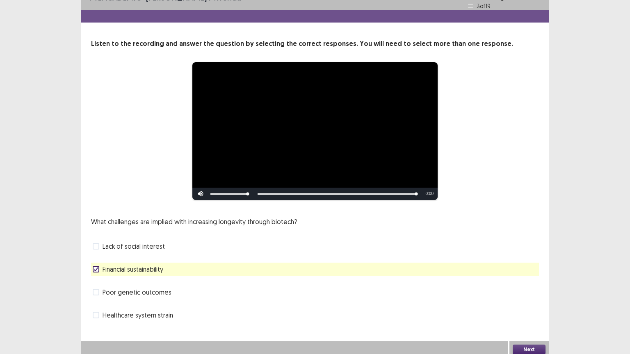
click at [425, 275] on button "Next" at bounding box center [529, 350] width 33 height 10
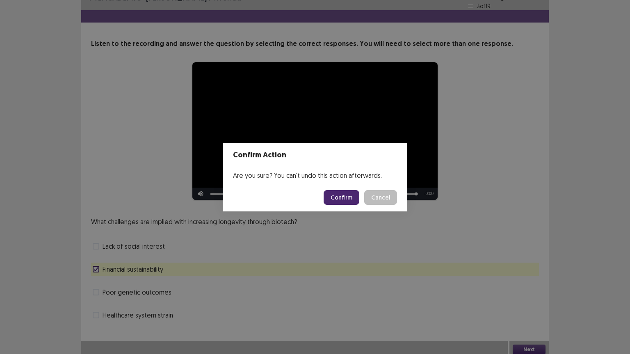
click at [350, 197] on button "Confirm" at bounding box center [342, 197] width 36 height 15
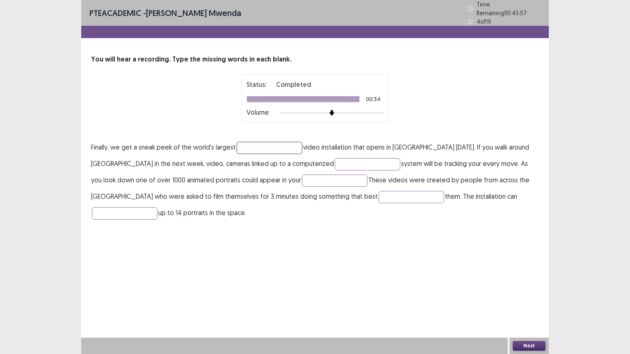
click at [251, 144] on input "text" at bounding box center [270, 148] width 66 height 12
type input "**********"
click at [335, 158] on input "text" at bounding box center [368, 164] width 66 height 12
type input "**********"
click at [302, 175] on input "text" at bounding box center [335, 181] width 66 height 12
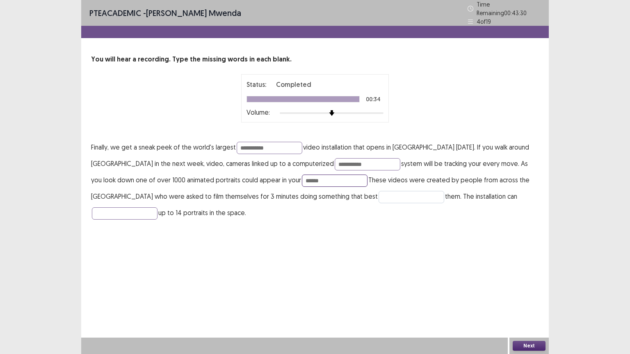
type input "******"
click at [379, 191] on input "text" at bounding box center [412, 197] width 66 height 12
type input "**********"
click at [158, 208] on input "text" at bounding box center [125, 214] width 66 height 12
type input "*******"
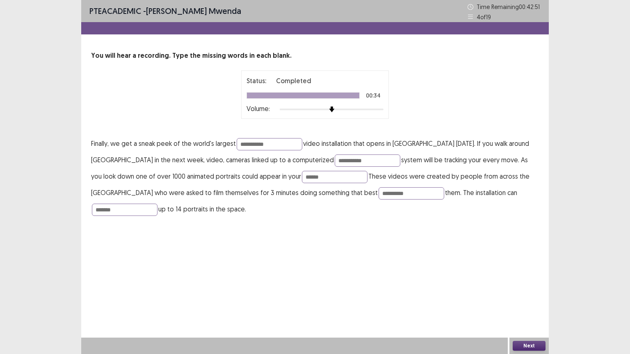
click at [425, 275] on button "Next" at bounding box center [529, 346] width 33 height 10
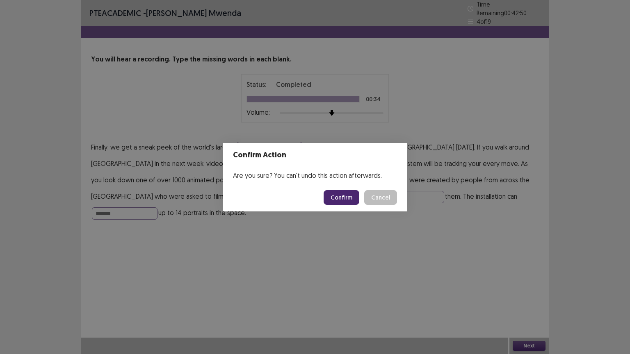
click at [348, 199] on button "Confirm" at bounding box center [342, 197] width 36 height 15
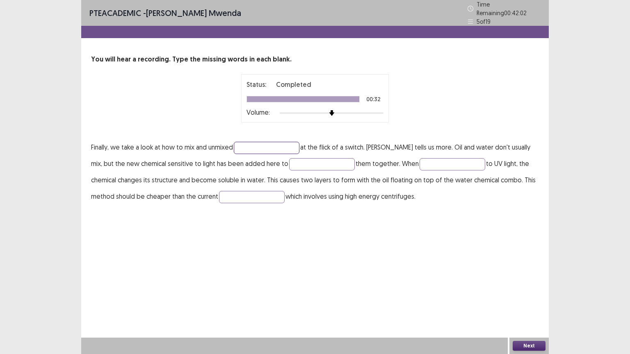
click at [249, 147] on input "text" at bounding box center [267, 148] width 66 height 12
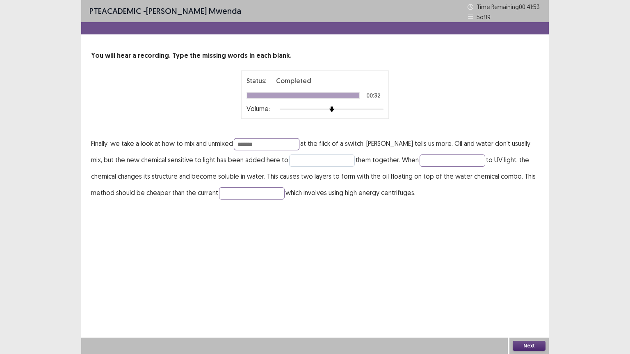
type input "*******"
click at [315, 162] on input "text" at bounding box center [322, 161] width 66 height 12
type input "*****"
click at [425, 161] on input "text" at bounding box center [453, 161] width 66 height 12
type input "*******"
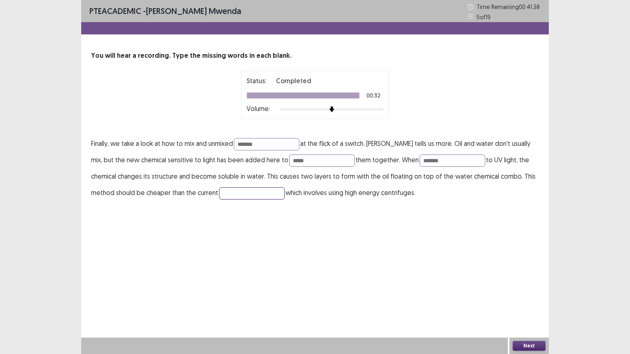
click at [247, 191] on input "text" at bounding box center [252, 193] width 66 height 12
type input "**********"
click at [425, 275] on button "Next" at bounding box center [529, 346] width 33 height 10
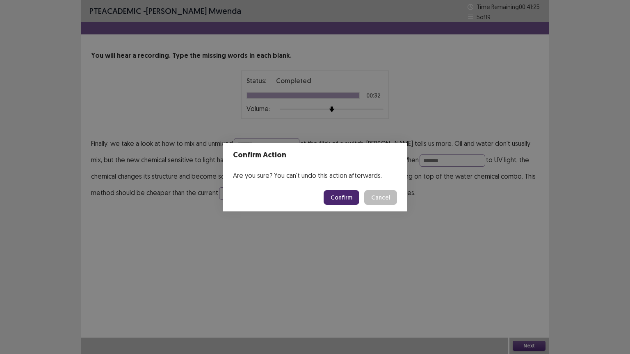
click at [338, 197] on button "Confirm" at bounding box center [342, 197] width 36 height 15
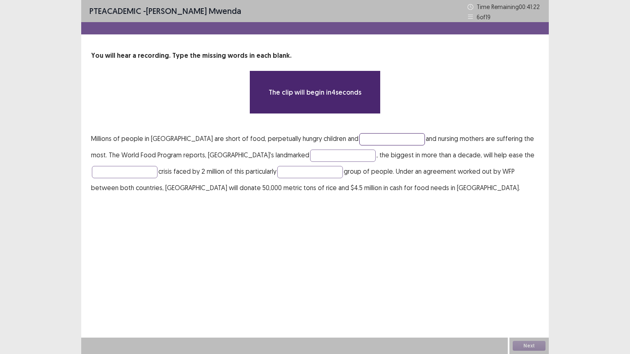
click at [359, 141] on input "text" at bounding box center [392, 139] width 66 height 12
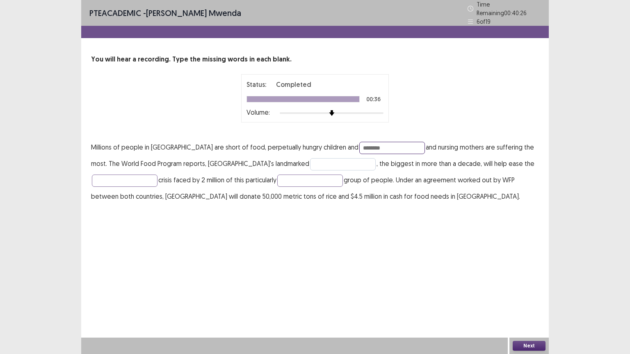
type input "********"
drag, startPoint x: 296, startPoint y: 159, endPoint x: 299, endPoint y: 131, distance: 27.6
click at [310, 158] on input "text" at bounding box center [343, 164] width 66 height 12
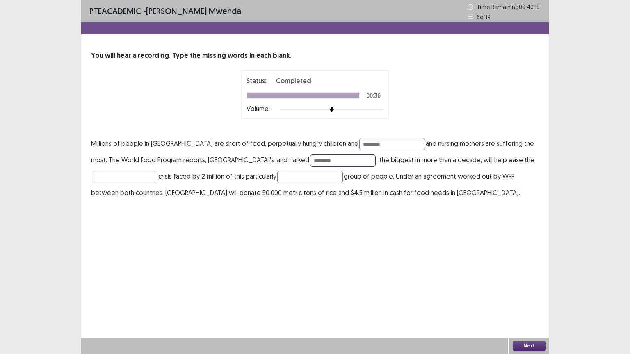
type input "********"
click at [127, 174] on input "text" at bounding box center [125, 177] width 66 height 12
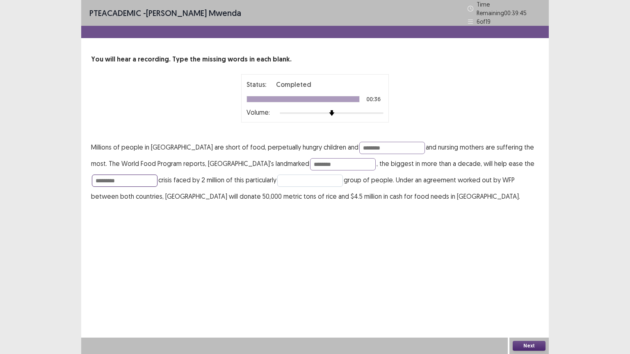
type input "*********"
click at [305, 175] on input "text" at bounding box center [310, 181] width 66 height 12
click at [305, 175] on input "**********" at bounding box center [310, 181] width 66 height 12
click at [290, 177] on input "**********" at bounding box center [310, 181] width 66 height 12
type input "**********"
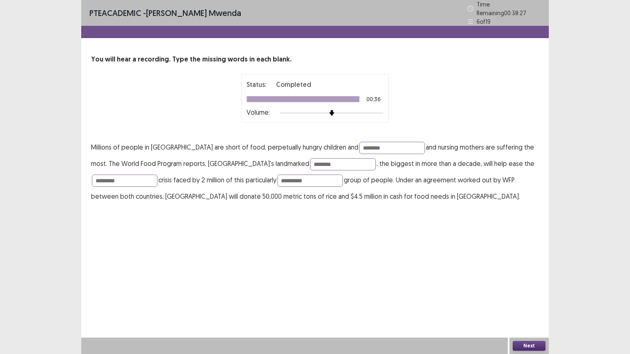
click at [425, 275] on button "Next" at bounding box center [529, 346] width 33 height 10
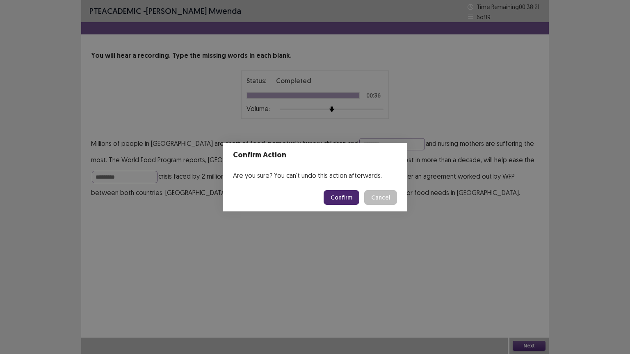
click at [347, 199] on button "Confirm" at bounding box center [342, 197] width 36 height 15
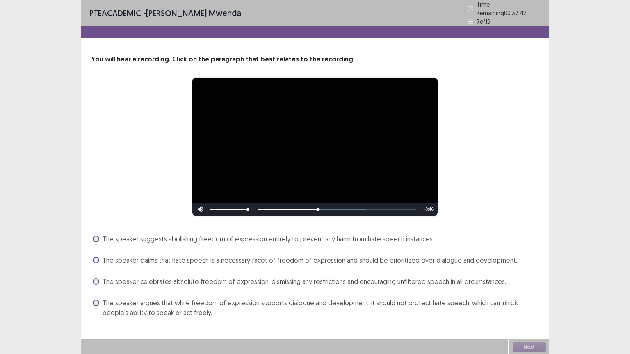
click at [94, 275] on span at bounding box center [96, 303] width 7 height 7
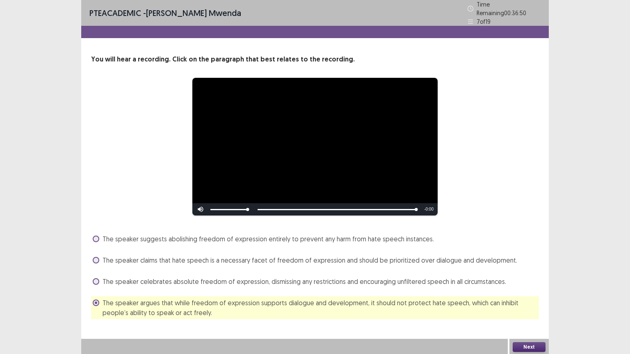
click at [425, 275] on button "Next" at bounding box center [529, 348] width 33 height 10
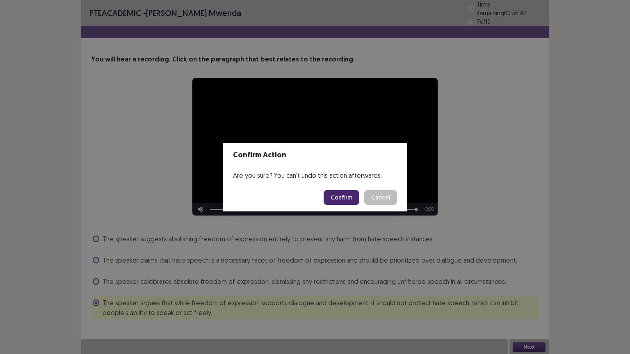
click at [340, 197] on button "Confirm" at bounding box center [342, 197] width 36 height 15
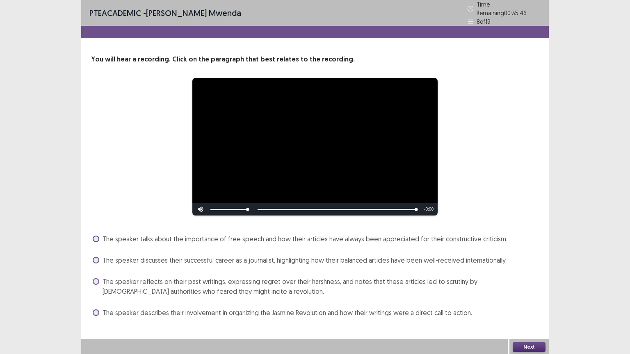
click at [95, 275] on span at bounding box center [96, 282] width 7 height 7
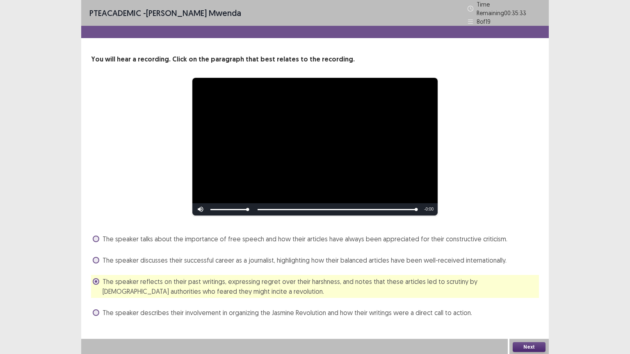
click at [425, 275] on button "Next" at bounding box center [529, 348] width 33 height 10
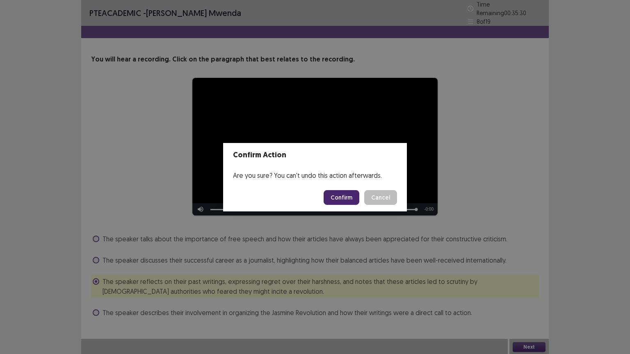
click at [348, 197] on button "Confirm" at bounding box center [342, 197] width 36 height 15
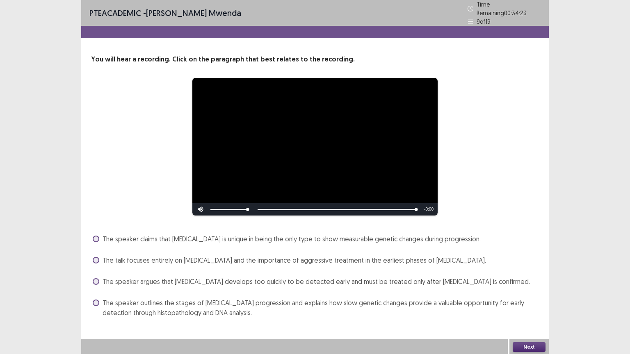
click at [95, 275] on span at bounding box center [96, 303] width 7 height 7
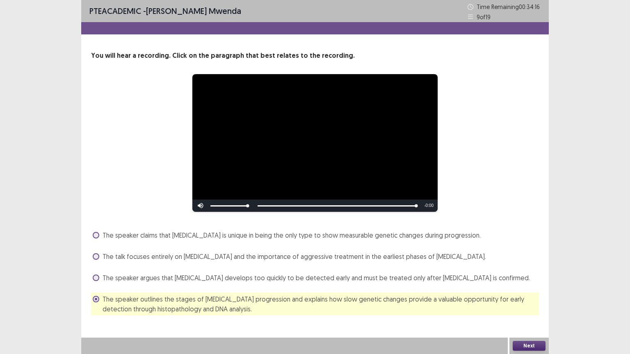
click at [425, 275] on button "Next" at bounding box center [529, 346] width 33 height 10
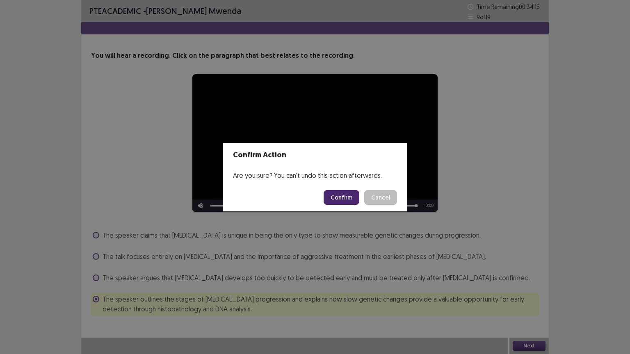
click at [345, 199] on button "Confirm" at bounding box center [342, 197] width 36 height 15
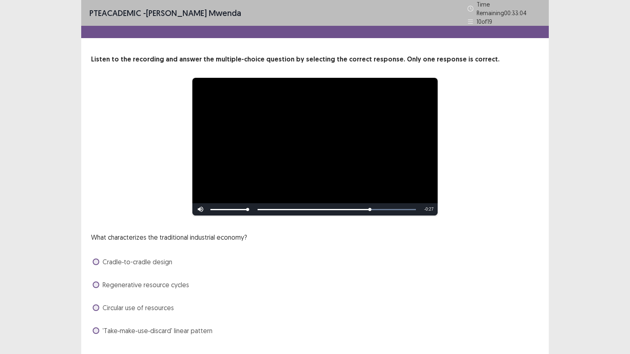
click at [98, 275] on span at bounding box center [96, 308] width 7 height 7
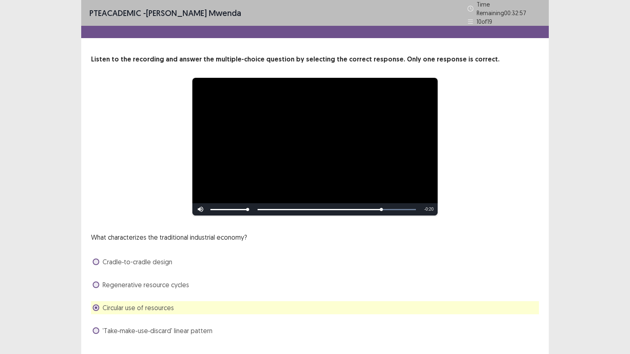
click at [98, 275] on span at bounding box center [96, 331] width 7 height 7
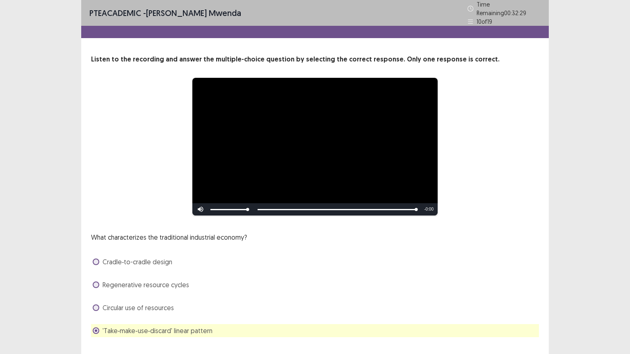
click at [96, 275] on span at bounding box center [96, 308] width 7 height 7
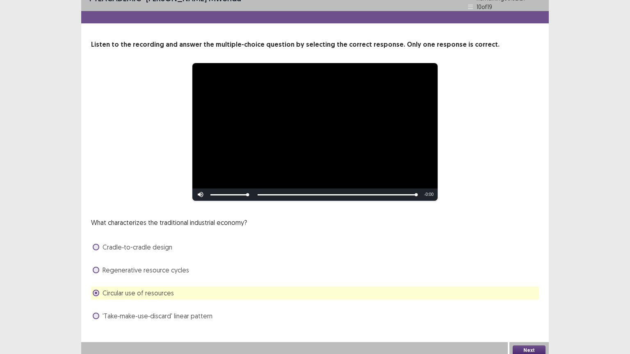
scroll to position [16, 0]
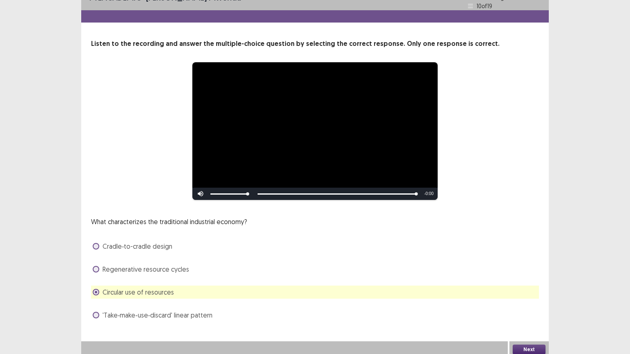
click at [425, 275] on button "Next" at bounding box center [529, 350] width 33 height 10
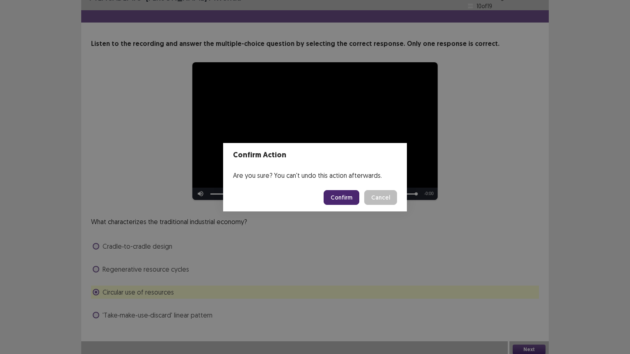
click at [348, 197] on button "Confirm" at bounding box center [342, 197] width 36 height 15
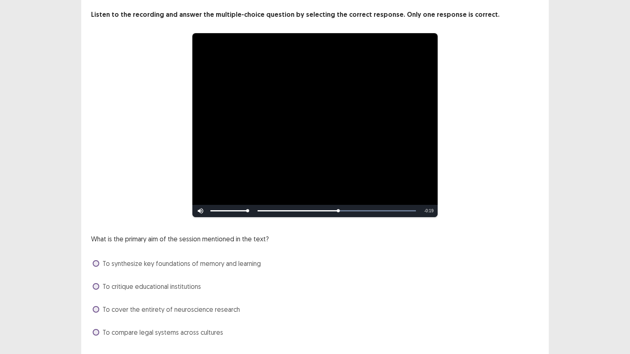
scroll to position [62, 0]
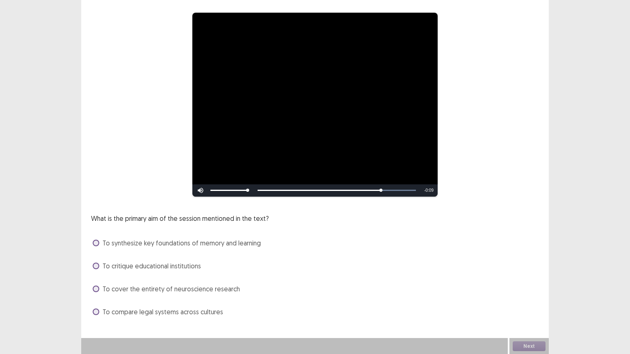
click at [94, 243] on span at bounding box center [96, 243] width 7 height 7
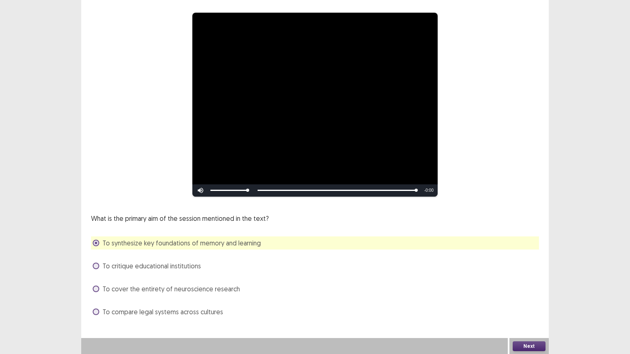
click at [425, 275] on button "Next" at bounding box center [529, 347] width 33 height 10
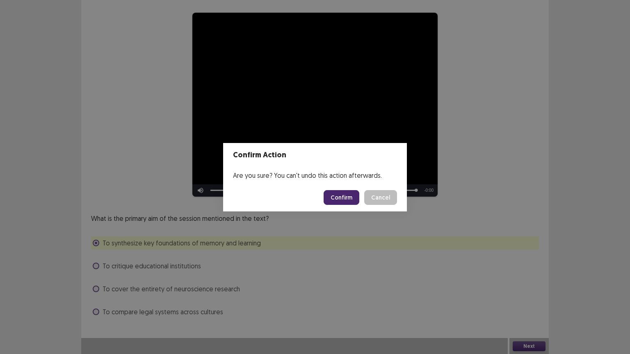
click at [353, 200] on button "Confirm" at bounding box center [342, 197] width 36 height 15
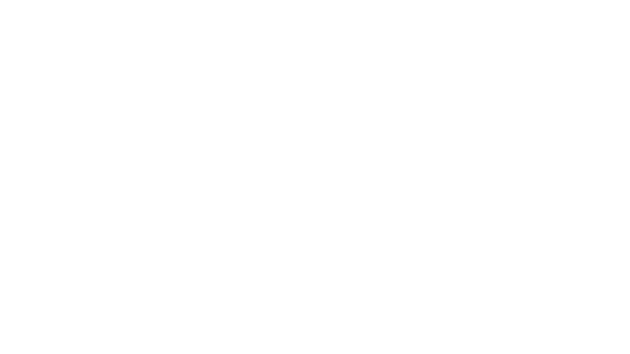
scroll to position [0, 0]
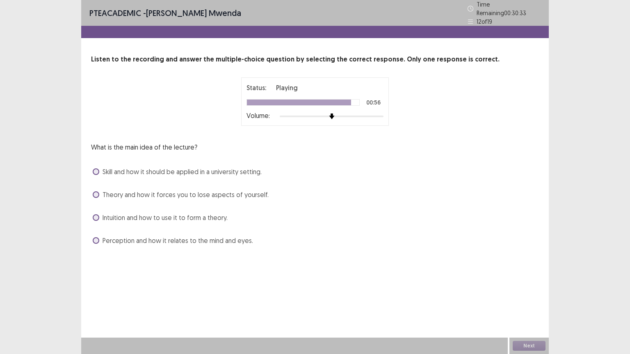
click at [95, 193] on span at bounding box center [96, 195] width 7 height 7
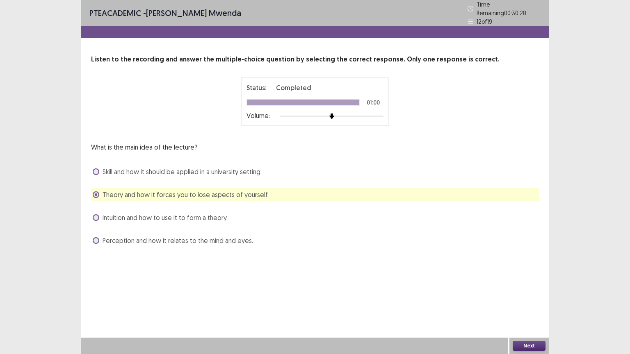
click at [425, 275] on button "Next" at bounding box center [529, 346] width 33 height 10
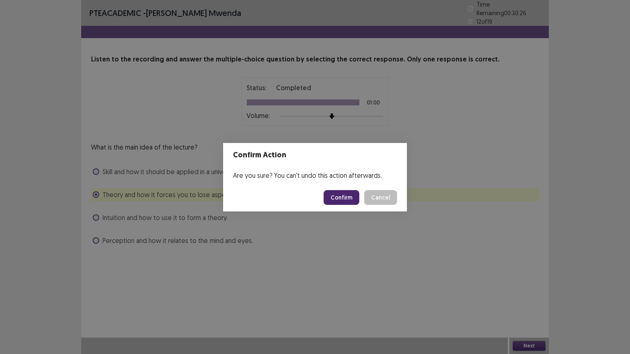
click at [340, 198] on button "Confirm" at bounding box center [342, 197] width 36 height 15
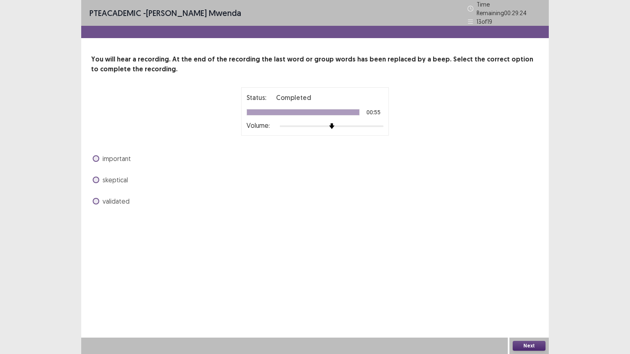
click at [96, 198] on span at bounding box center [96, 201] width 7 height 7
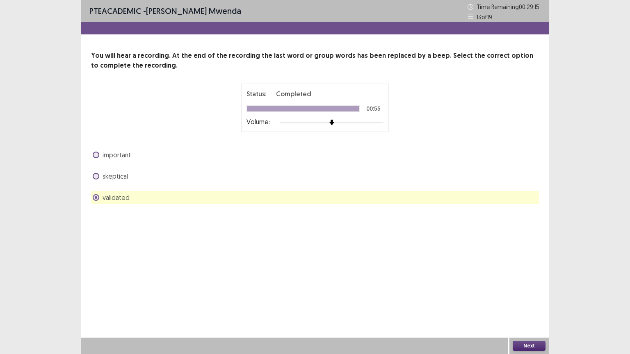
click at [425, 275] on button "Next" at bounding box center [529, 346] width 33 height 10
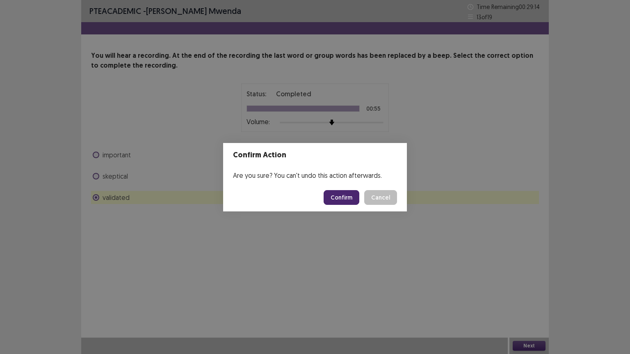
click at [346, 199] on button "Confirm" at bounding box center [342, 197] width 36 height 15
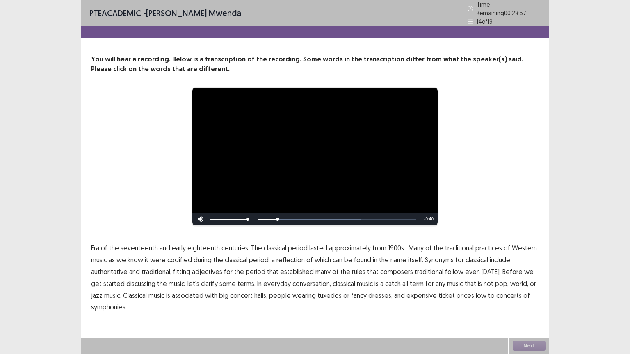
click at [390, 245] on span "1900s" at bounding box center [396, 248] width 16 height 10
click at [423, 270] on span "traditional" at bounding box center [429, 272] width 29 height 10
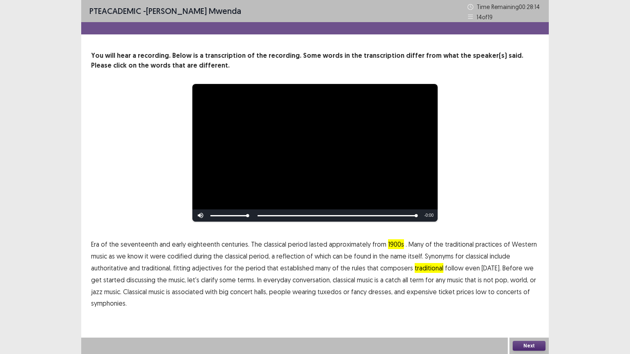
click at [425, 275] on span "low" at bounding box center [481, 292] width 11 height 10
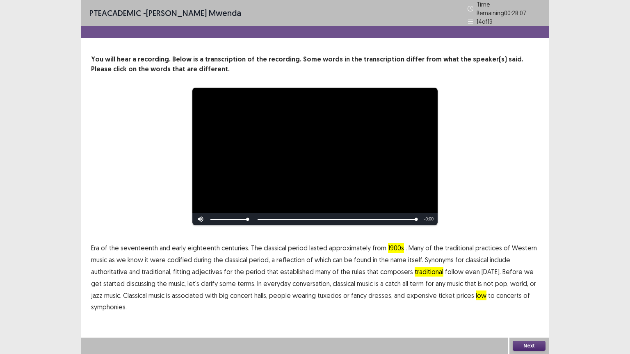
click at [425, 275] on button "Next" at bounding box center [529, 346] width 33 height 10
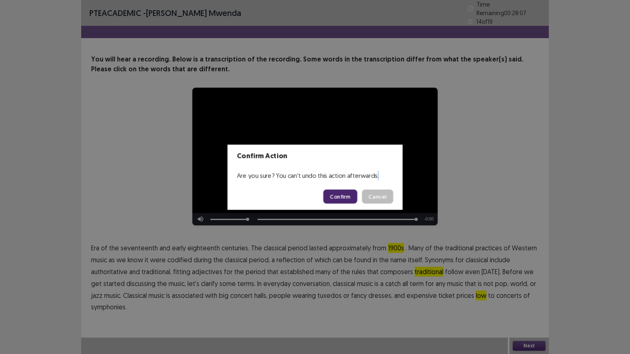
click at [425, 275] on div "Confirm Action Are you sure? You can't undo this action afterwards. Confirm Can…" at bounding box center [315, 177] width 630 height 354
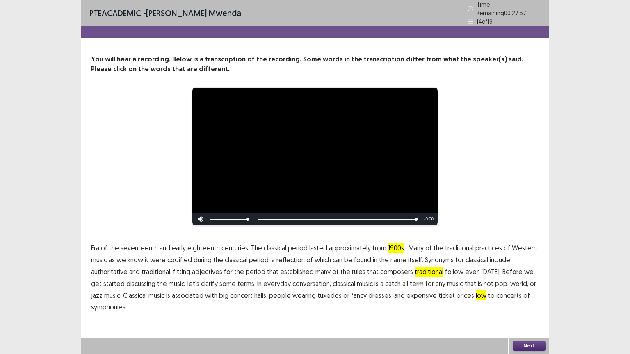
click at [425, 275] on button "Next" at bounding box center [529, 346] width 33 height 10
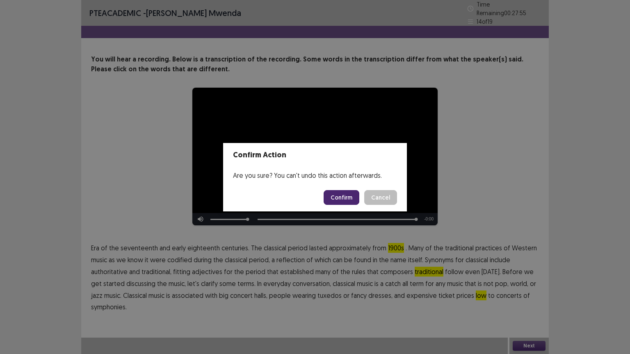
click at [345, 202] on button "Confirm" at bounding box center [342, 197] width 36 height 15
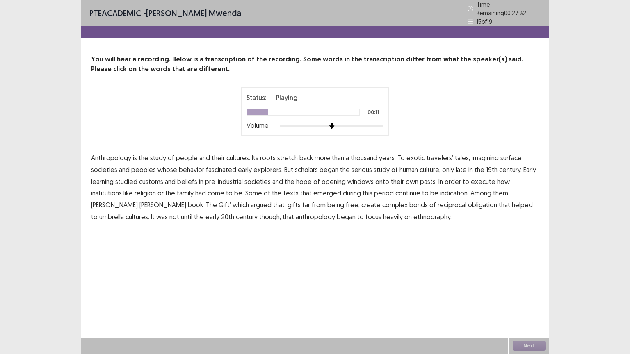
click at [425, 156] on span "surface" at bounding box center [510, 158] width 21 height 10
click at [111, 179] on span "learning" at bounding box center [102, 182] width 23 height 10
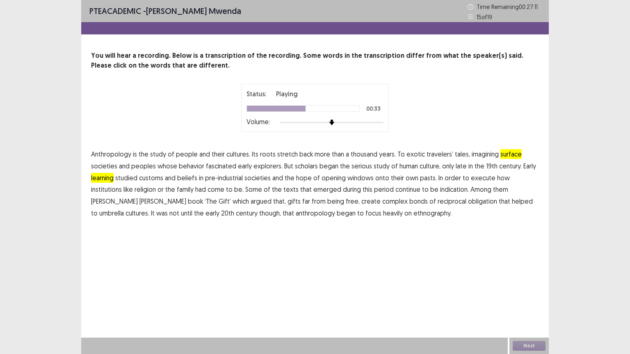
click at [425, 180] on span "execute" at bounding box center [483, 178] width 25 height 10
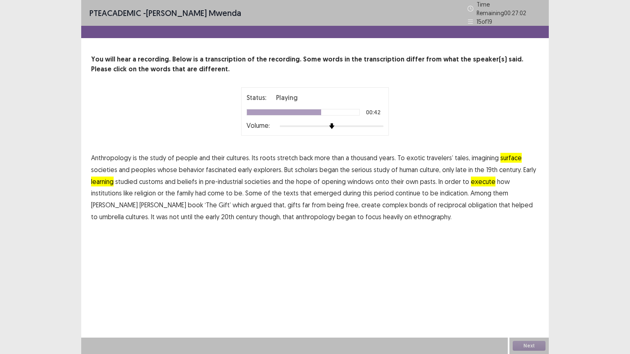
click at [419, 194] on p "Anthropology is the study of people and their cultures. Its roots stretch back …" at bounding box center [315, 187] width 448 height 71
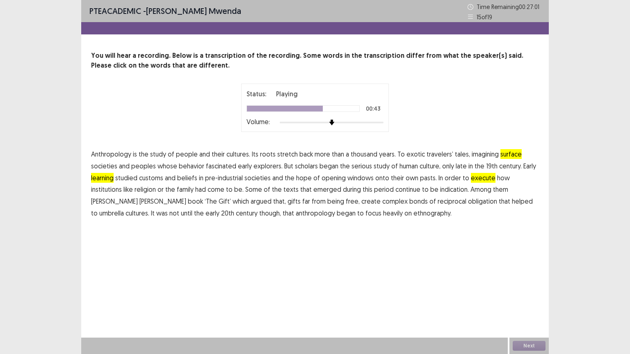
click at [425, 190] on span "indication." at bounding box center [454, 190] width 29 height 10
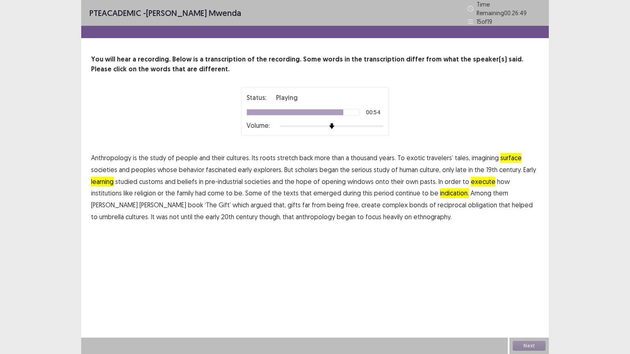
click at [124, 212] on span "umbrella" at bounding box center [111, 217] width 25 height 10
click at [425, 275] on button "Next" at bounding box center [529, 346] width 33 height 10
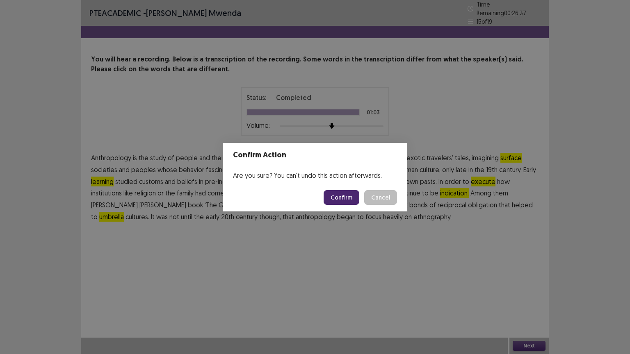
click at [350, 198] on button "Confirm" at bounding box center [342, 197] width 36 height 15
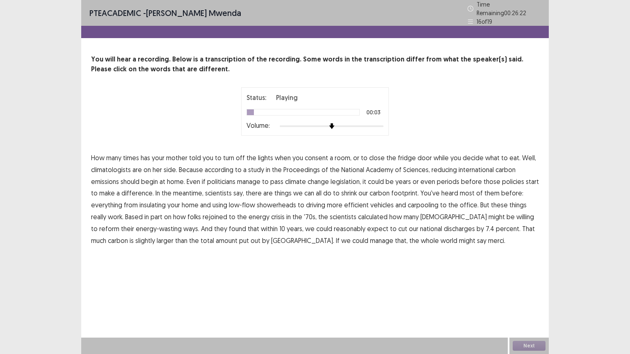
click at [320, 155] on span "consent" at bounding box center [316, 158] width 23 height 10
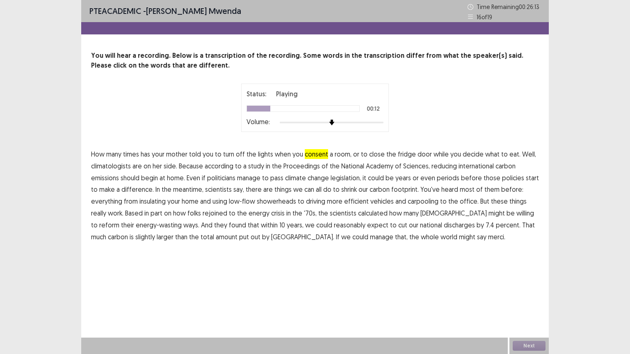
click at [425, 170] on span "international" at bounding box center [476, 166] width 35 height 10
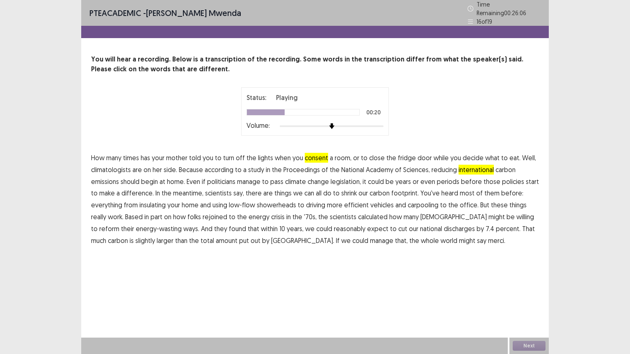
click at [425, 177] on span "periods" at bounding box center [448, 182] width 23 height 10
click at [220, 213] on span "rejoined" at bounding box center [215, 217] width 25 height 10
click at [425, 227] on span "discharges" at bounding box center [459, 229] width 31 height 10
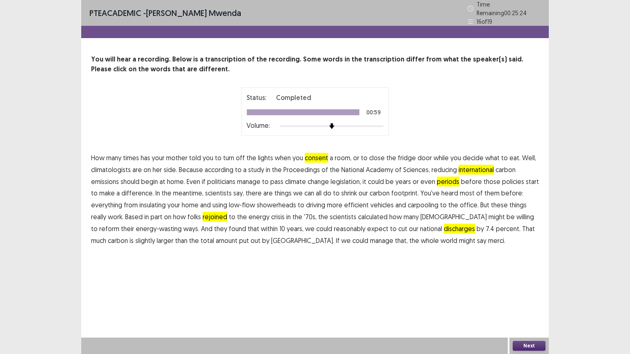
click at [425, 275] on button "Next" at bounding box center [529, 346] width 33 height 10
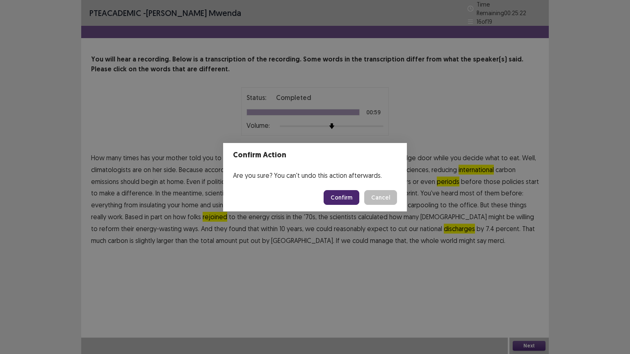
click at [353, 200] on button "Confirm" at bounding box center [342, 197] width 36 height 15
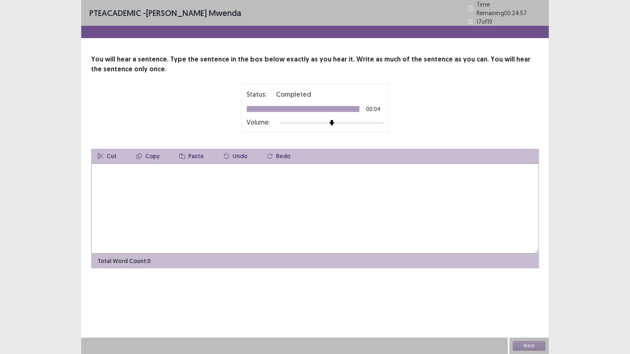
click at [104, 170] on textarea at bounding box center [315, 209] width 448 height 90
type textarea "**********"
click at [425, 275] on button "Next" at bounding box center [529, 346] width 33 height 10
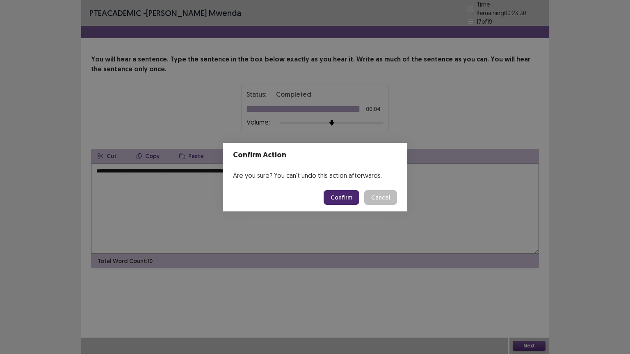
click at [347, 198] on button "Confirm" at bounding box center [342, 197] width 36 height 15
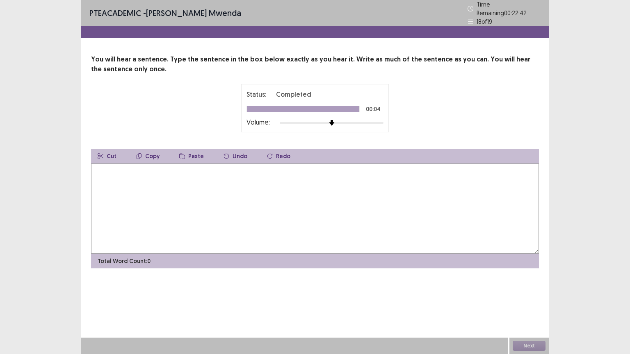
click at [131, 172] on textarea at bounding box center [315, 209] width 448 height 90
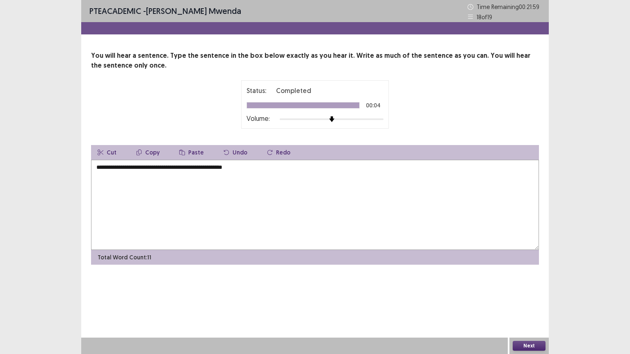
click at [207, 169] on textarea "**********" at bounding box center [315, 205] width 448 height 90
type textarea "**********"
click at [425, 275] on button "Next" at bounding box center [529, 346] width 33 height 10
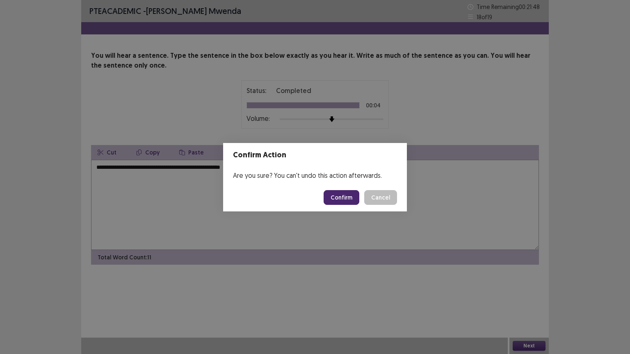
click at [347, 197] on button "Confirm" at bounding box center [342, 197] width 36 height 15
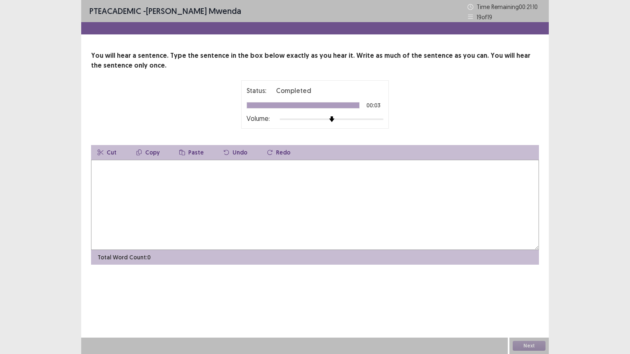
click at [133, 178] on textarea at bounding box center [315, 205] width 448 height 90
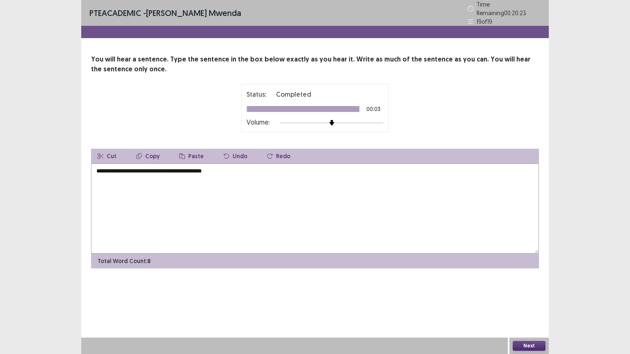
click at [210, 171] on textarea "**********" at bounding box center [315, 209] width 448 height 90
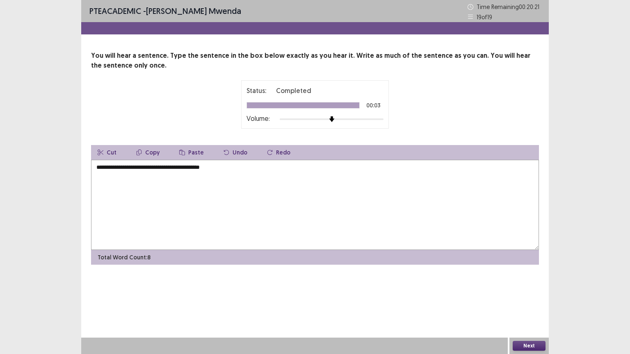
click at [230, 165] on textarea "**********" at bounding box center [315, 205] width 448 height 90
type textarea "**********"
click at [425, 275] on button "Next" at bounding box center [529, 346] width 33 height 10
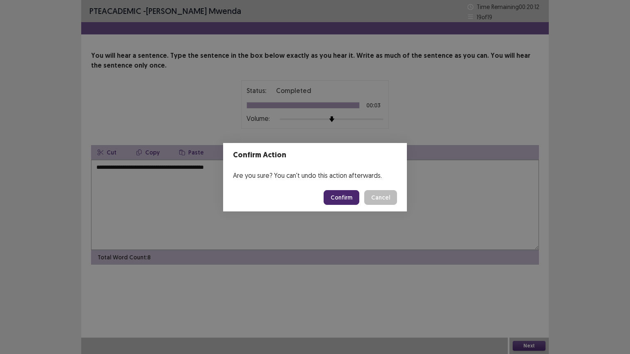
click at [345, 194] on button "Confirm" at bounding box center [342, 197] width 36 height 15
